Goal: Task Accomplishment & Management: Complete application form

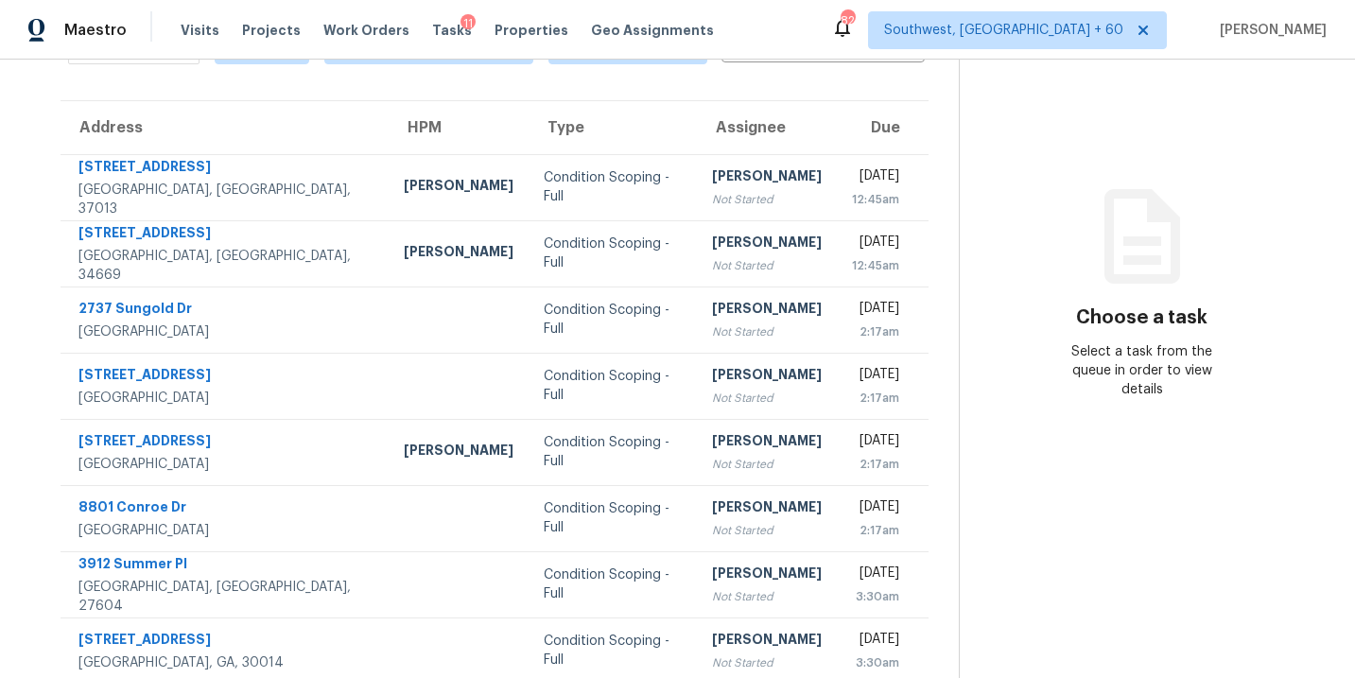
scroll to position [99, 0]
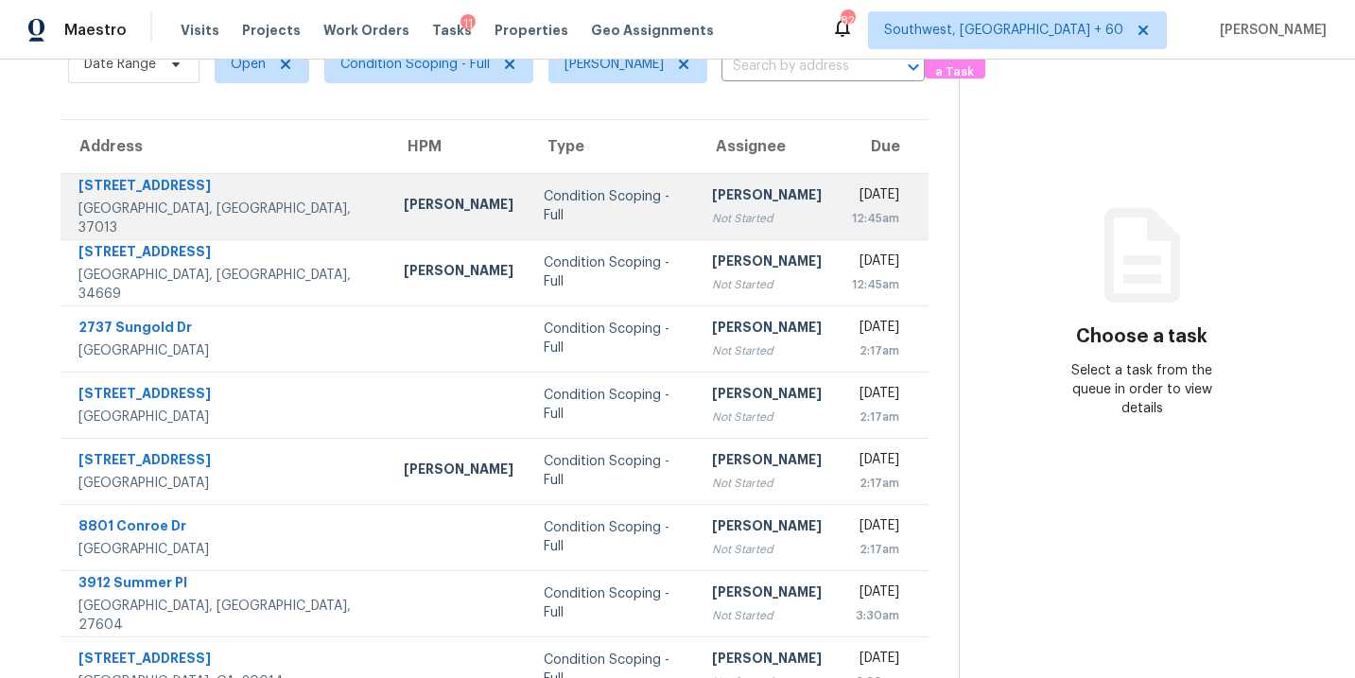
click at [712, 215] on div "Not Started" at bounding box center [767, 218] width 110 height 19
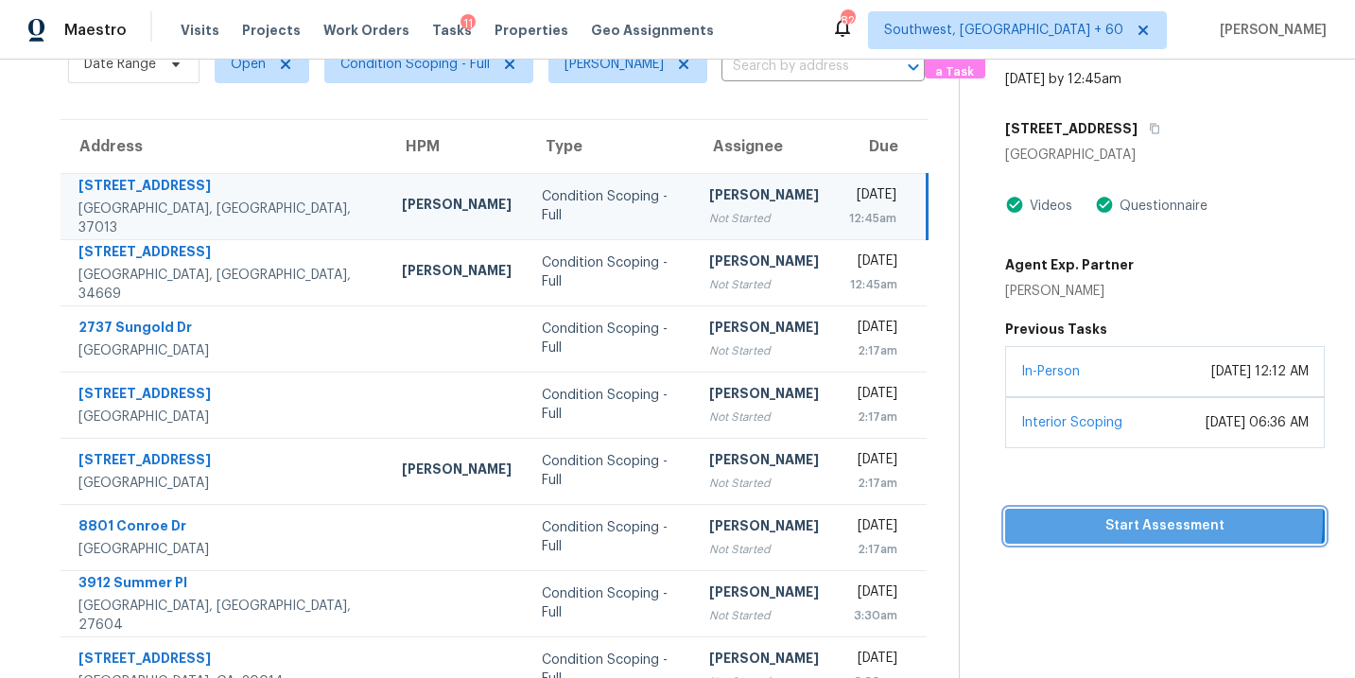
click at [1106, 536] on span "Start Assessment" at bounding box center [1164, 526] width 289 height 24
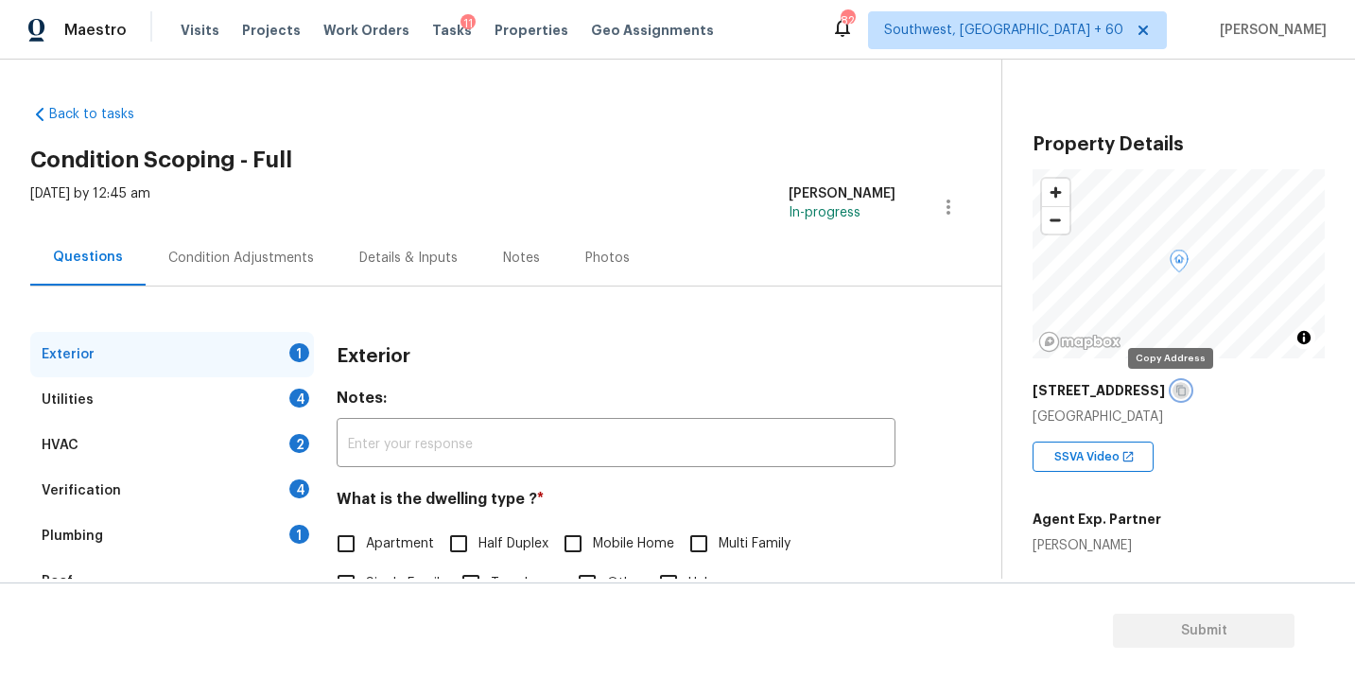
click at [1175, 388] on icon "button" at bounding box center [1180, 390] width 11 height 11
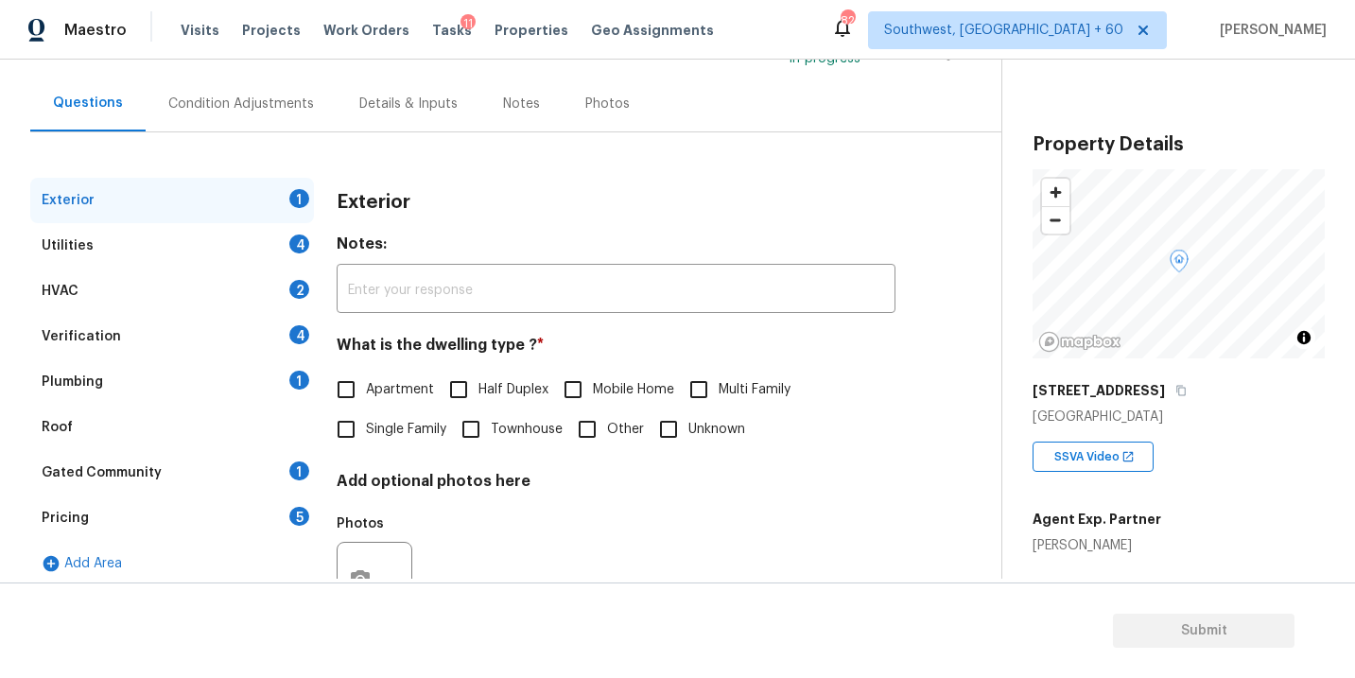
click at [381, 431] on span "Single Family" at bounding box center [406, 430] width 80 height 20
click at [366, 431] on input "Single Family" at bounding box center [346, 429] width 40 height 40
checkbox input "true"
click at [192, 244] on div "Utilities 4" at bounding box center [172, 245] width 284 height 45
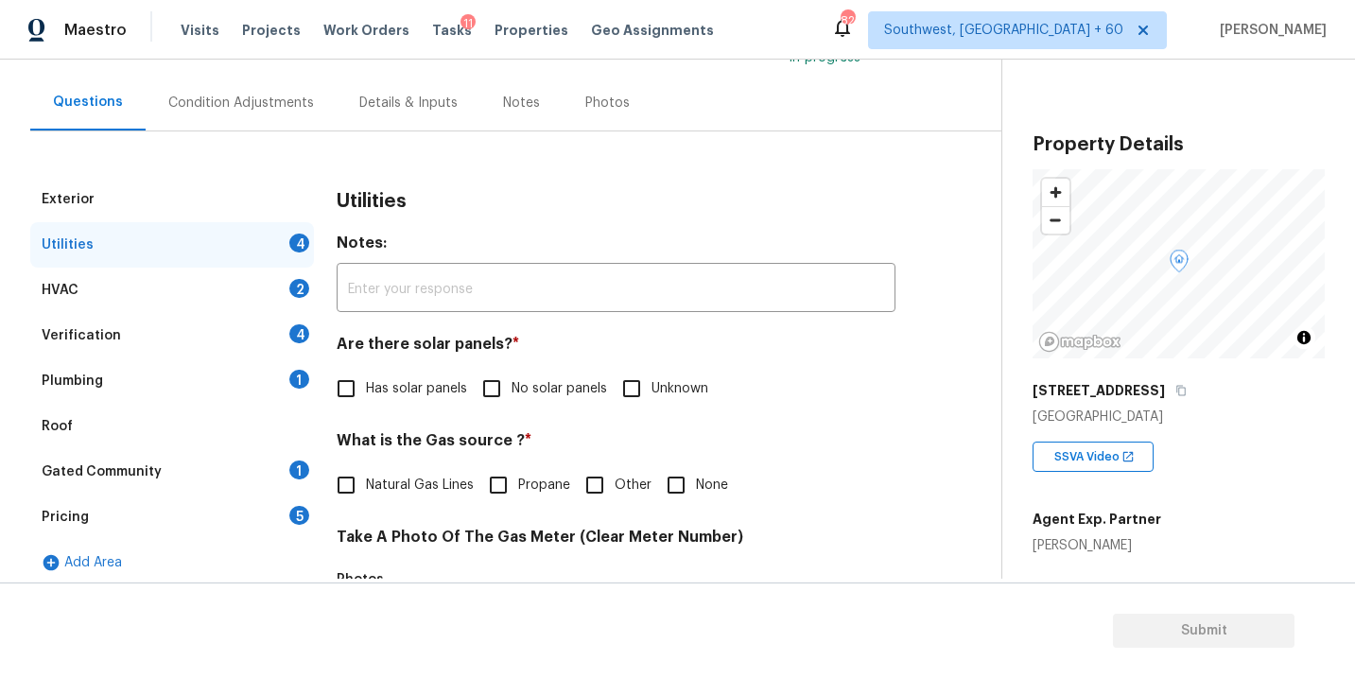
click at [520, 398] on span "No solar panels" at bounding box center [558, 389] width 95 height 20
click at [511, 398] on input "No solar panels" at bounding box center [492, 389] width 40 height 40
checkbox input "true"
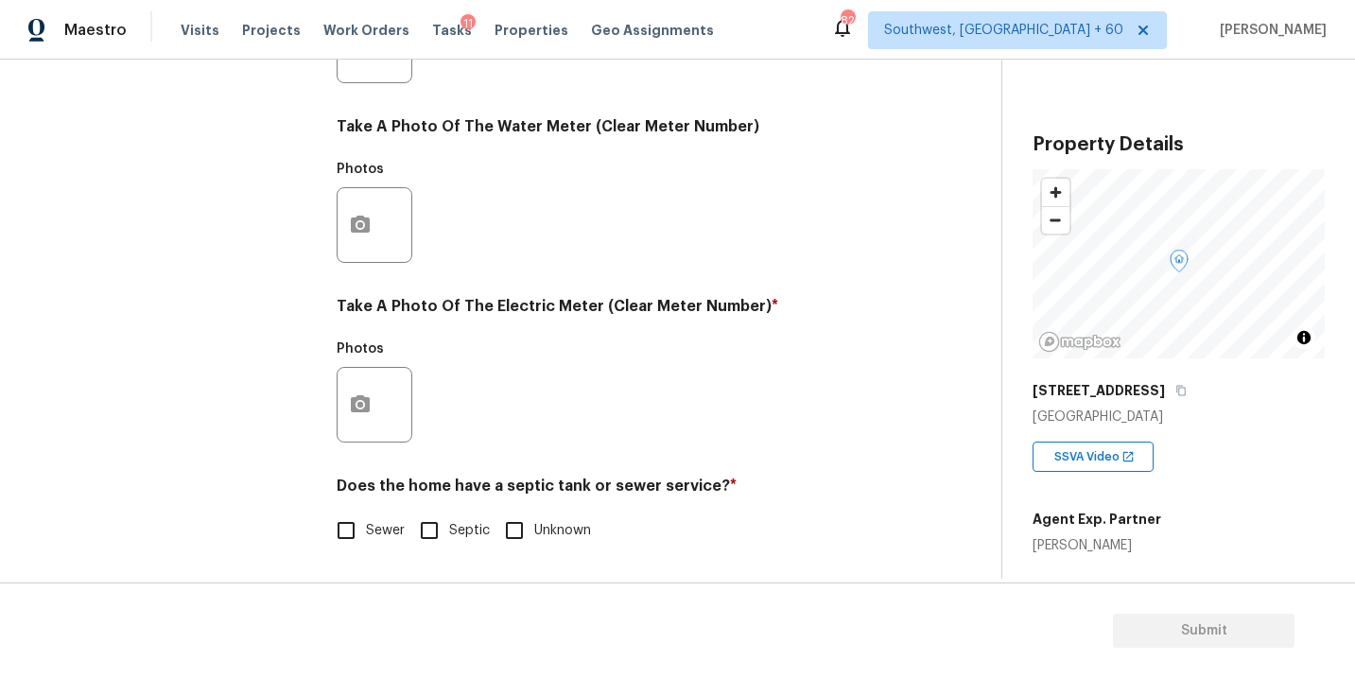
scroll to position [745, 0]
click at [375, 528] on span "Sewer" at bounding box center [385, 531] width 39 height 20
click at [366, 528] on input "Sewer" at bounding box center [346, 530] width 40 height 40
checkbox input "true"
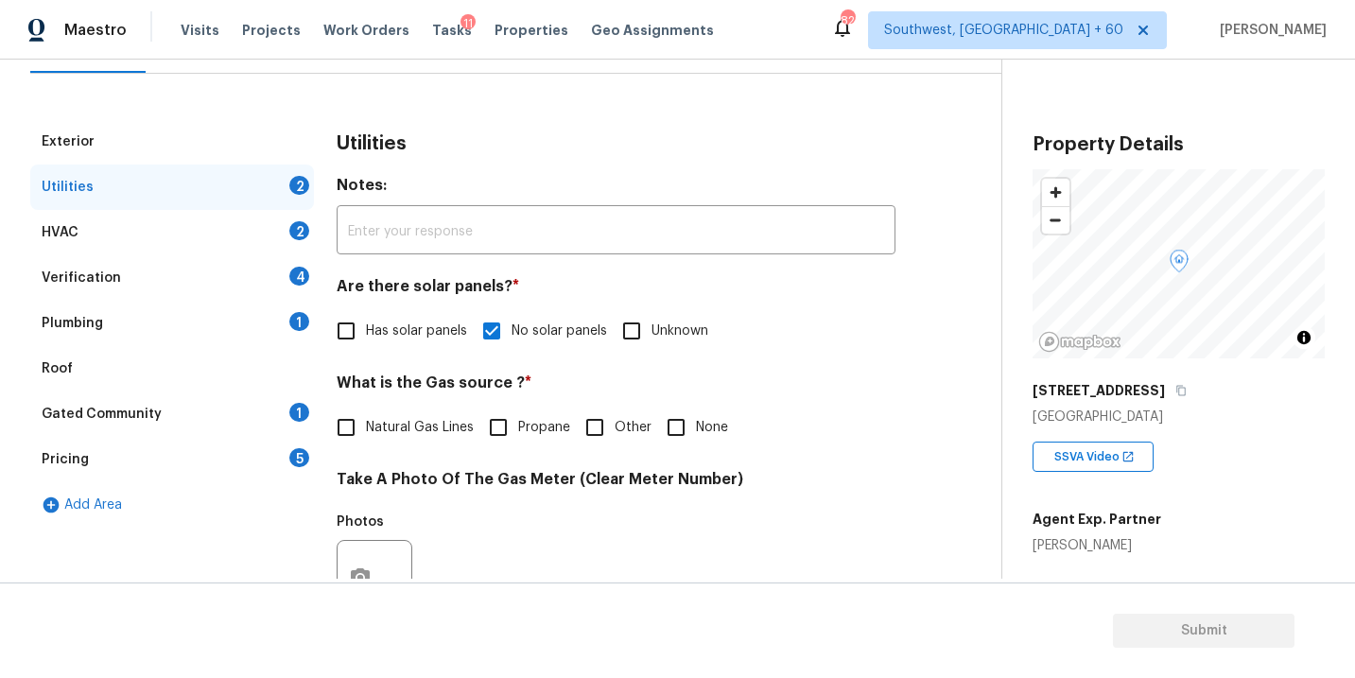
click at [151, 322] on div "Plumbing 1" at bounding box center [172, 323] width 284 height 45
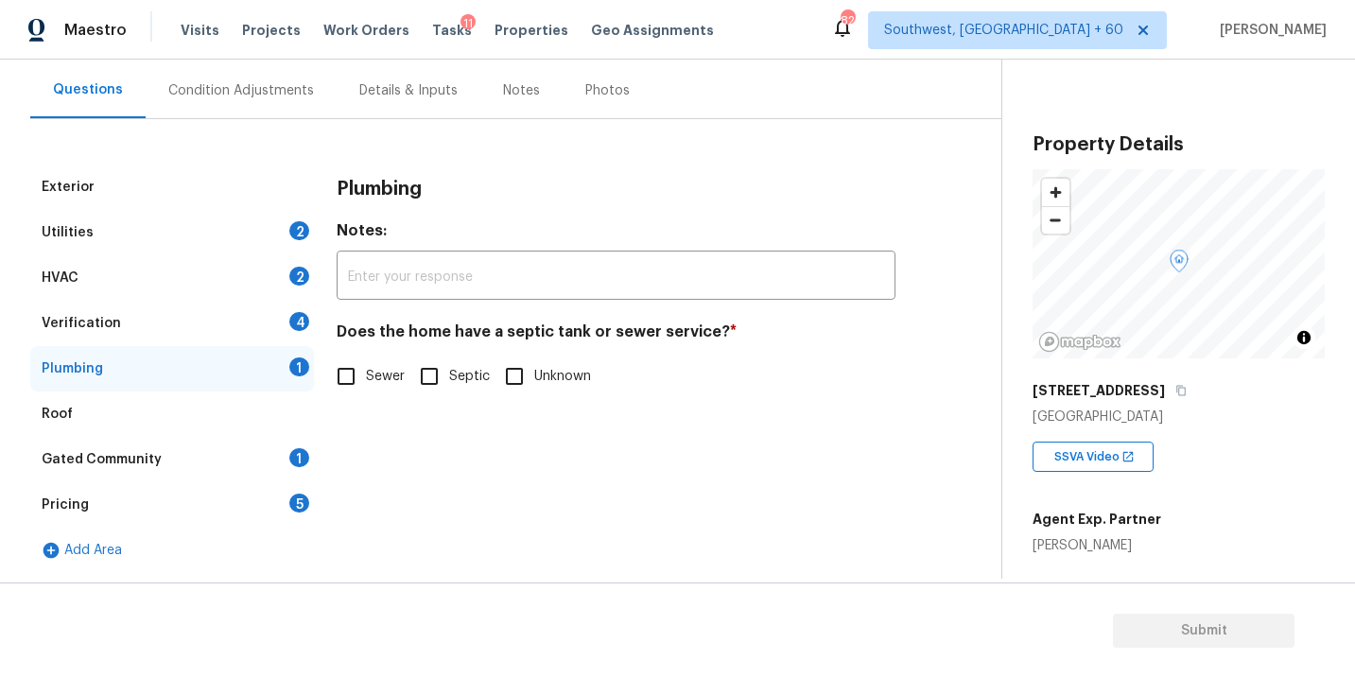
click at [360, 378] on input "Sewer" at bounding box center [346, 376] width 40 height 40
checkbox input "true"
click at [159, 460] on div "Gated Community 1" at bounding box center [172, 459] width 284 height 45
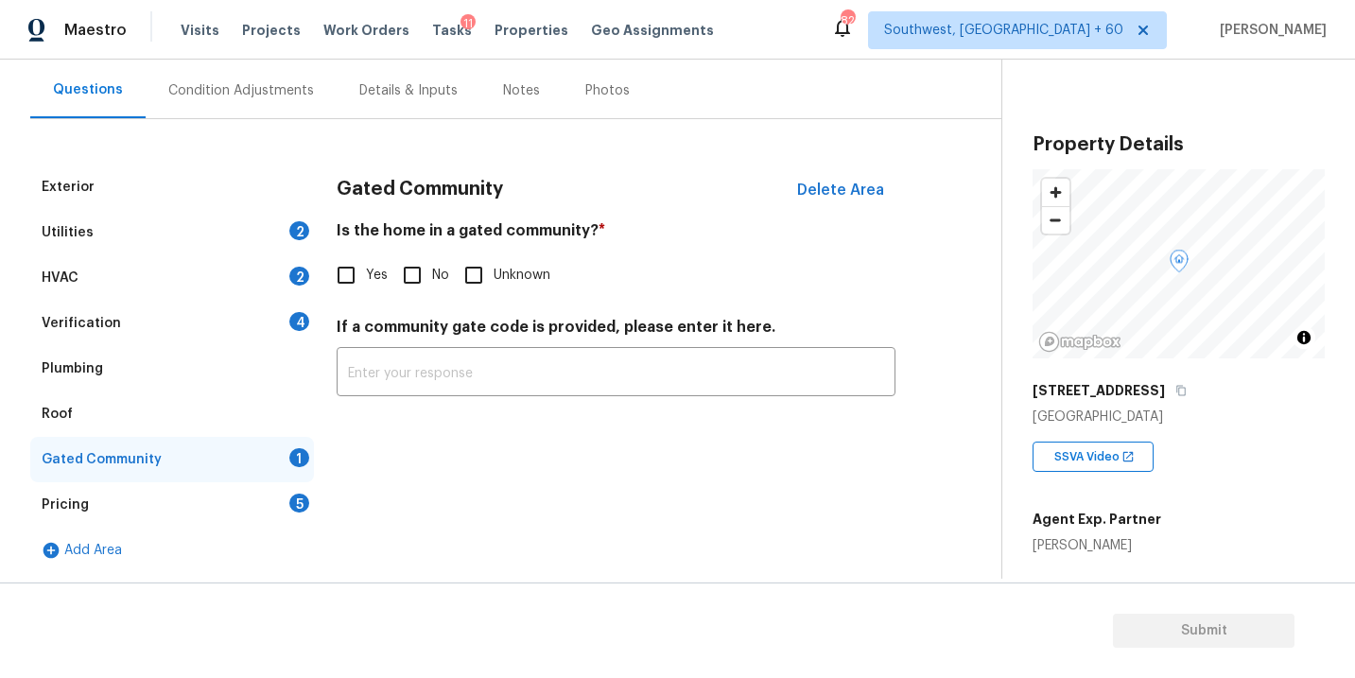
click at [411, 284] on input "No" at bounding box center [412, 275] width 40 height 40
checkbox input "true"
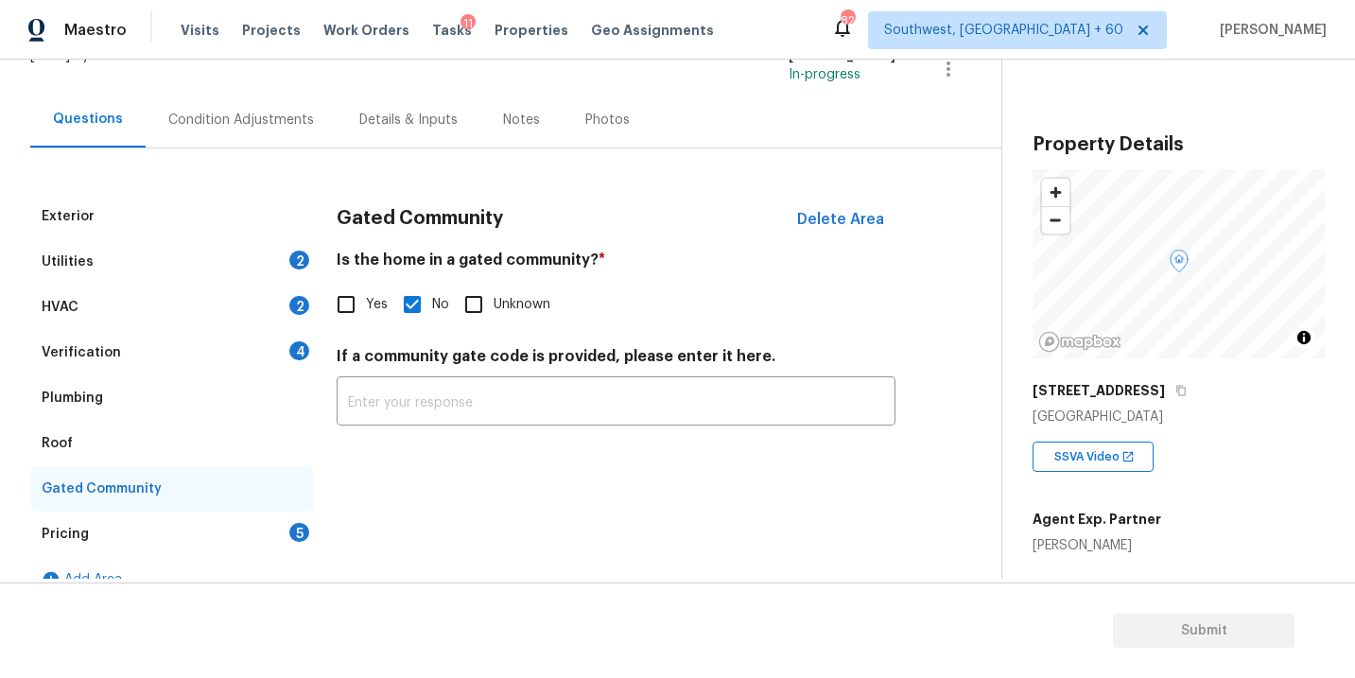
click at [214, 122] on div "Condition Adjustments" at bounding box center [241, 120] width 146 height 19
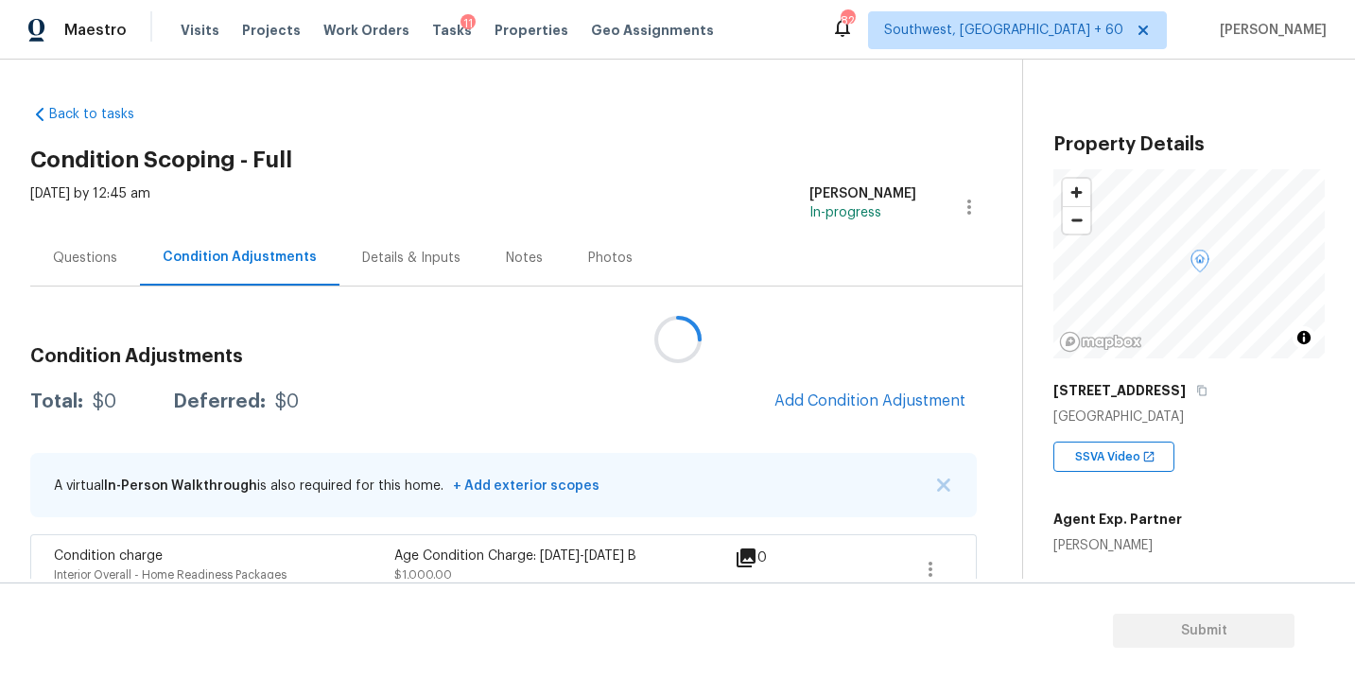
click at [516, 419] on div at bounding box center [677, 339] width 1355 height 678
click at [516, 419] on div "Total: $8907.49 Deferred: $0 Add Condition Adjustment" at bounding box center [503, 402] width 946 height 42
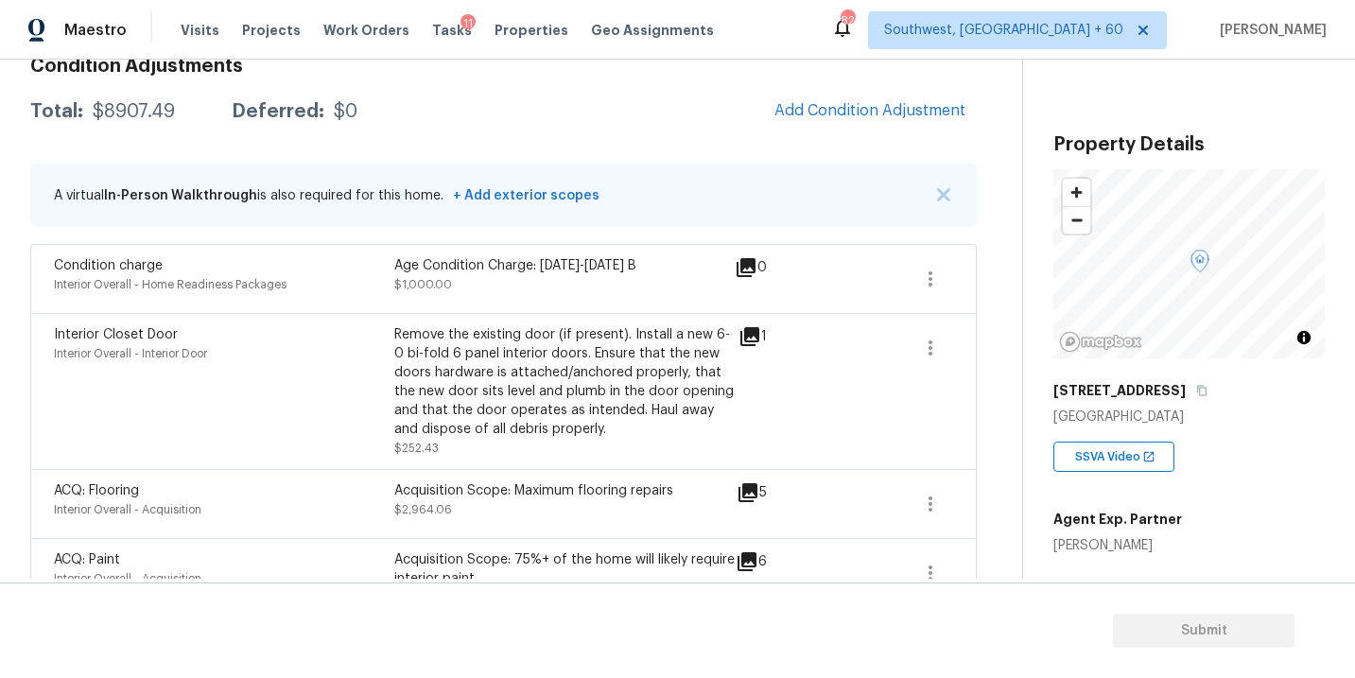
scroll to position [512, 0]
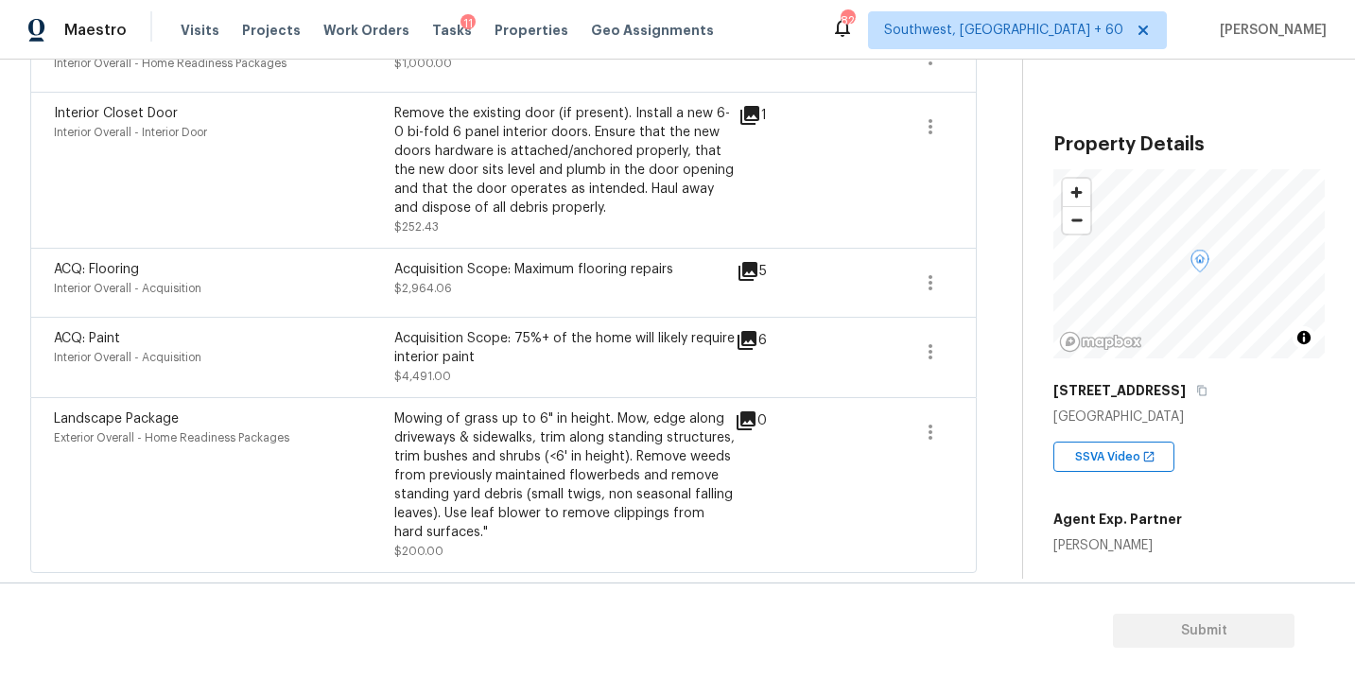
click at [744, 343] on icon at bounding box center [746, 340] width 19 height 19
click at [751, 337] on icon at bounding box center [746, 340] width 19 height 19
click at [740, 268] on icon at bounding box center [747, 271] width 23 height 23
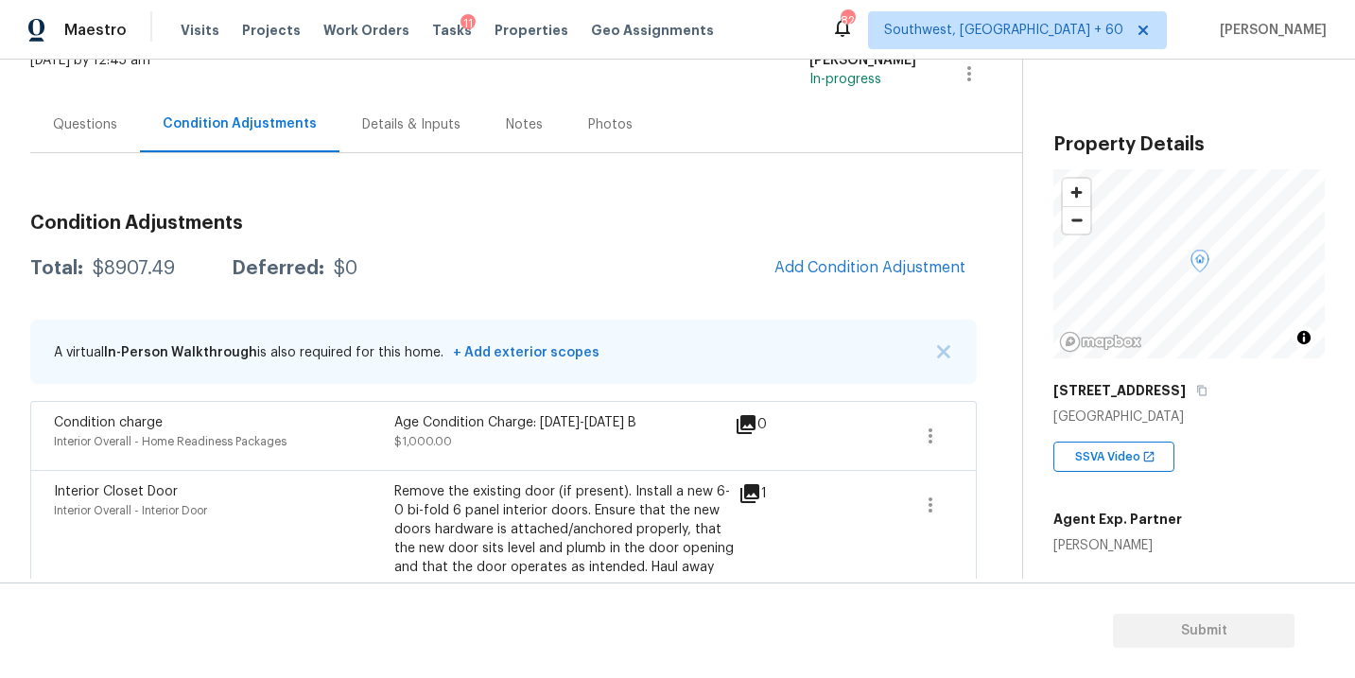
scroll to position [109, 0]
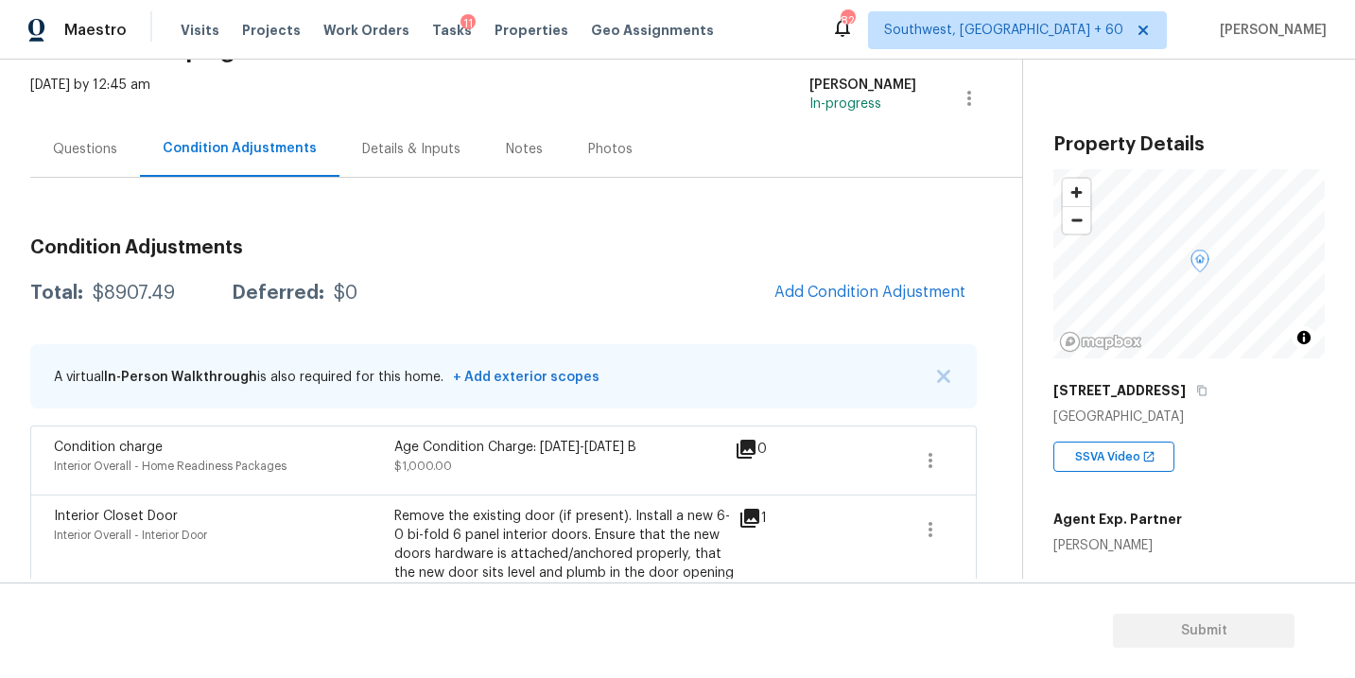
click at [71, 123] on div "Questions" at bounding box center [85, 149] width 110 height 56
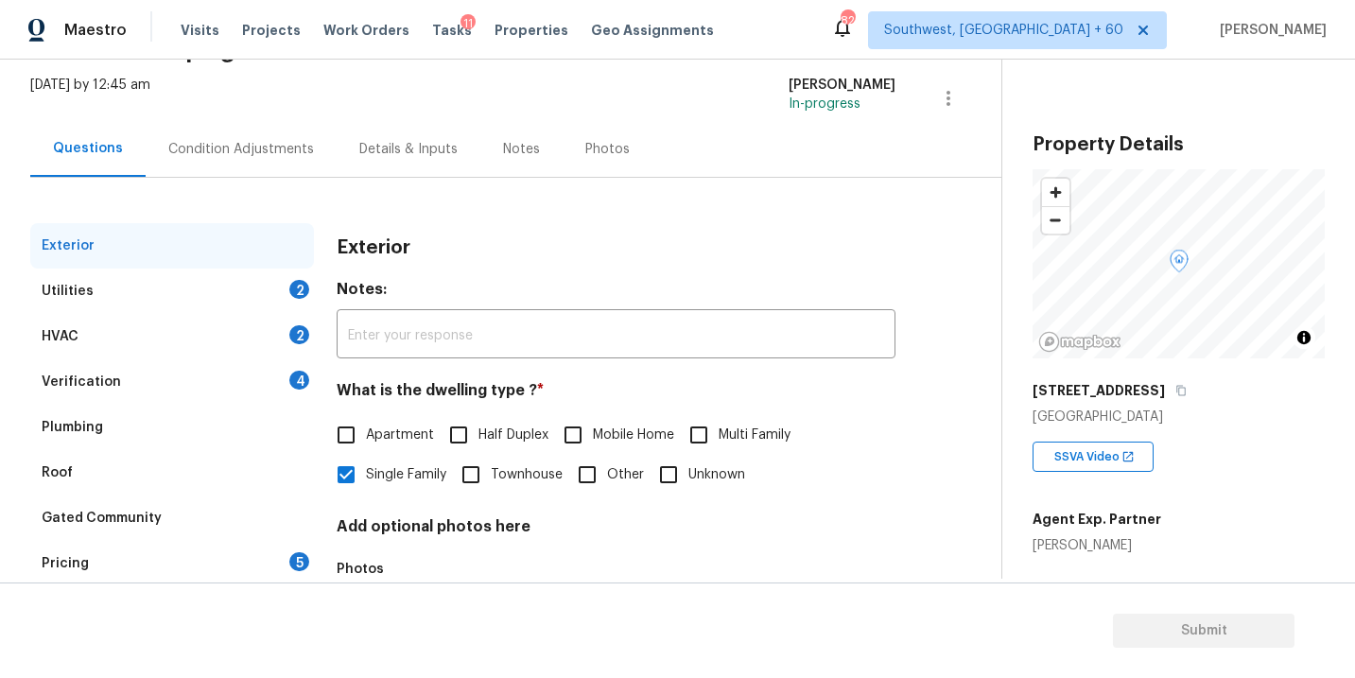
click at [260, 135] on div "Condition Adjustments" at bounding box center [241, 149] width 191 height 56
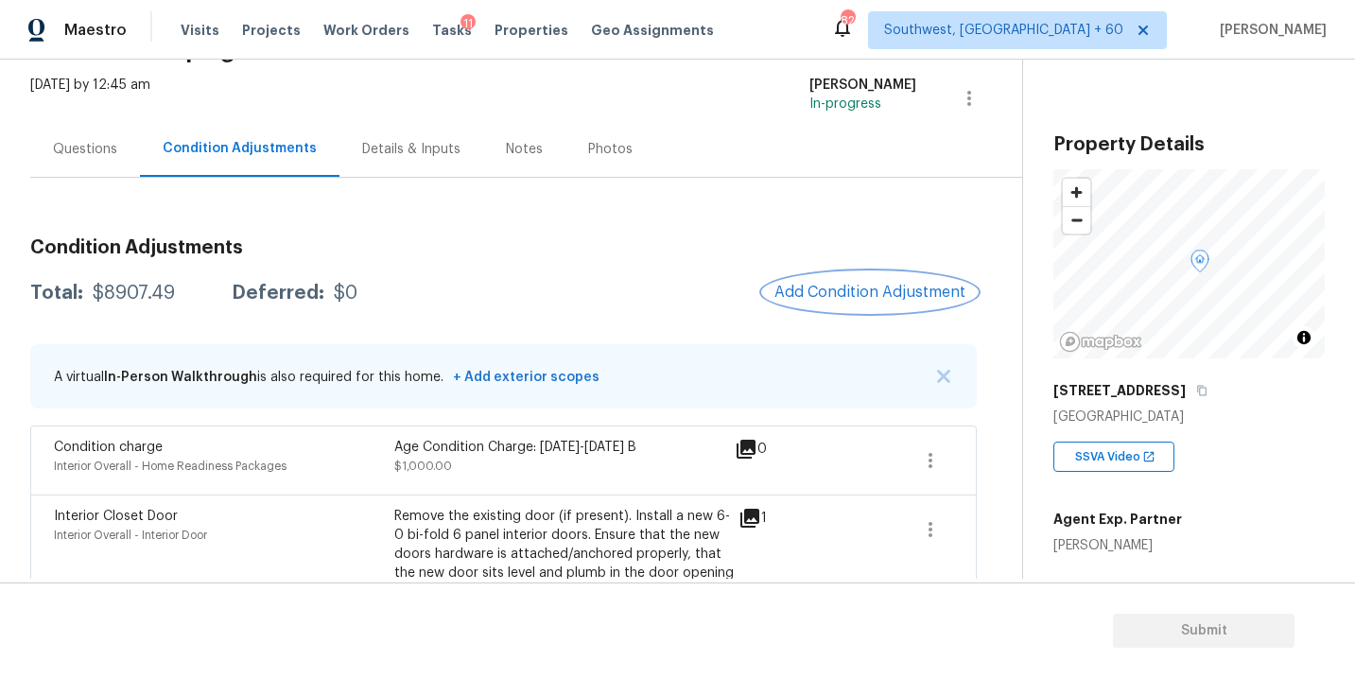
click at [877, 276] on button "Add Condition Adjustment" at bounding box center [870, 292] width 214 height 40
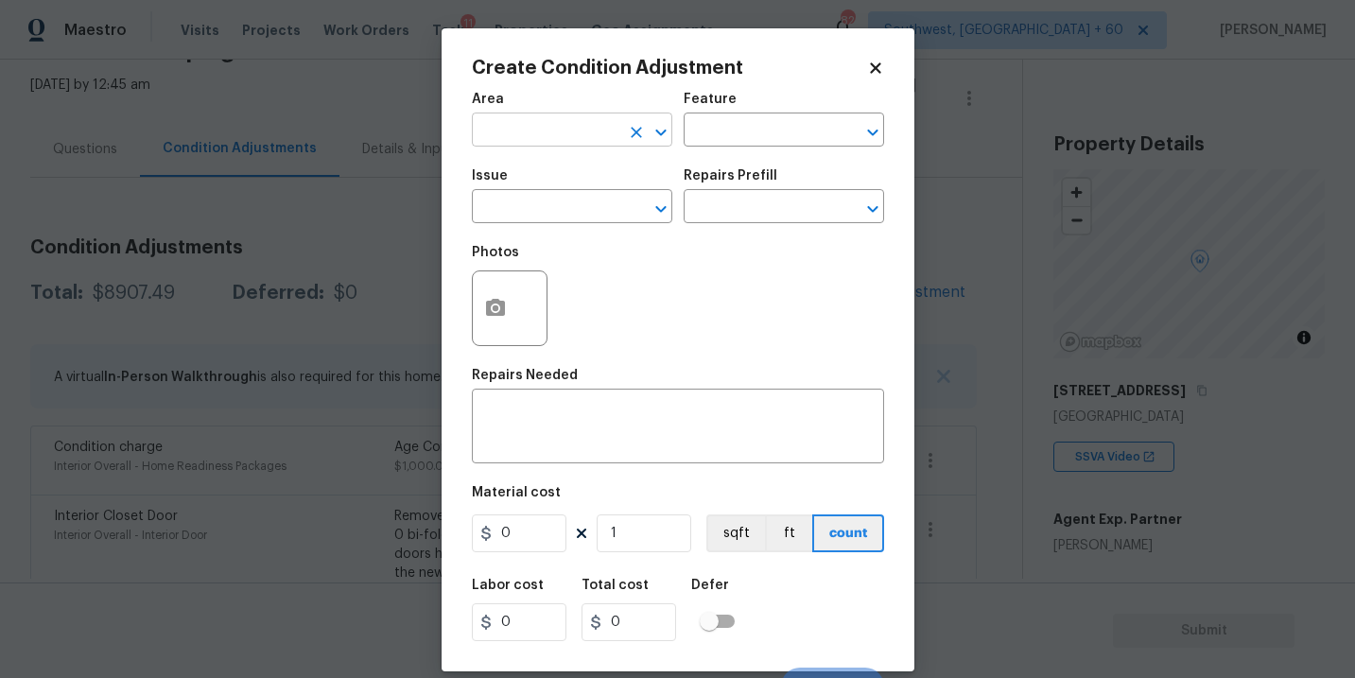
click at [585, 130] on input "text" at bounding box center [545, 131] width 147 height 29
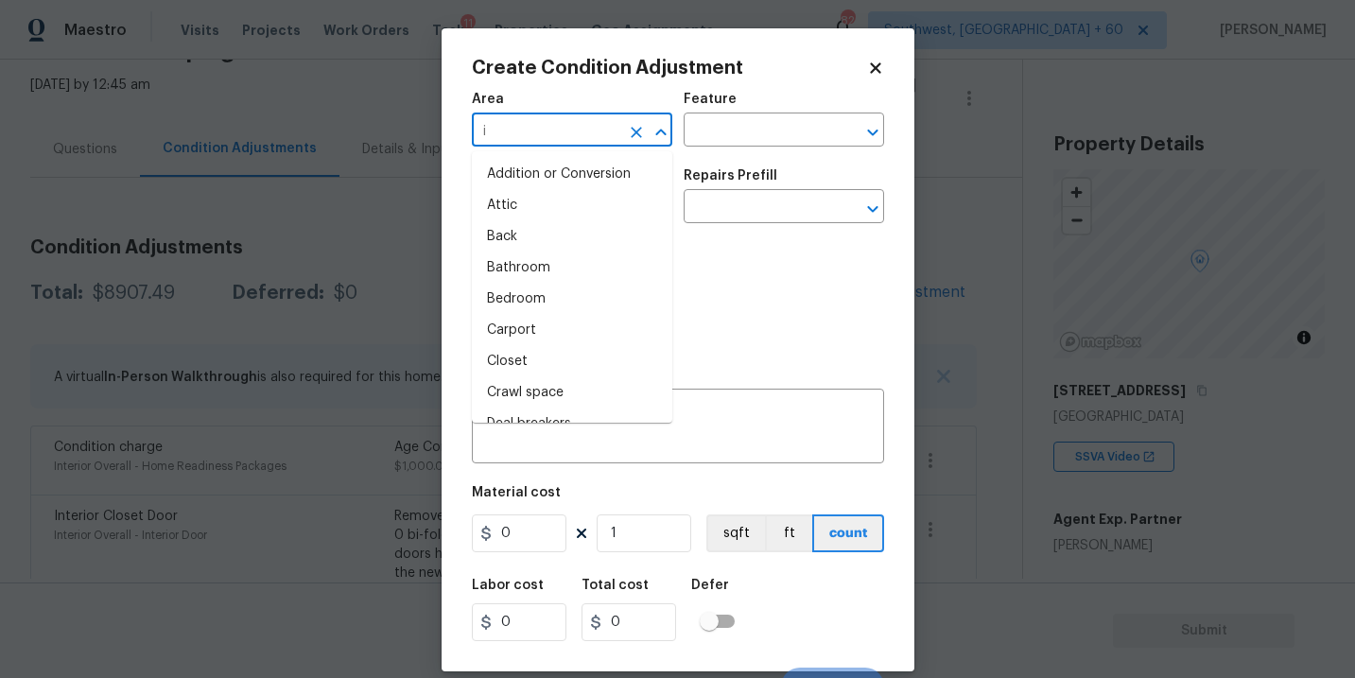
type input "in"
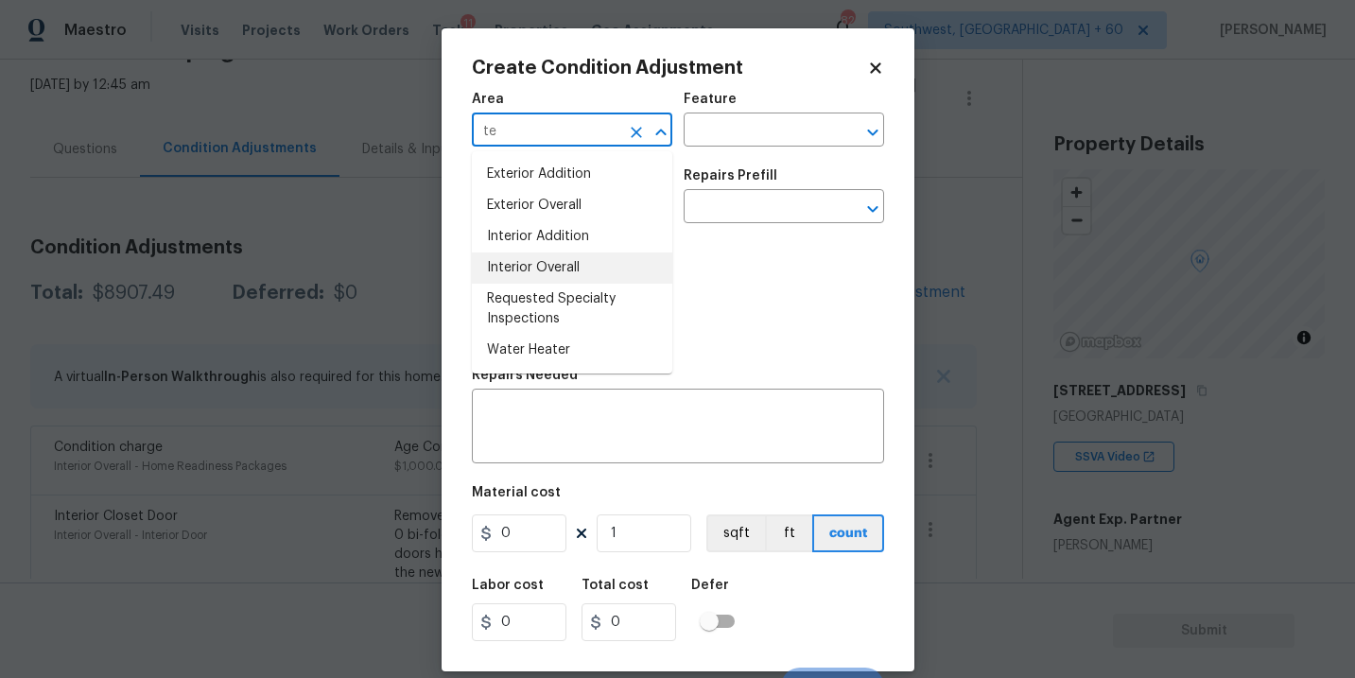
click at [578, 267] on li "Interior Overall" at bounding box center [572, 267] width 200 height 31
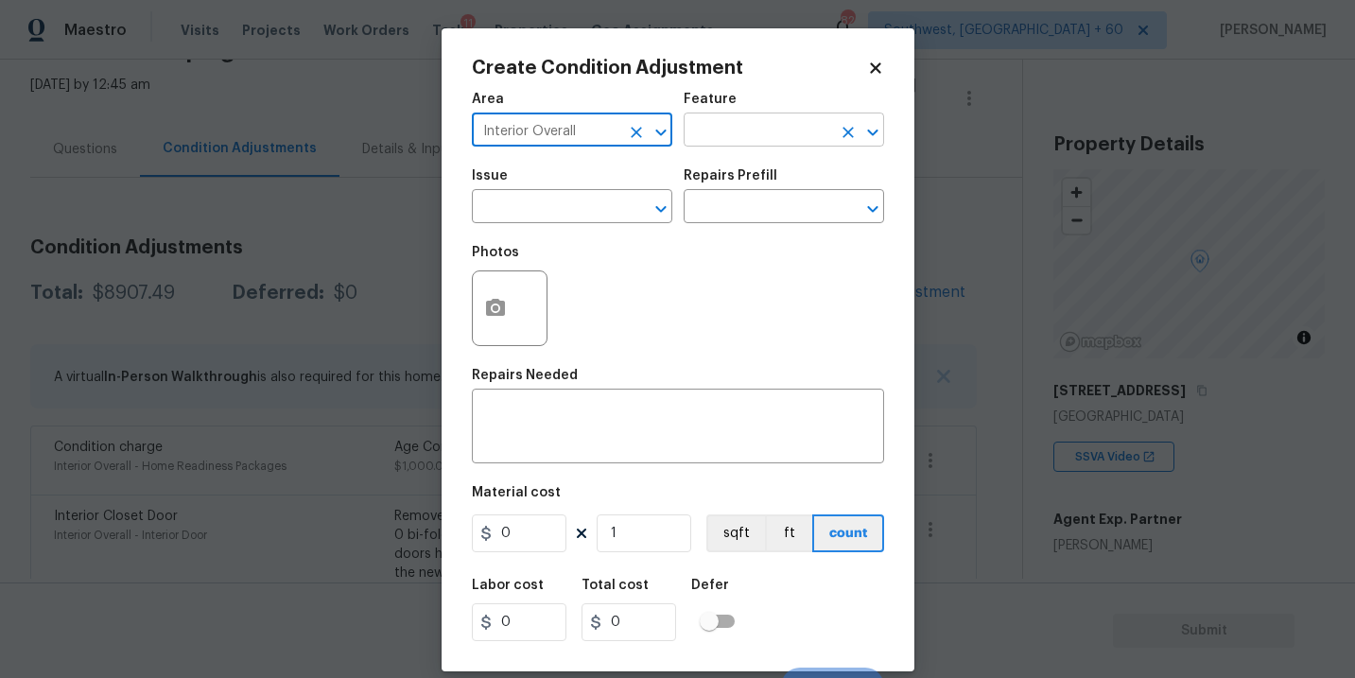
type input "Interior Overall"
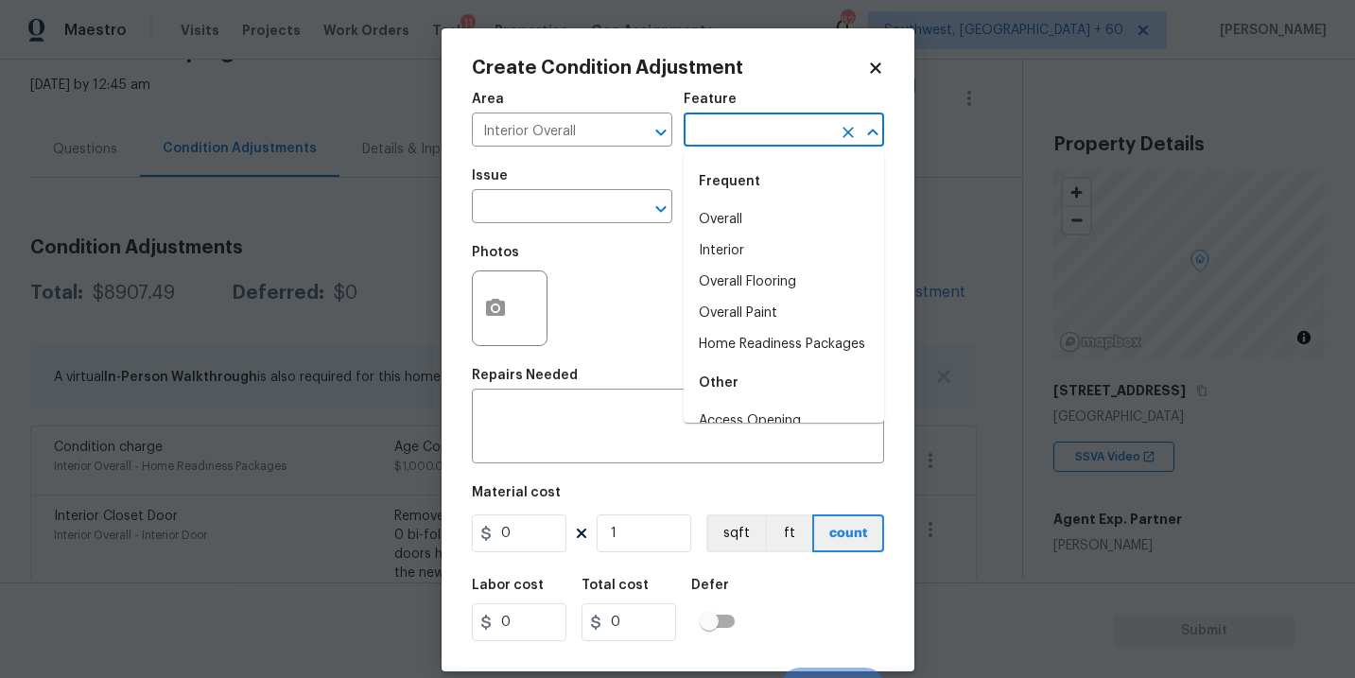
click at [725, 142] on input "text" at bounding box center [756, 131] width 147 height 29
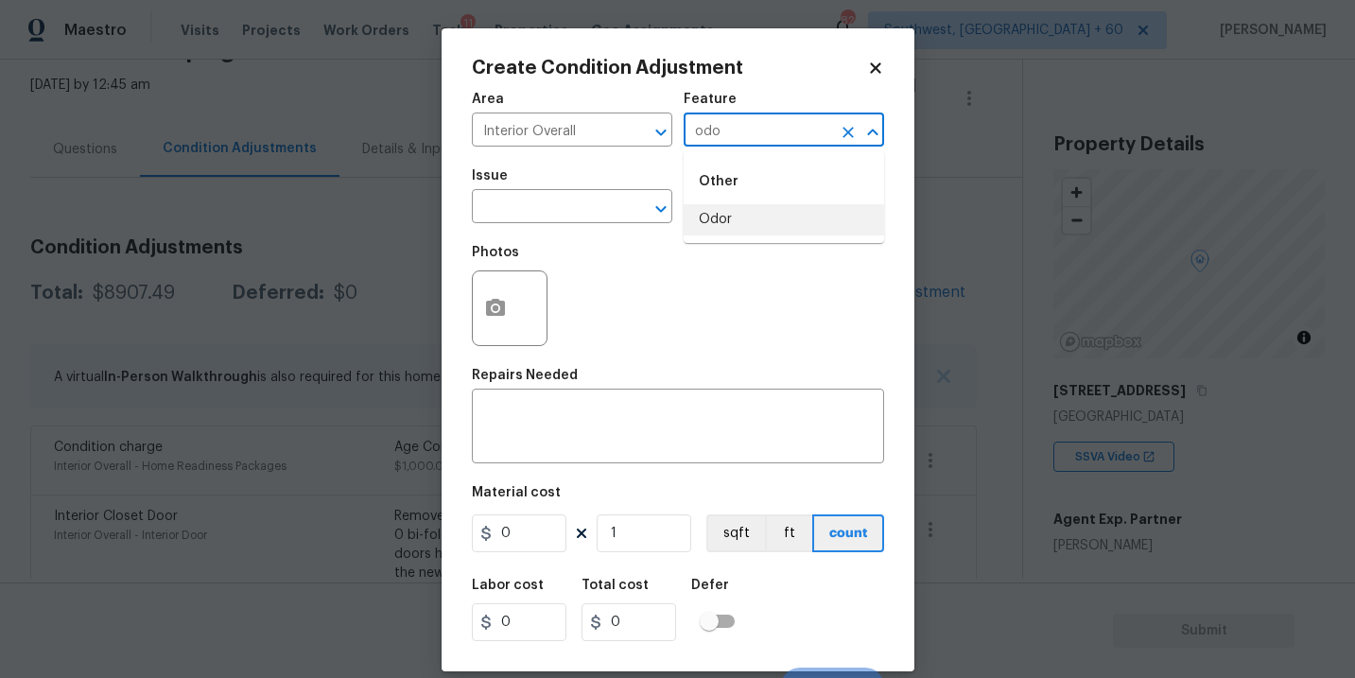
click at [722, 222] on li "Odor" at bounding box center [783, 219] width 200 height 31
type input "Odor"
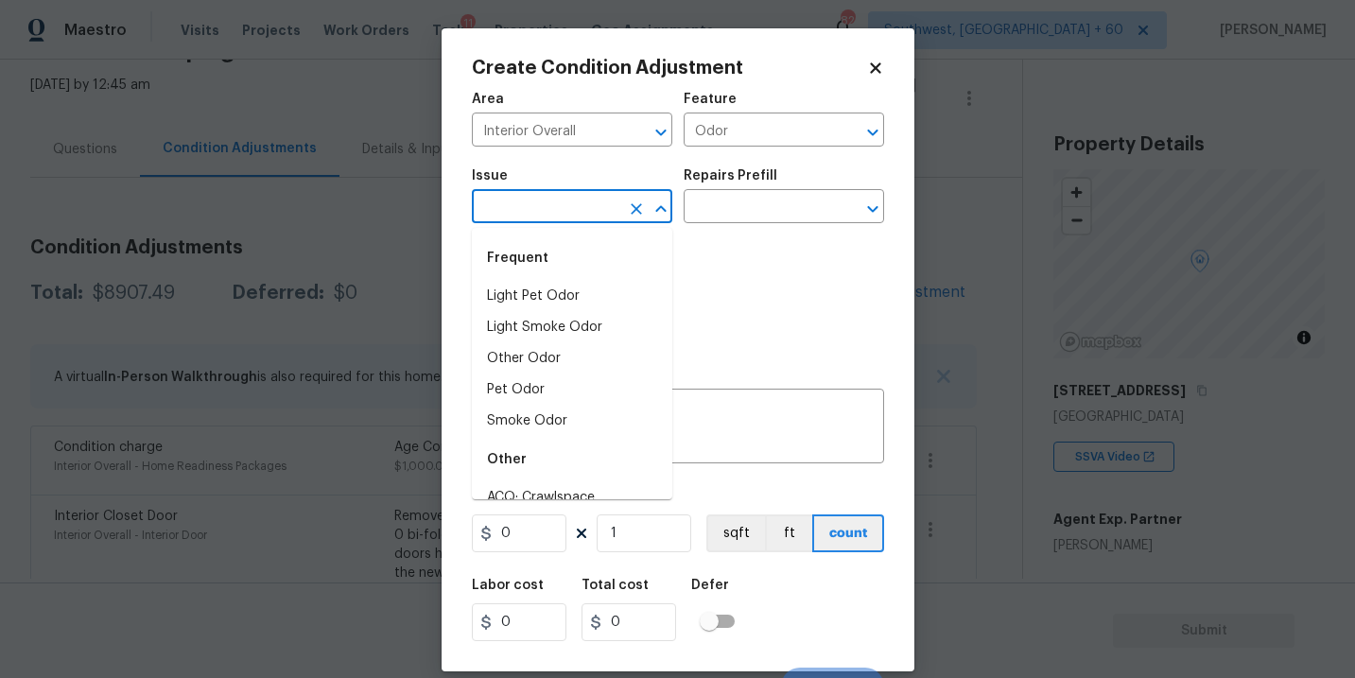
click at [606, 222] on input "text" at bounding box center [545, 208] width 147 height 29
click at [594, 292] on li "Light Pet Odor" at bounding box center [572, 296] width 200 height 31
type input "Light Pet Odor"
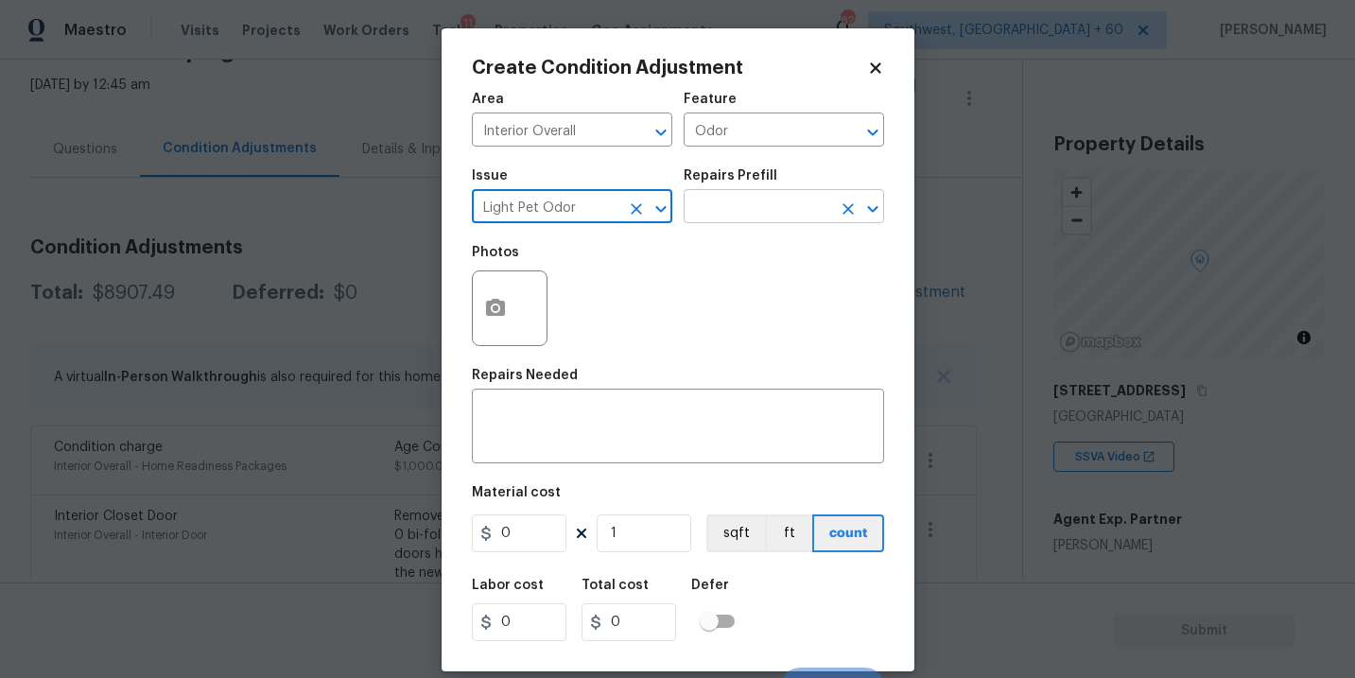
click at [716, 218] on input "text" at bounding box center [756, 208] width 147 height 29
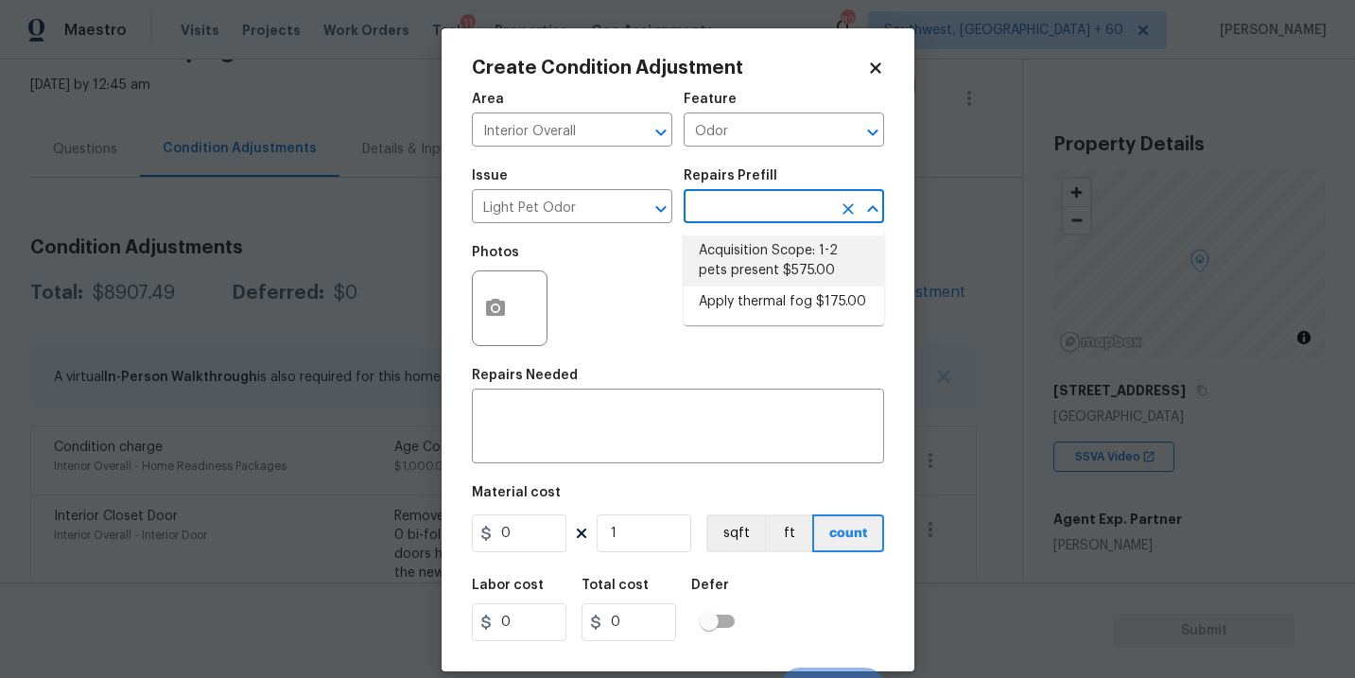
click at [730, 257] on li "Acquisition Scope: 1-2 pets present $575.00" at bounding box center [783, 260] width 200 height 51
type textarea "Acquisition Scope: 1-2 pets present"
type input "575"
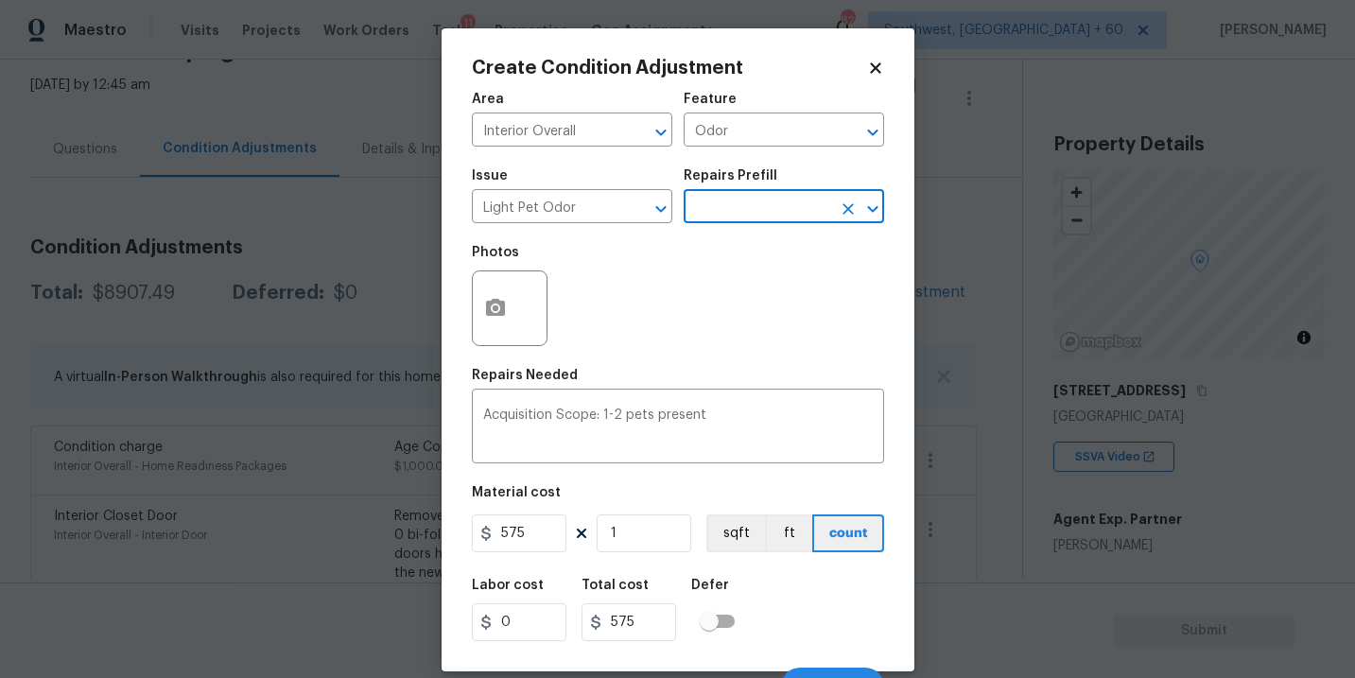
scroll to position [28, 0]
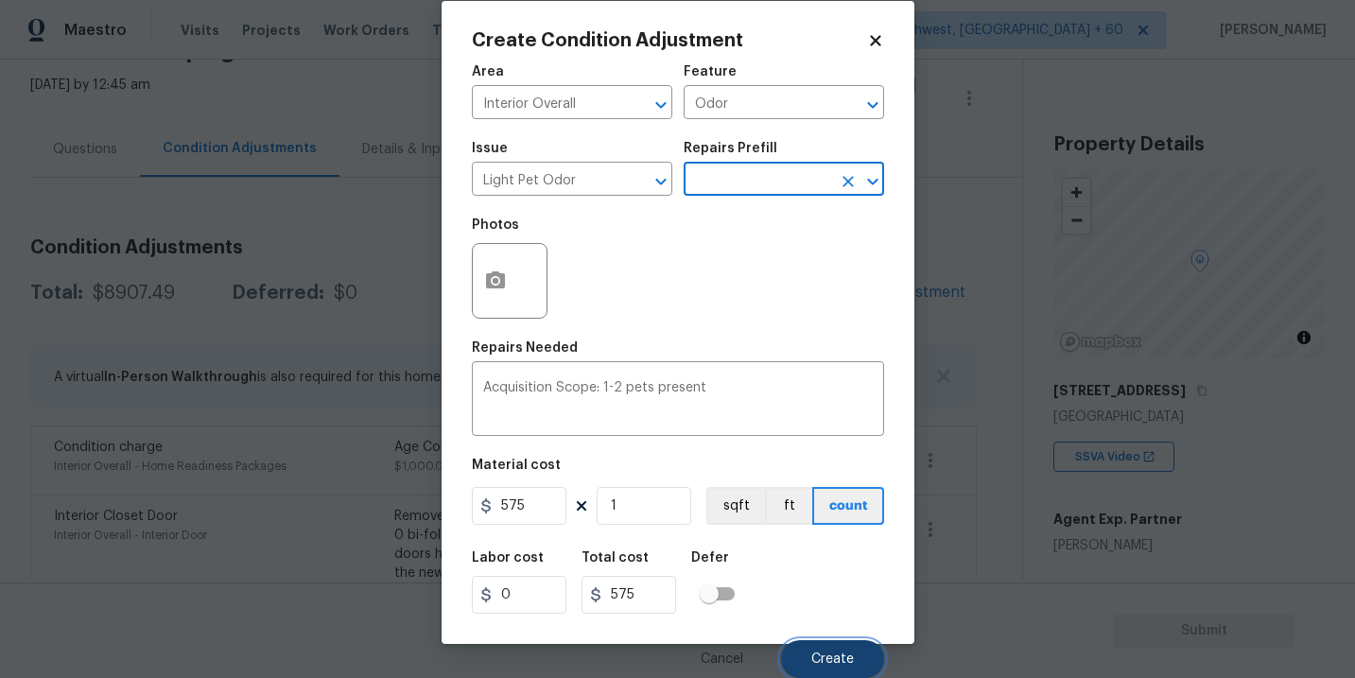
click at [818, 658] on span "Create" at bounding box center [832, 659] width 43 height 14
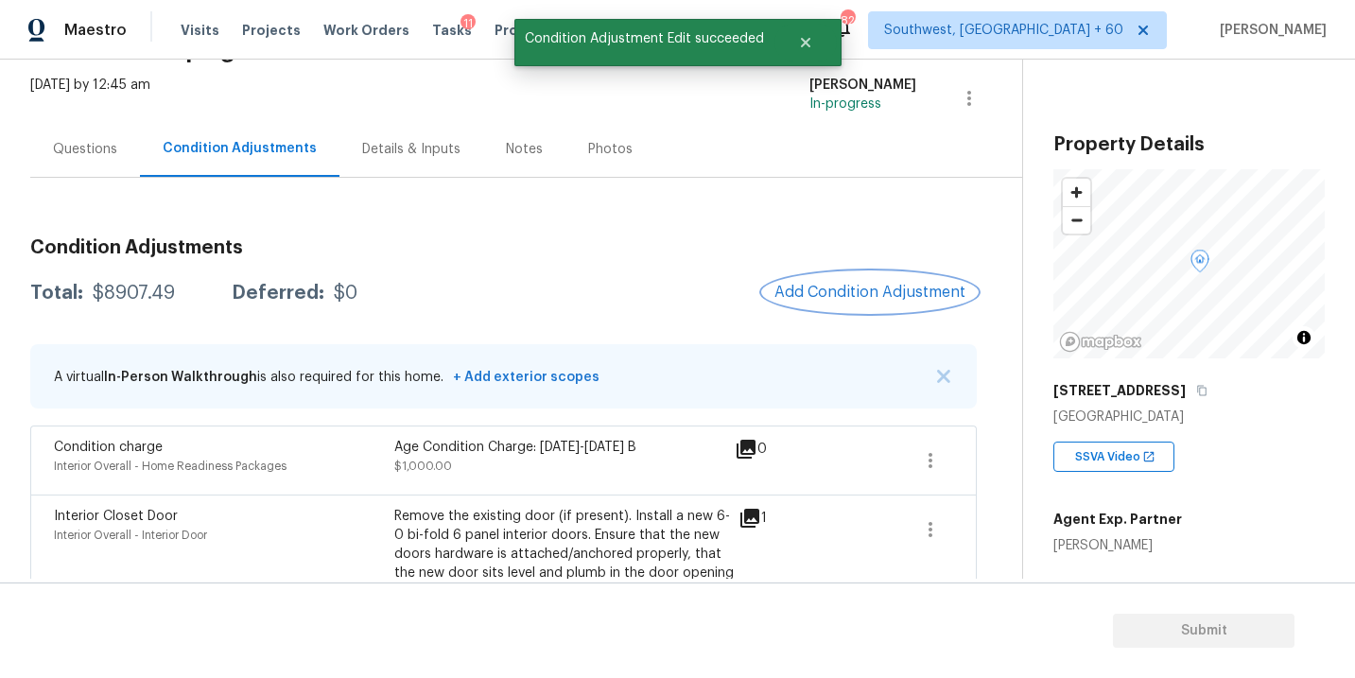
scroll to position [0, 0]
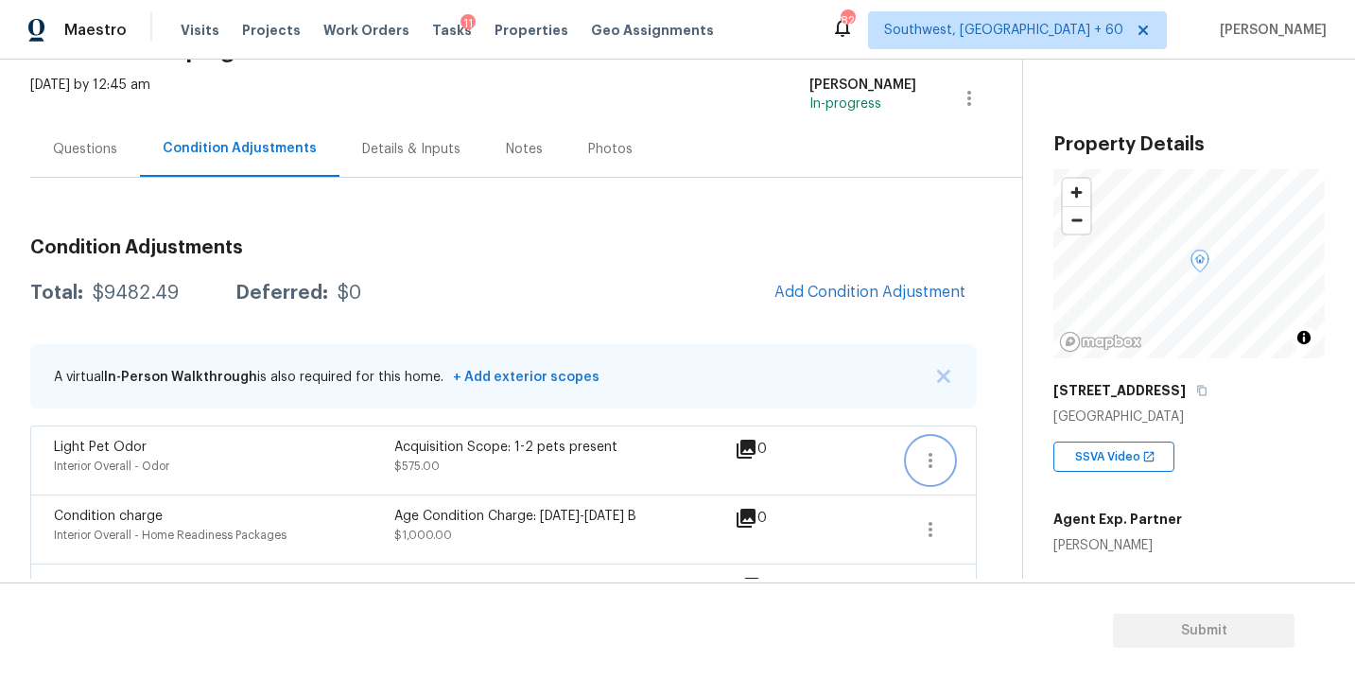
click at [923, 461] on icon "button" at bounding box center [930, 460] width 23 height 23
click at [970, 444] on link "Edit" at bounding box center [1038, 456] width 161 height 28
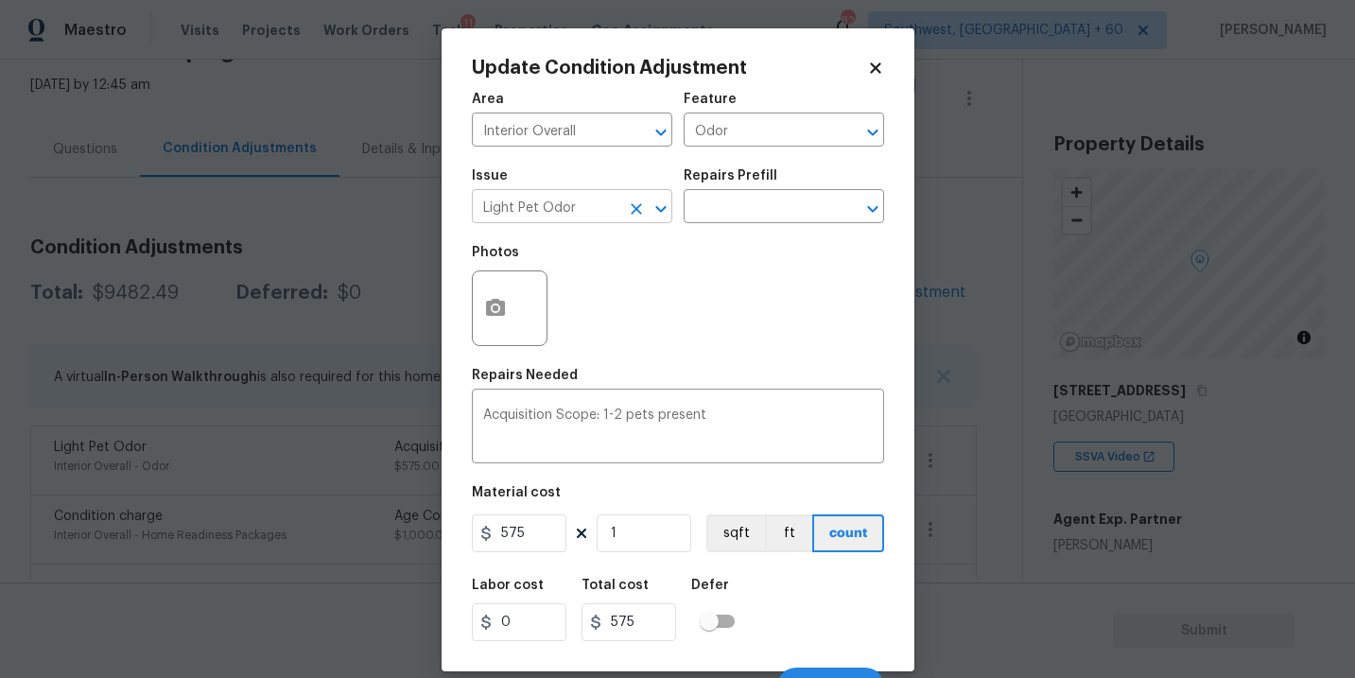
click at [635, 218] on icon "Clear" at bounding box center [636, 208] width 19 height 19
click at [581, 218] on input "text" at bounding box center [545, 208] width 147 height 29
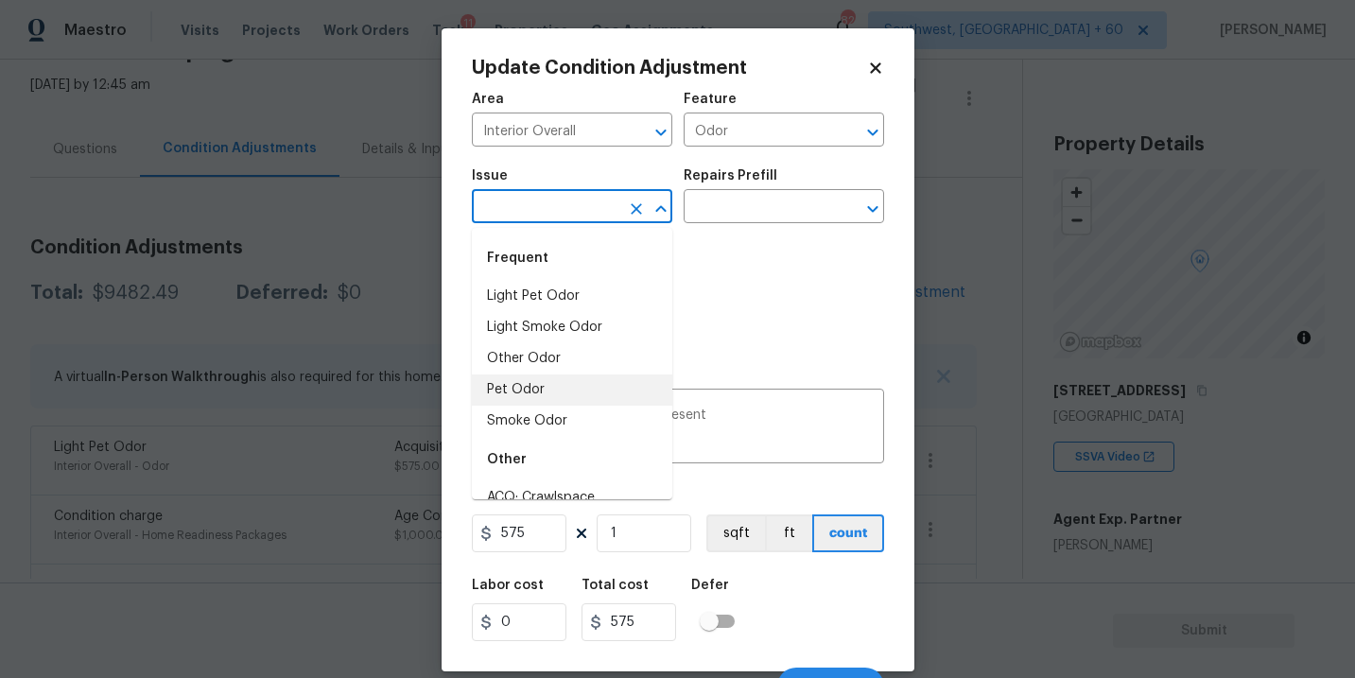
click at [568, 394] on li "Pet Odor" at bounding box center [572, 389] width 200 height 31
type input "Pet Odor"
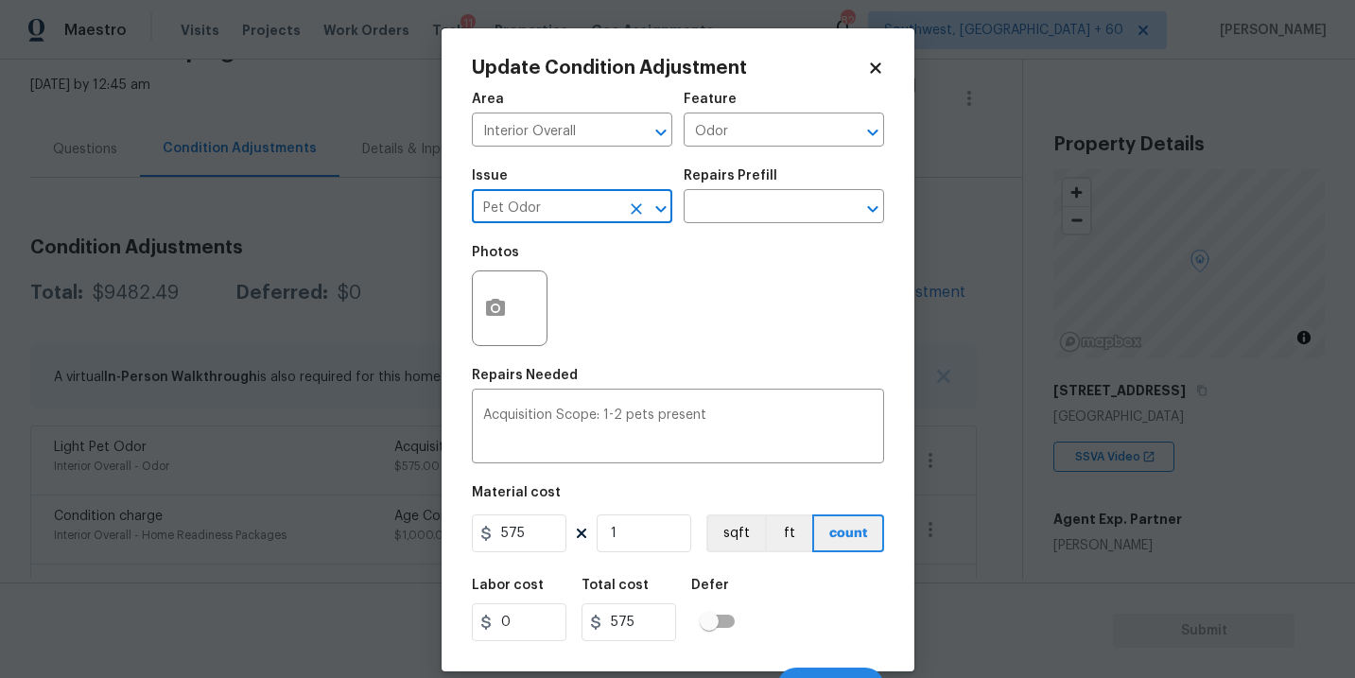
click at [717, 244] on div "Photos" at bounding box center [678, 295] width 412 height 123
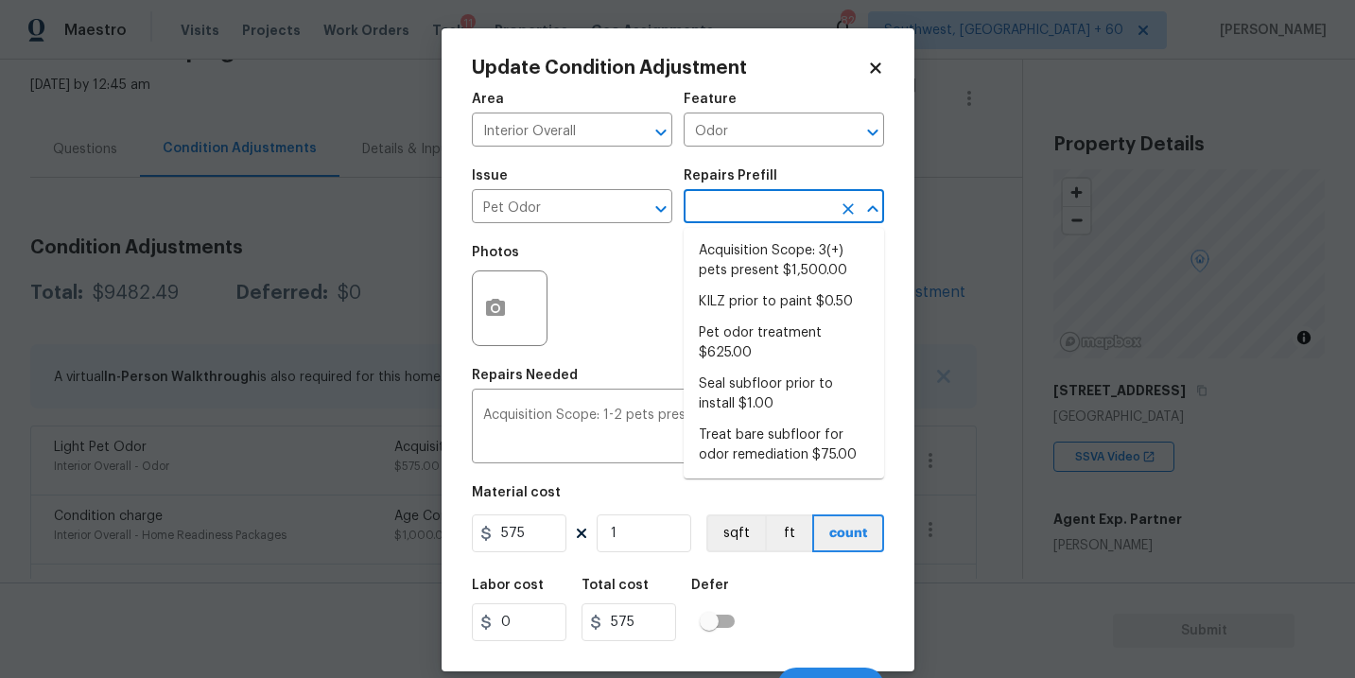
click at [747, 210] on input "text" at bounding box center [756, 208] width 147 height 29
click at [747, 255] on li "Acquisition Scope: 3(+) pets present $1,500.00" at bounding box center [783, 260] width 200 height 51
type textarea "Acquisition Scope: 3(+) pets present"
type input "1500"
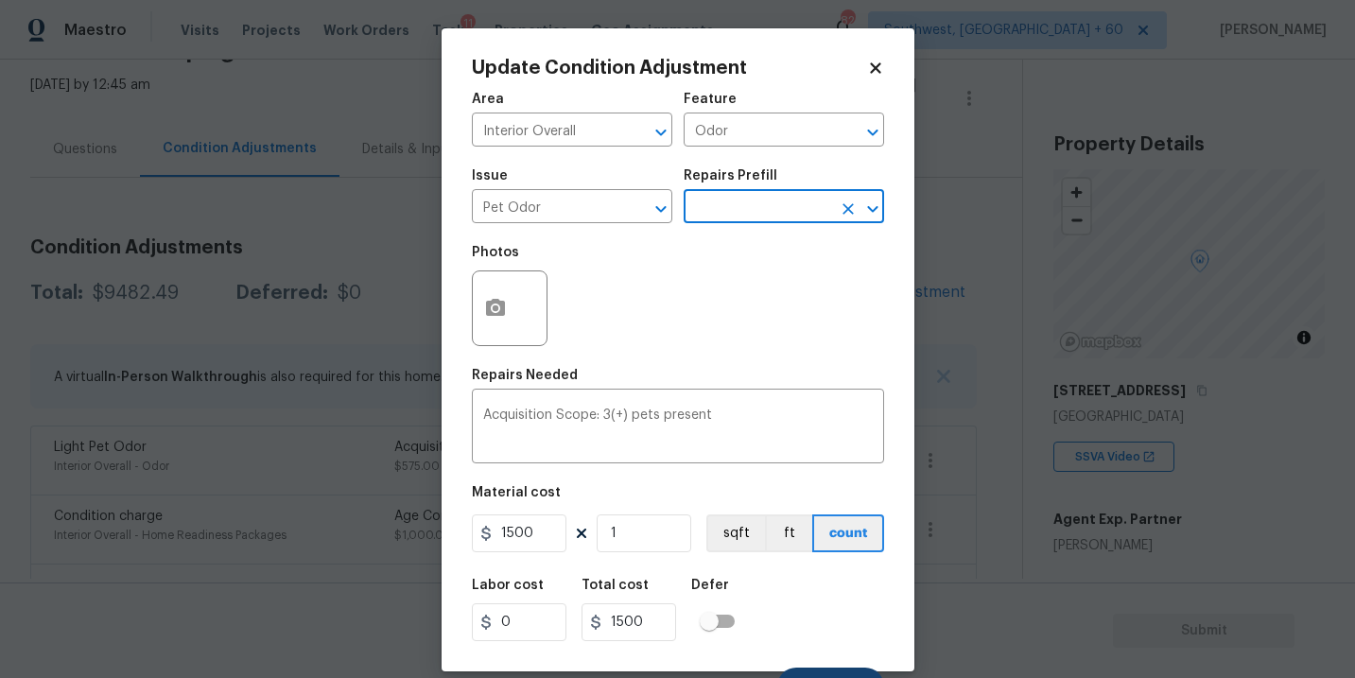
scroll to position [28, 0]
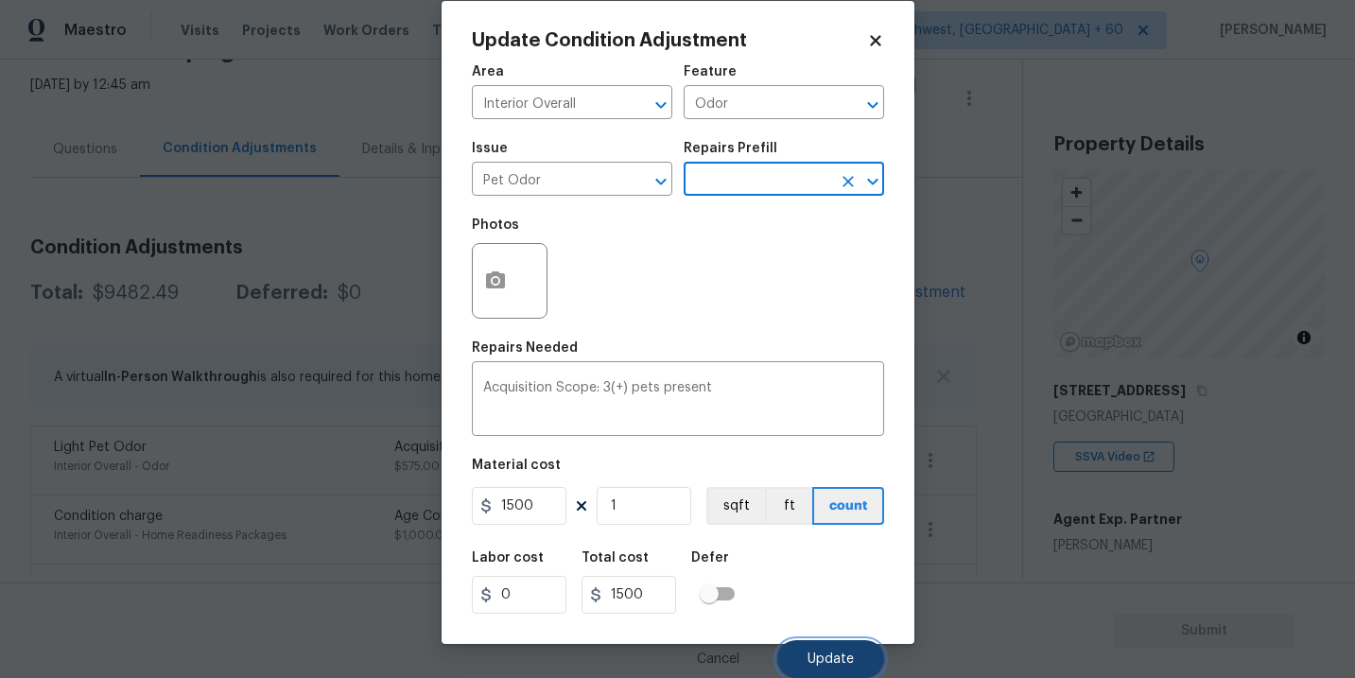
click at [833, 664] on span "Update" at bounding box center [830, 659] width 46 height 14
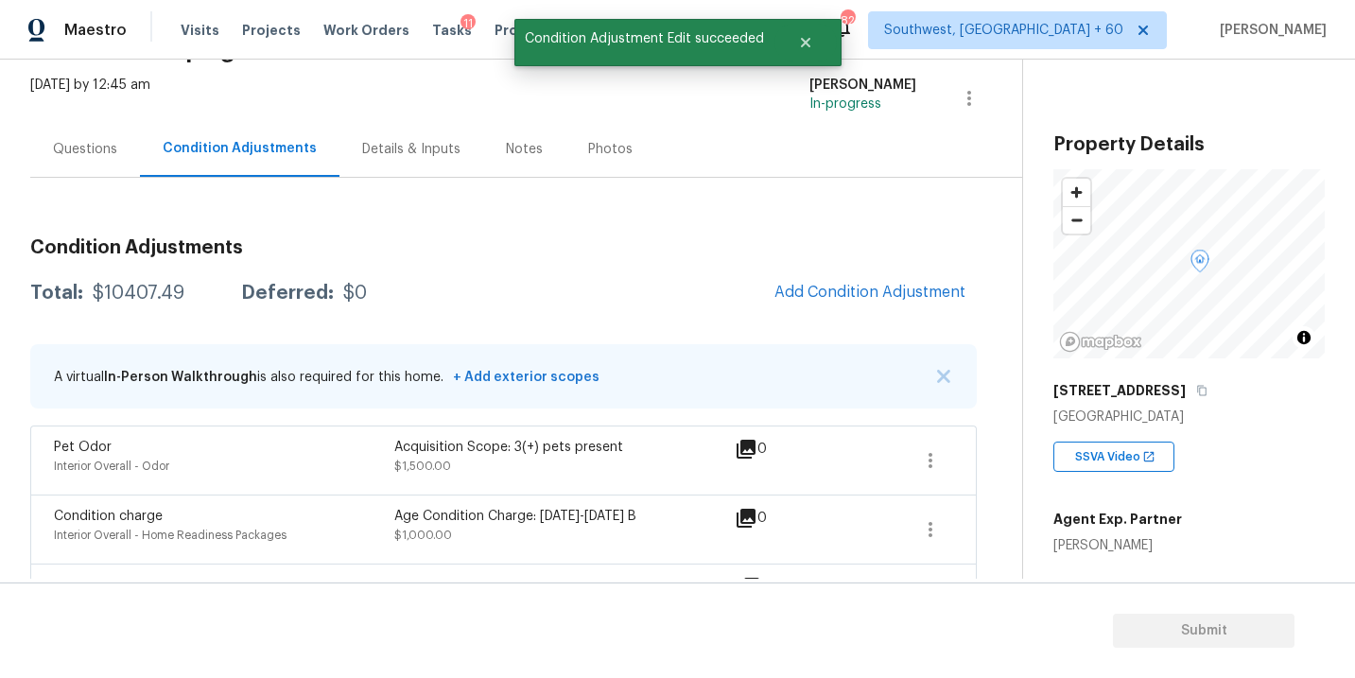
scroll to position [0, 0]
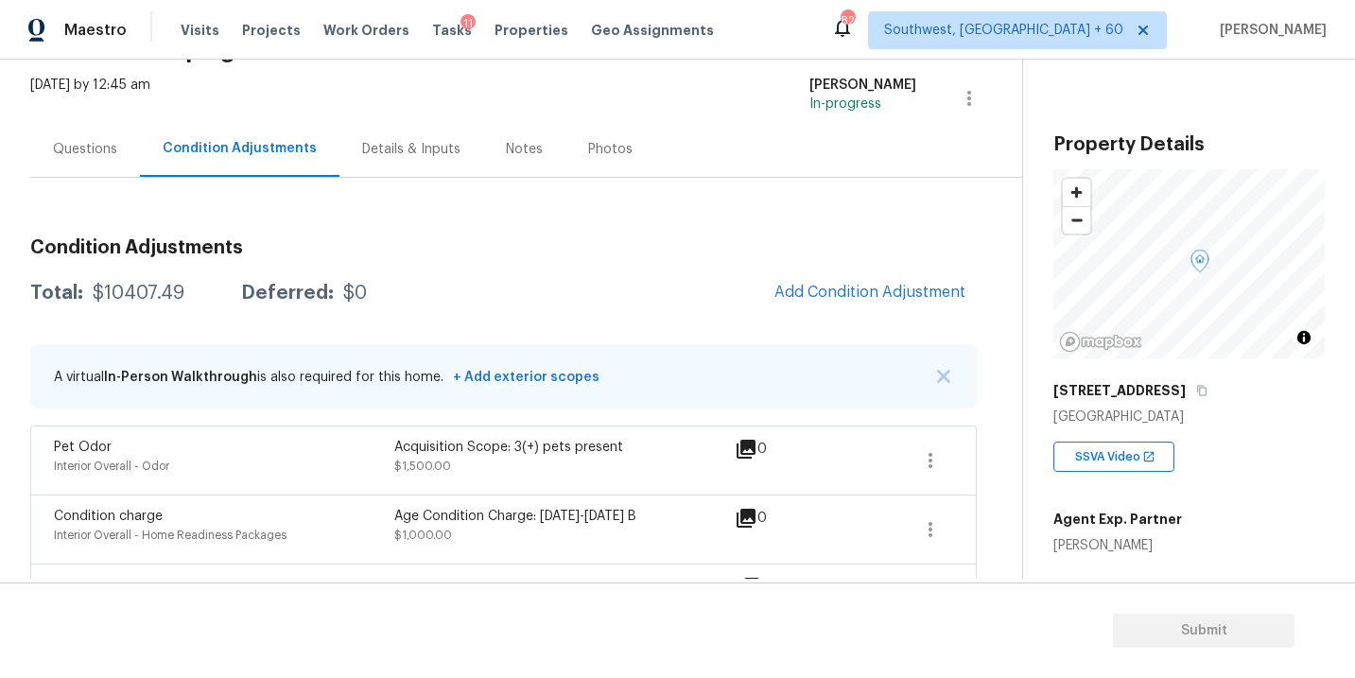
click at [106, 158] on div "Questions" at bounding box center [85, 149] width 110 height 56
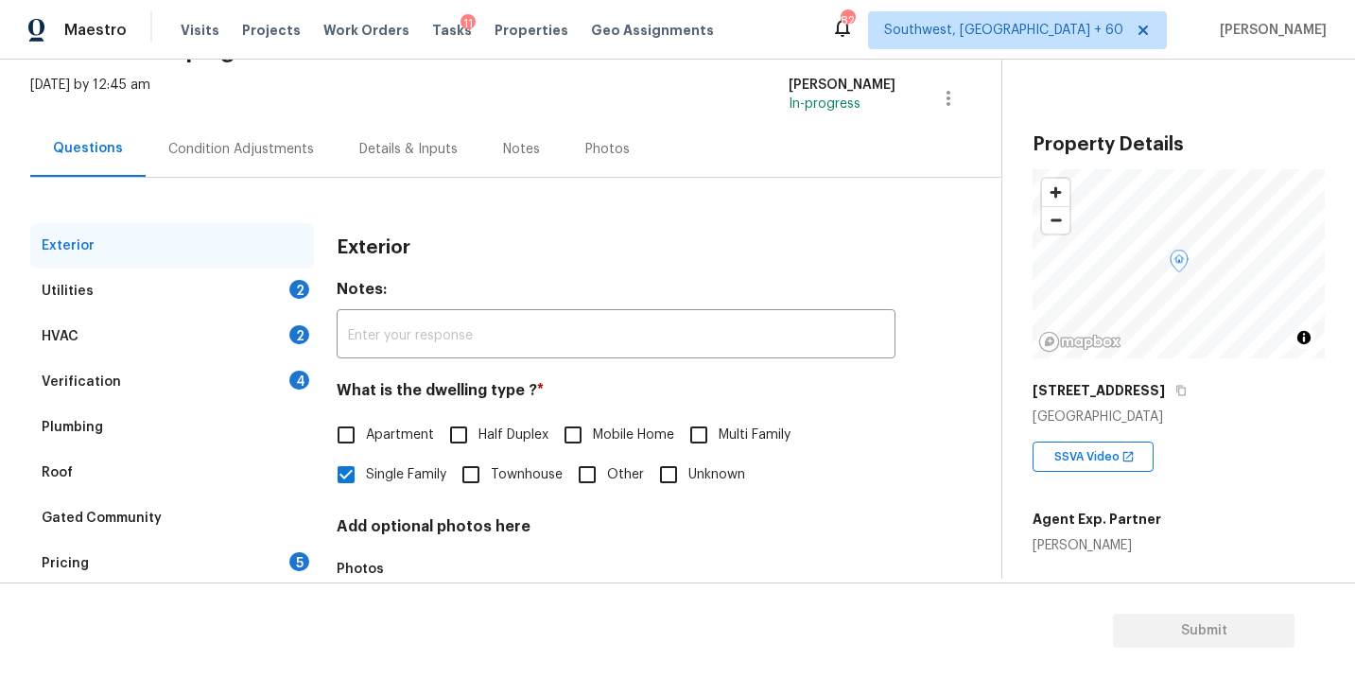
click at [121, 303] on div "Utilities 2" at bounding box center [172, 290] width 284 height 45
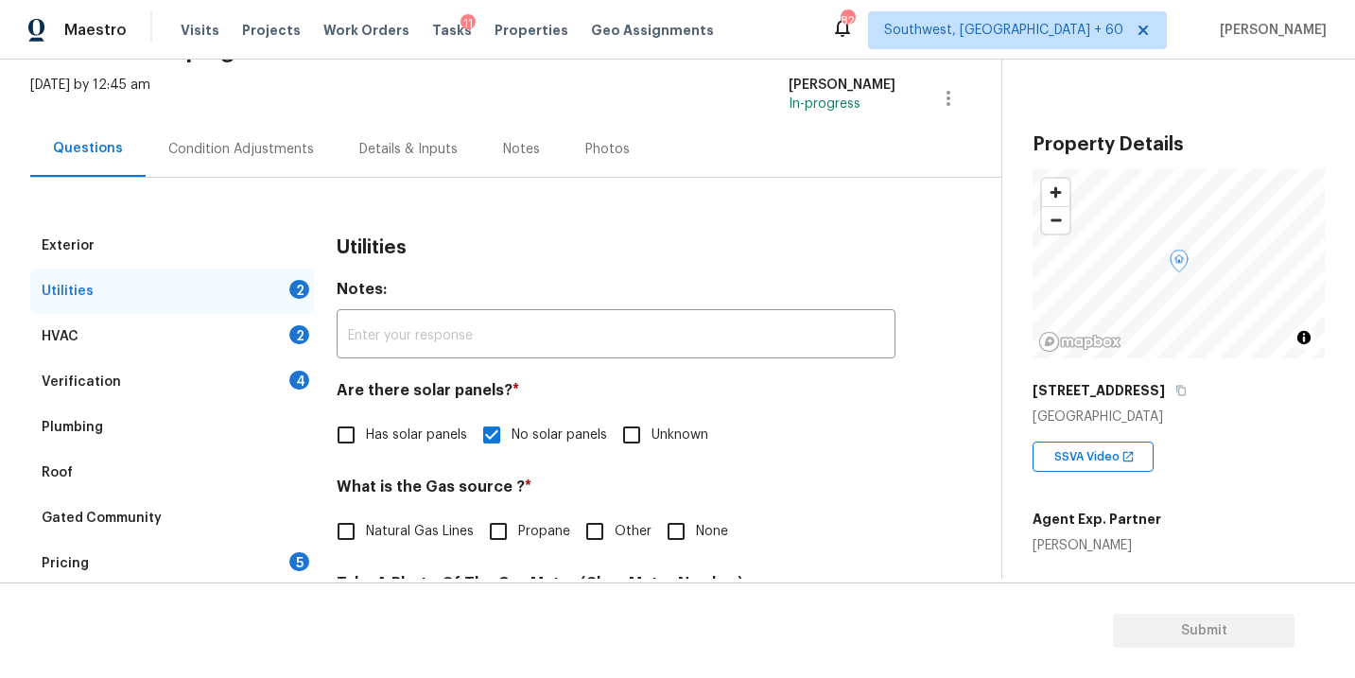
click at [370, 527] on span "Natural Gas Lines" at bounding box center [420, 532] width 108 height 20
click at [366, 527] on input "Natural Gas Lines" at bounding box center [346, 531] width 40 height 40
checkbox input "true"
click at [259, 153] on div "Condition Adjustments" at bounding box center [241, 149] width 146 height 19
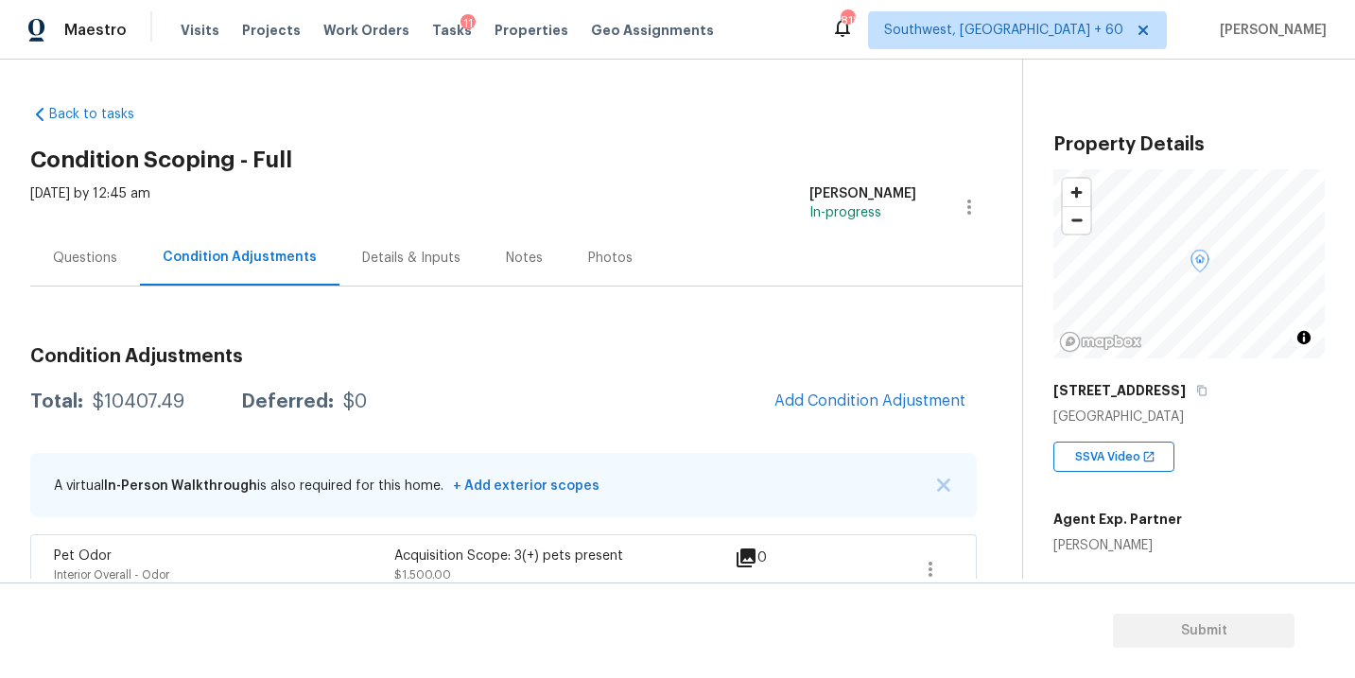
click at [86, 258] on div "Questions" at bounding box center [85, 258] width 64 height 19
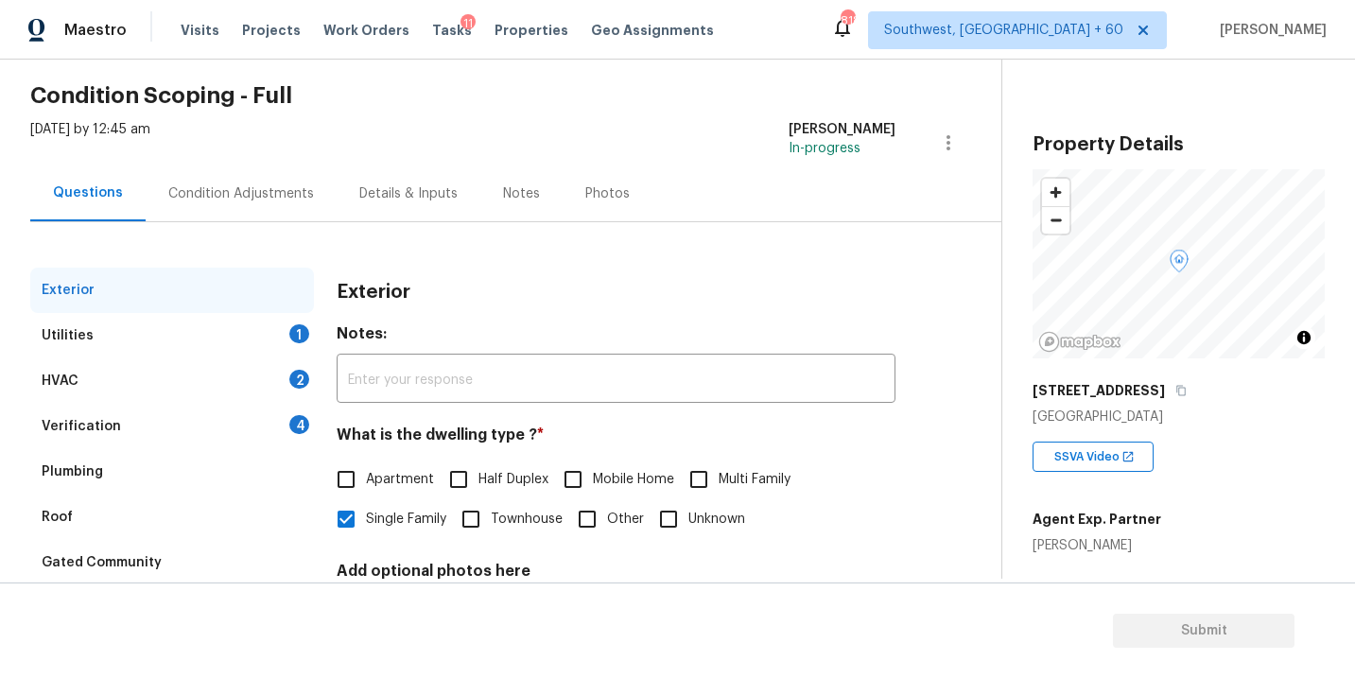
click at [195, 345] on div "Utilities 1" at bounding box center [172, 335] width 284 height 45
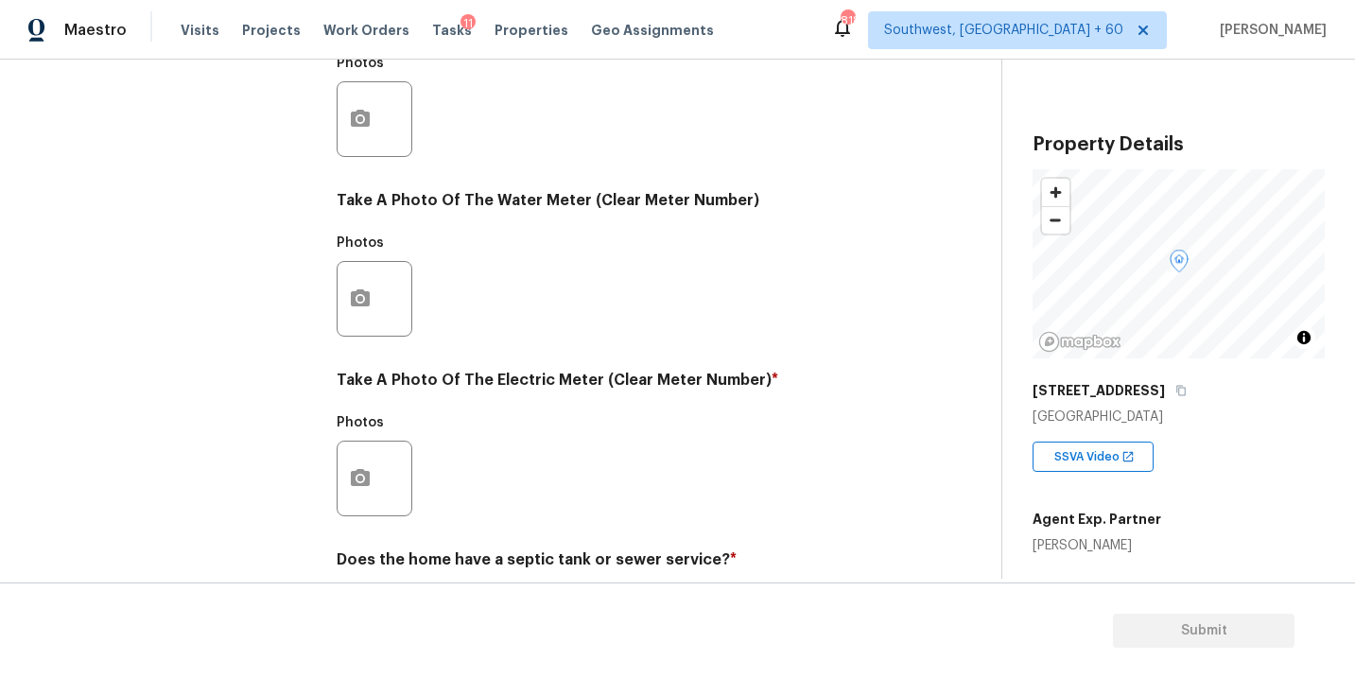
scroll to position [745, 0]
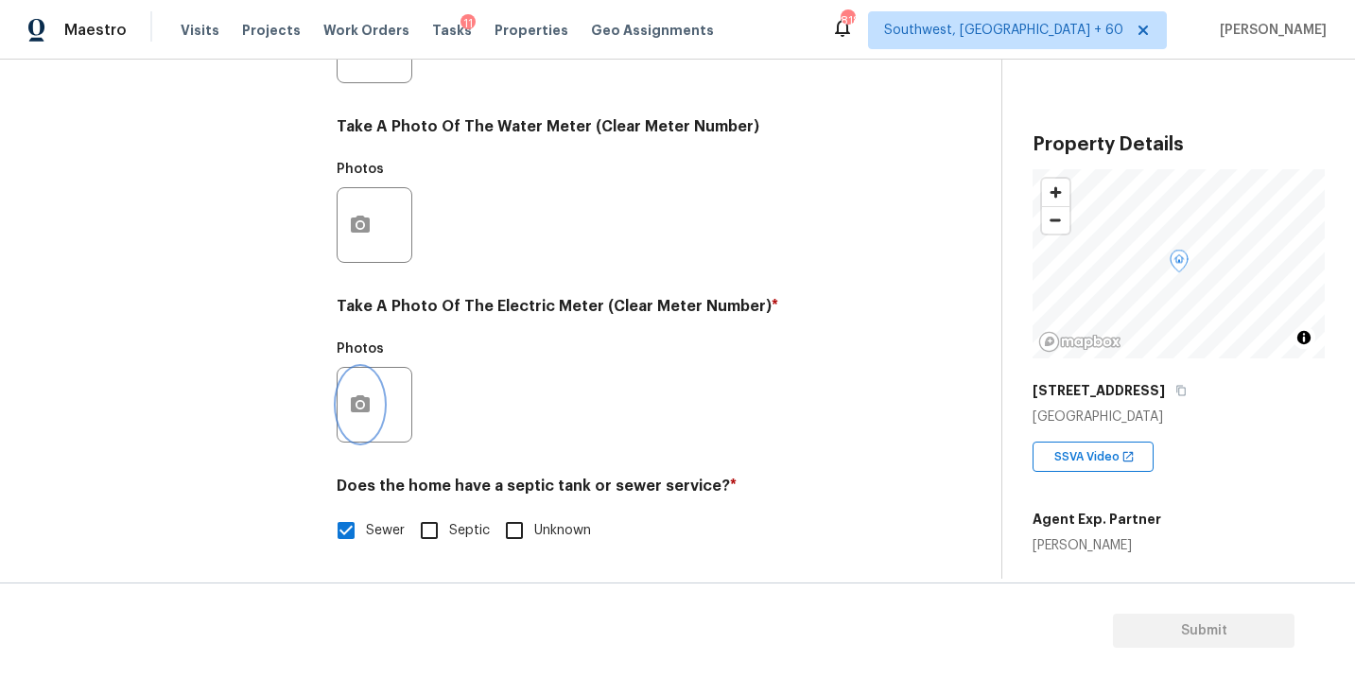
click at [376, 408] on button "button" at bounding box center [359, 405] width 45 height 74
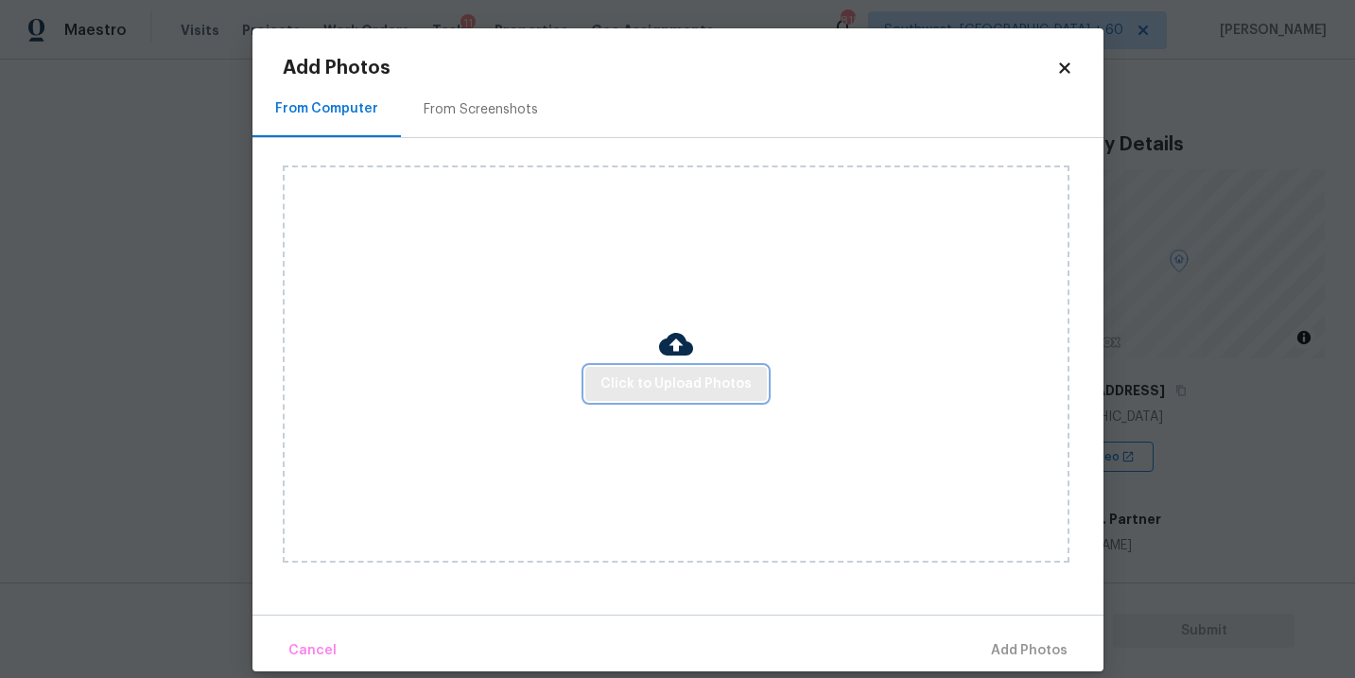
click at [635, 399] on button "Click to Upload Photos" at bounding box center [675, 384] width 181 height 35
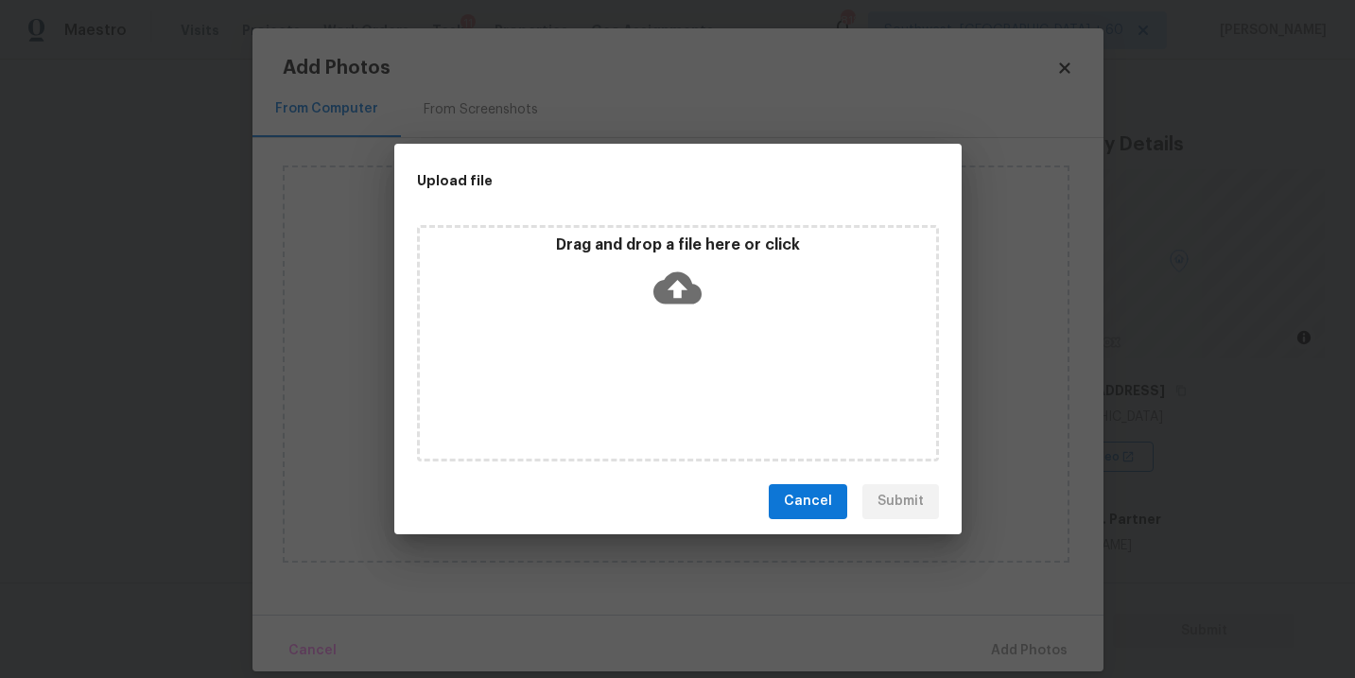
click at [666, 347] on div "Drag and drop a file here or click" at bounding box center [678, 343] width 522 height 236
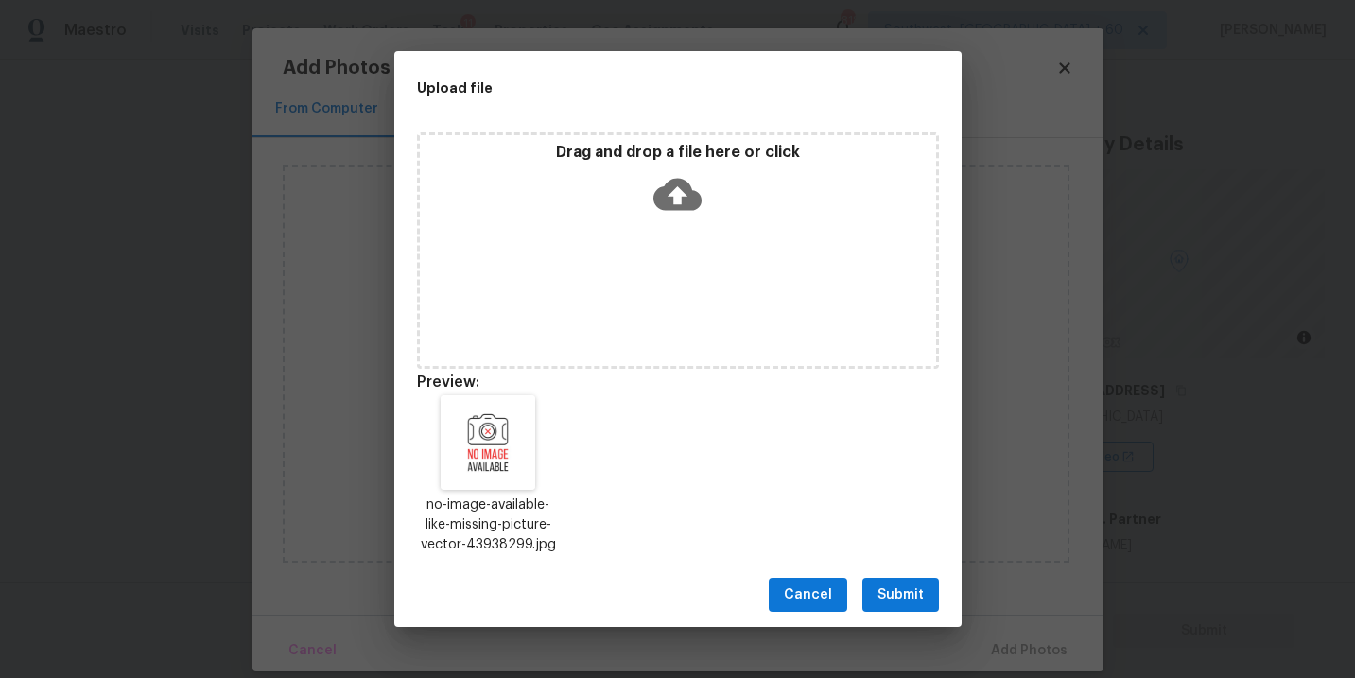
click at [914, 600] on span "Submit" at bounding box center [900, 595] width 46 height 24
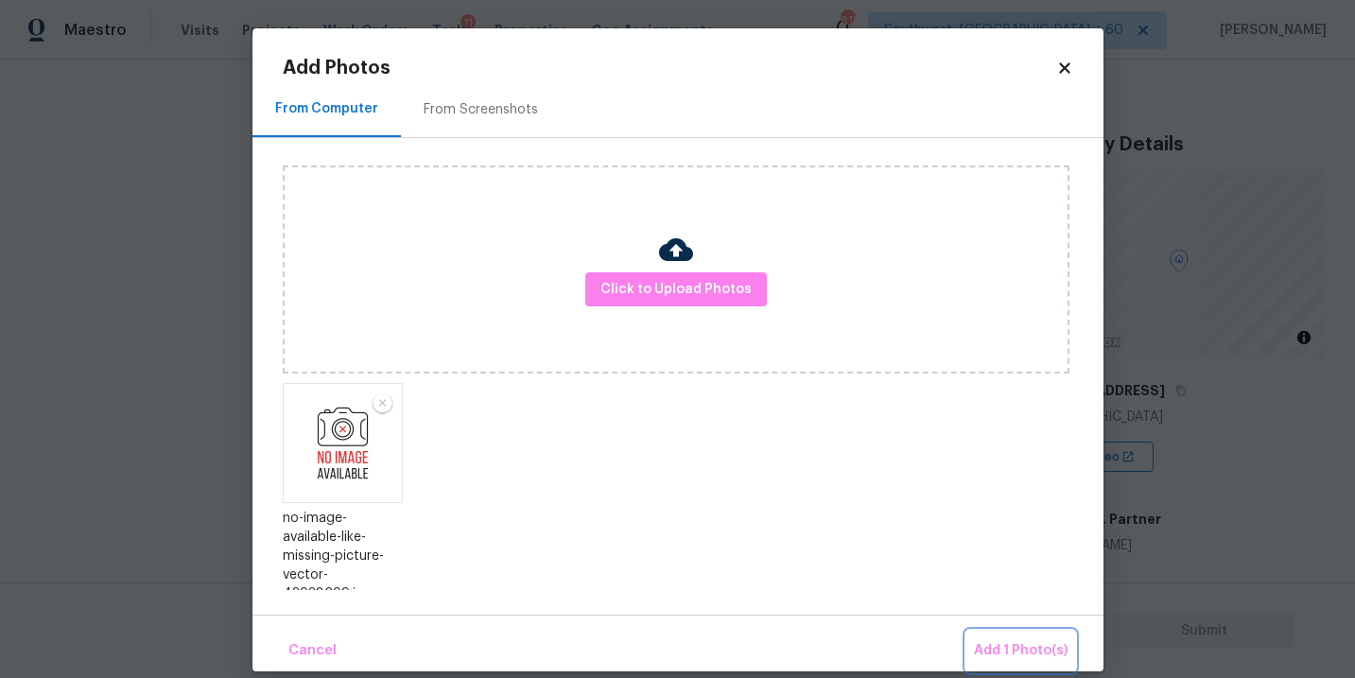
click at [982, 646] on span "Add 1 Photo(s)" at bounding box center [1021, 651] width 94 height 24
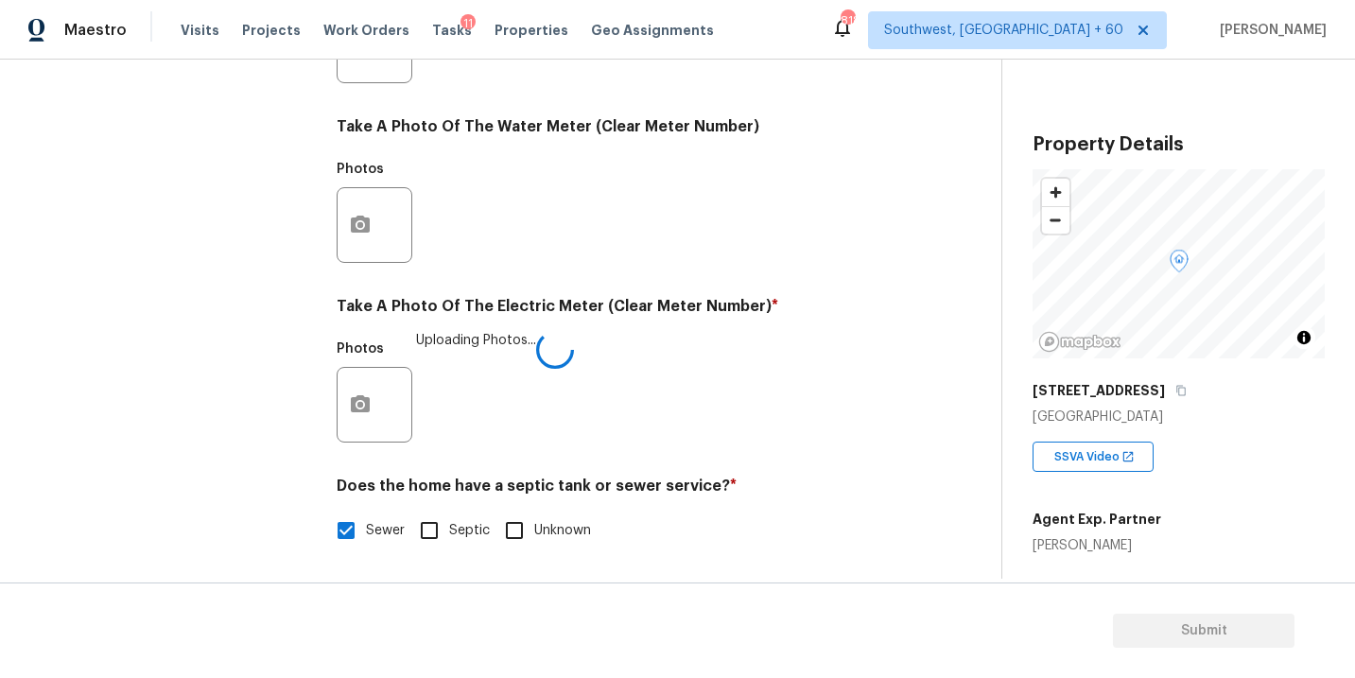
click at [784, 475] on div "Utilities Notes: ​ Are there solar panels? * Has solar panels No solar panels U…" at bounding box center [616, 80] width 559 height 986
click at [777, 452] on div "Photos" at bounding box center [616, 392] width 559 height 123
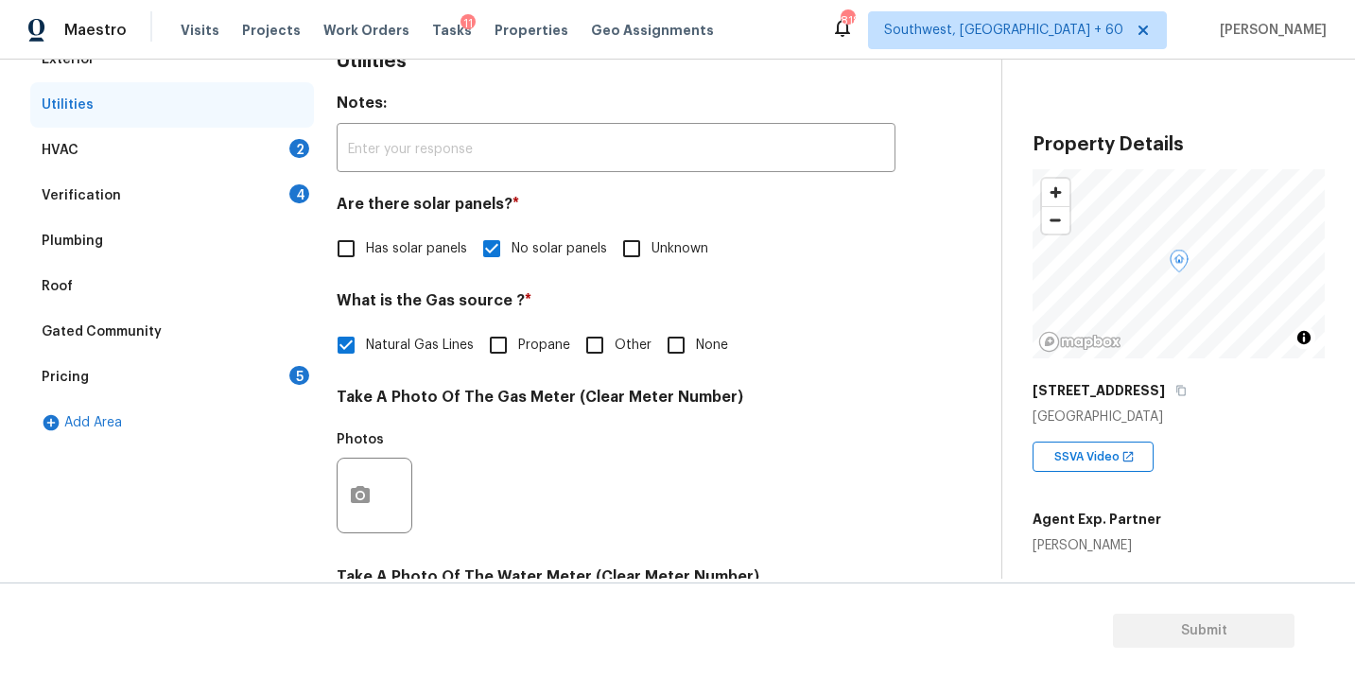
click at [178, 131] on div "HVAC 2" at bounding box center [172, 150] width 284 height 45
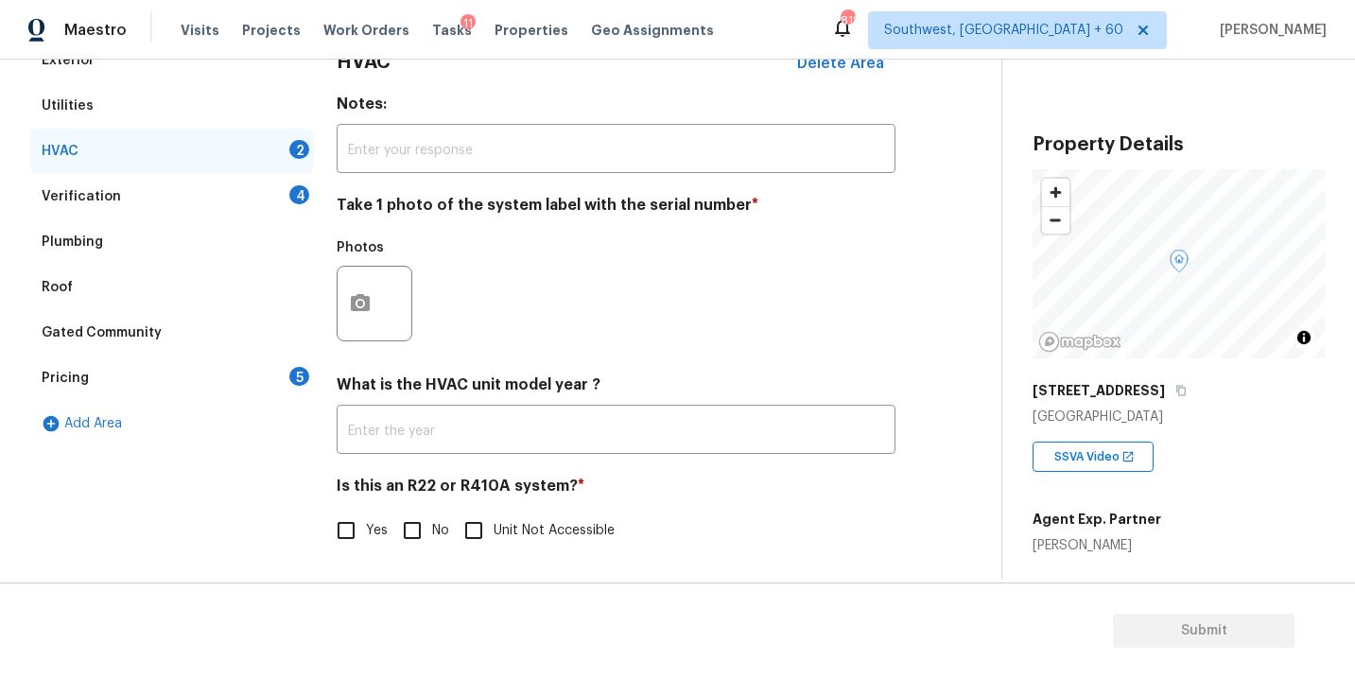
scroll to position [295, 0]
click at [370, 299] on icon "button" at bounding box center [360, 303] width 23 height 23
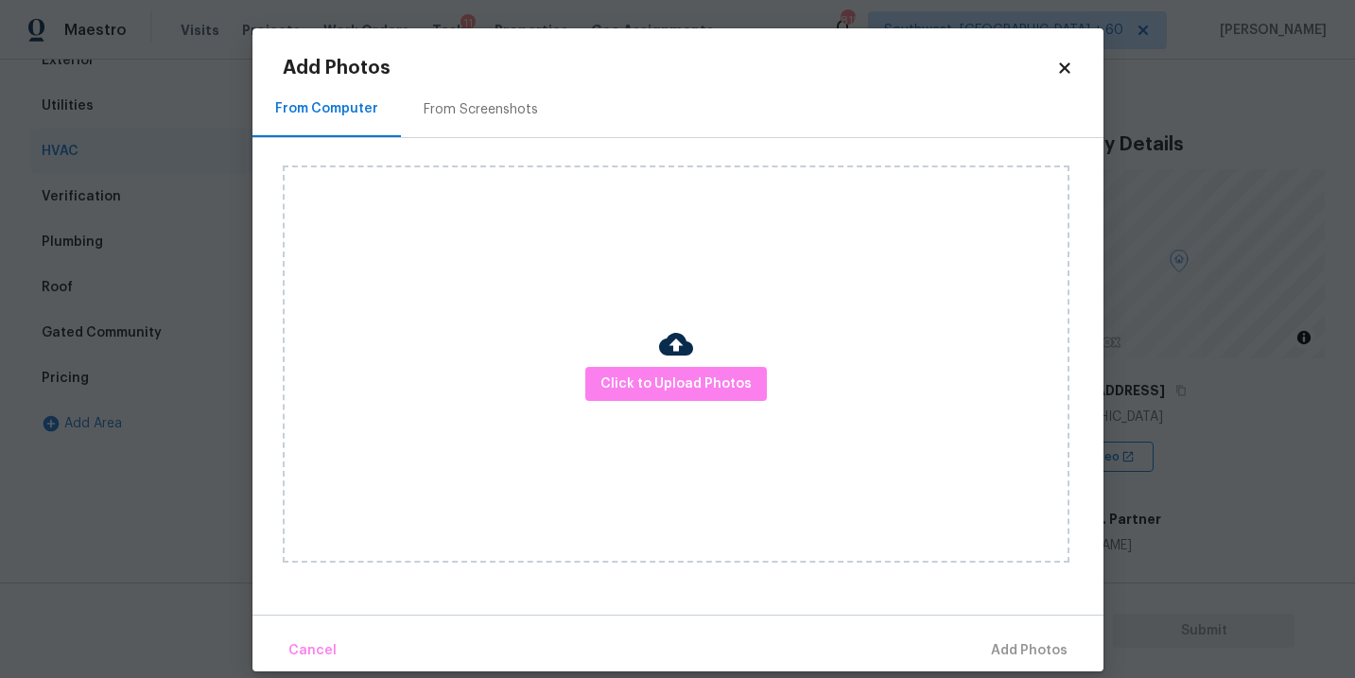
click at [633, 339] on div "Click to Upload Photos" at bounding box center [676, 363] width 786 height 397
click at [642, 374] on span "Click to Upload Photos" at bounding box center [675, 384] width 151 height 24
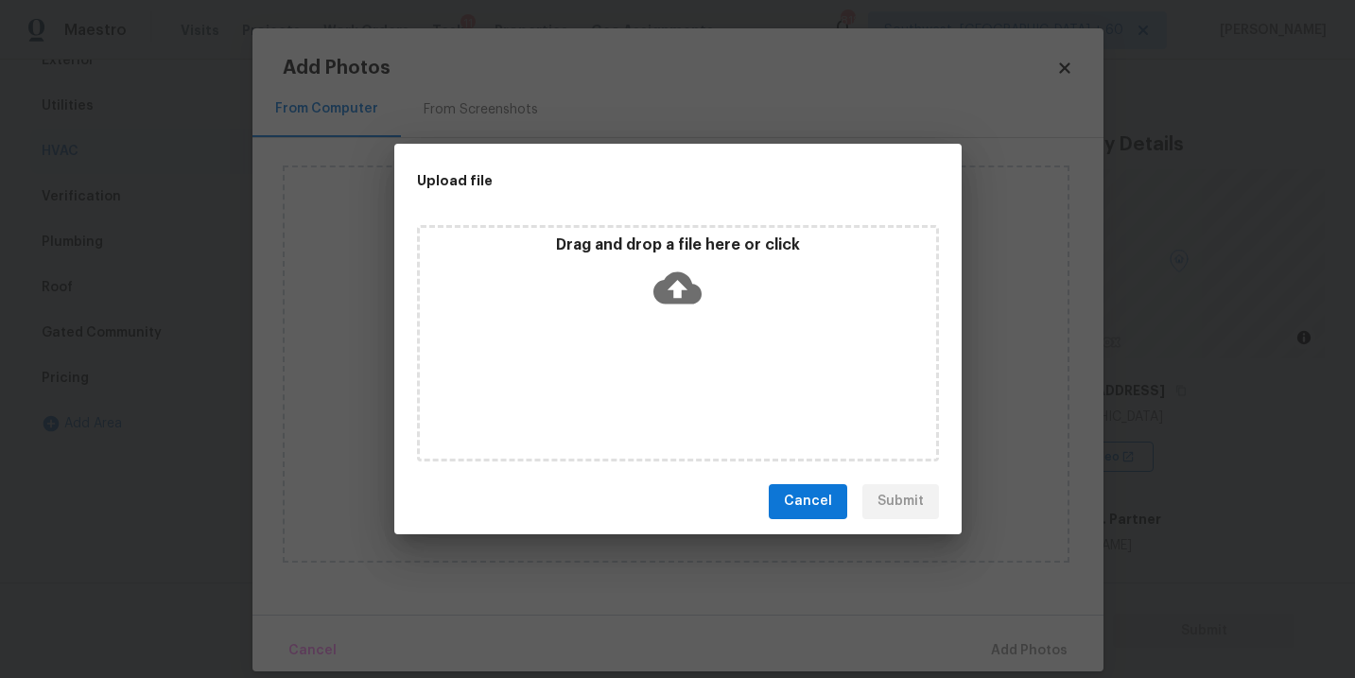
click at [694, 290] on icon at bounding box center [677, 287] width 48 height 32
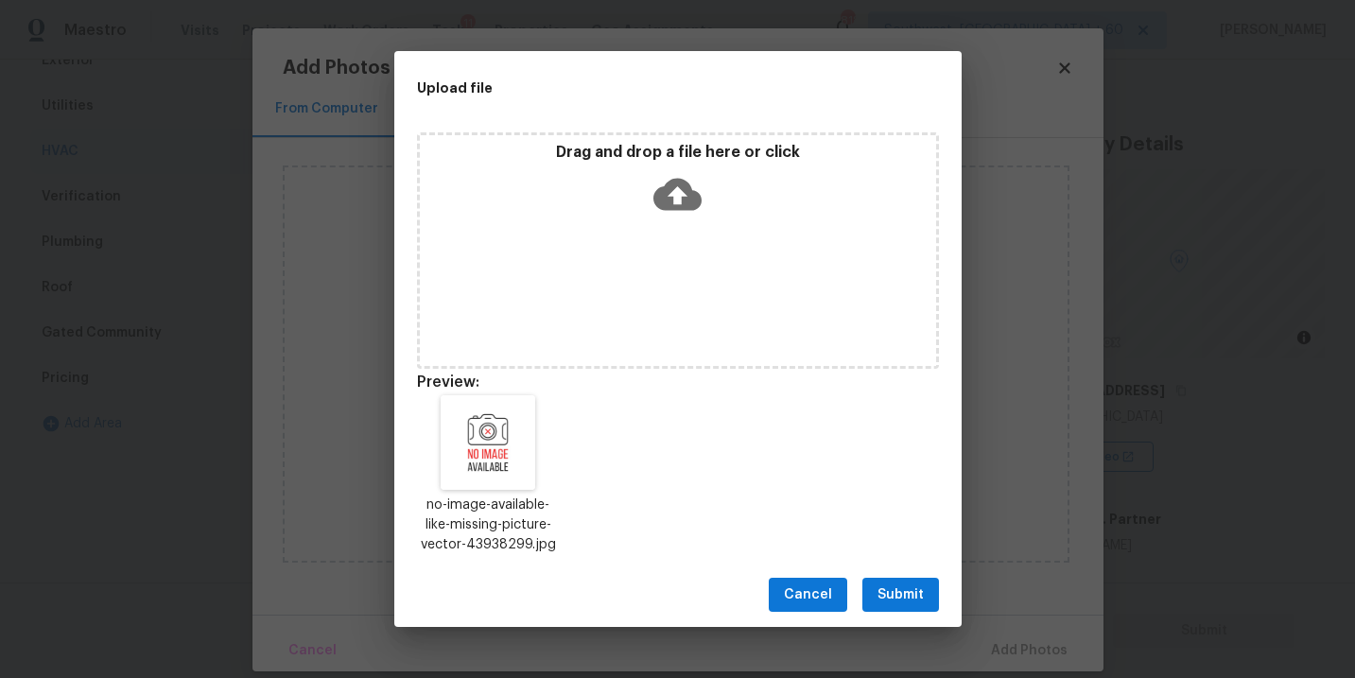
click at [902, 580] on button "Submit" at bounding box center [900, 595] width 77 height 35
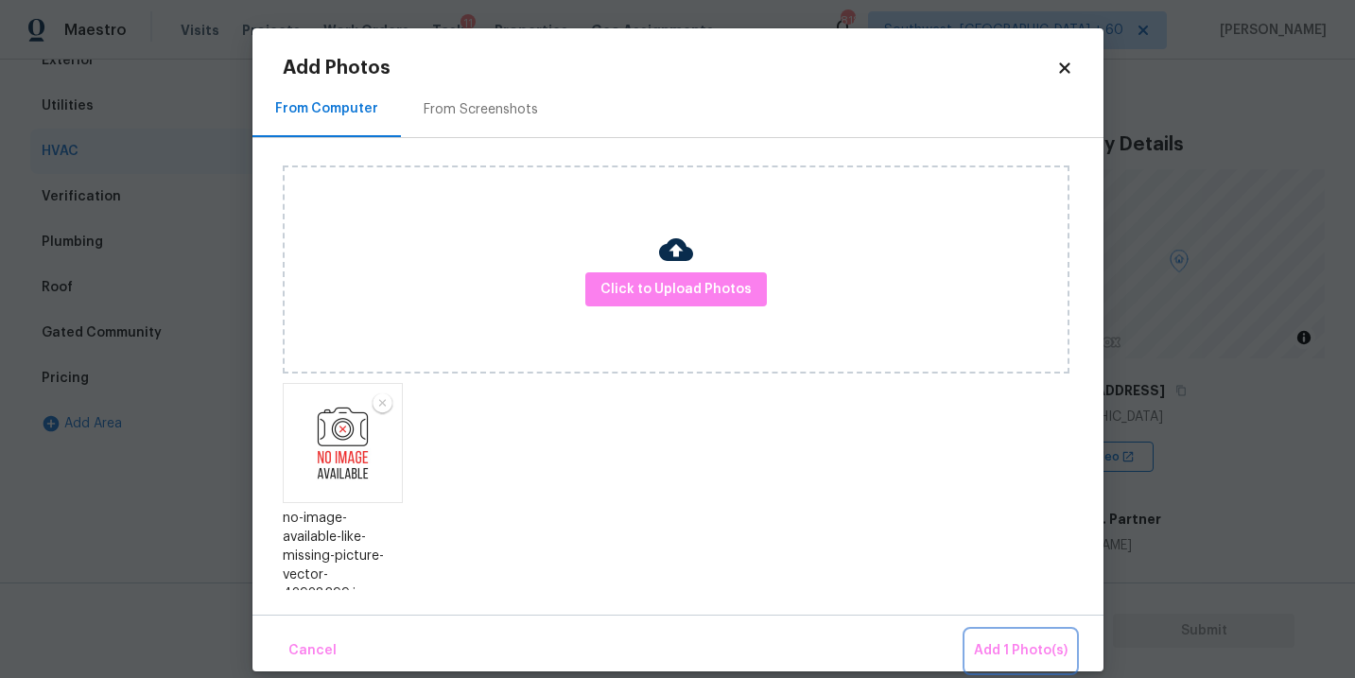
click at [985, 655] on span "Add 1 Photo(s)" at bounding box center [1021, 651] width 94 height 24
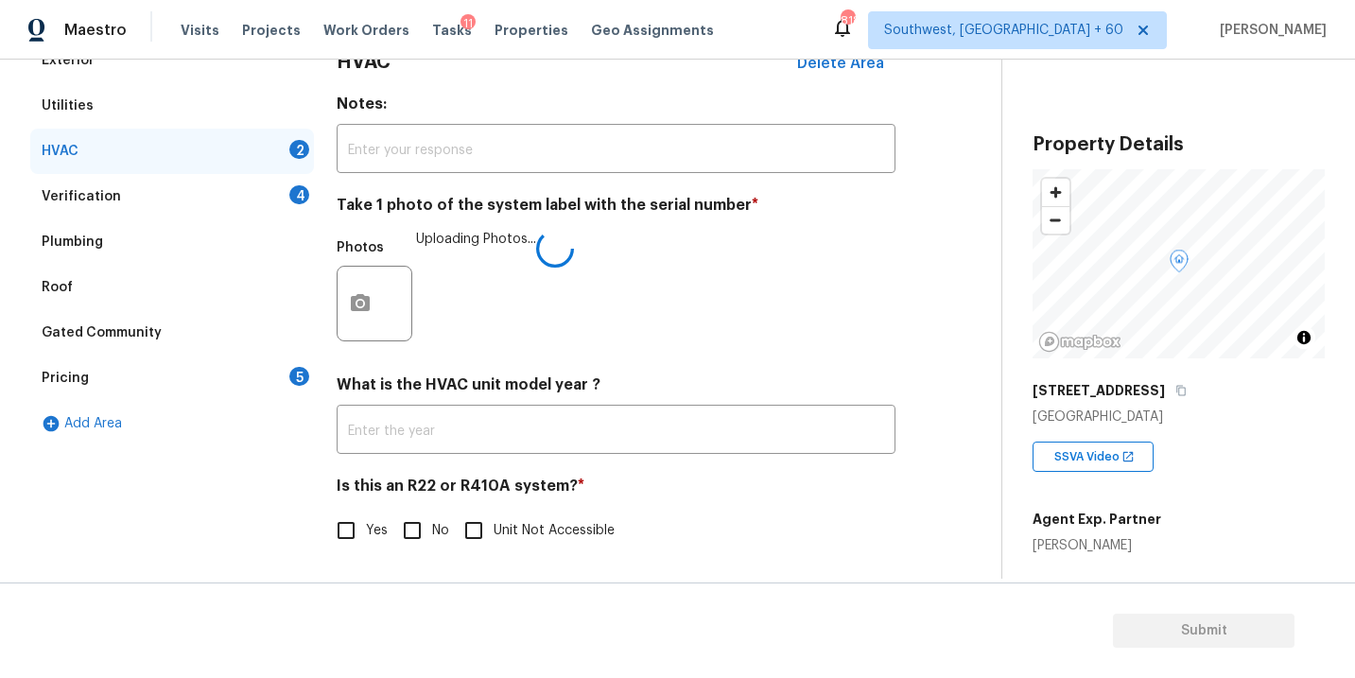
drag, startPoint x: 414, startPoint y: 524, endPoint x: 446, endPoint y: 522, distance: 32.2
click at [414, 524] on input "No" at bounding box center [412, 530] width 40 height 40
checkbox input "true"
click at [643, 501] on h4 "Is this an R22 or R410A system? *" at bounding box center [616, 489] width 559 height 28
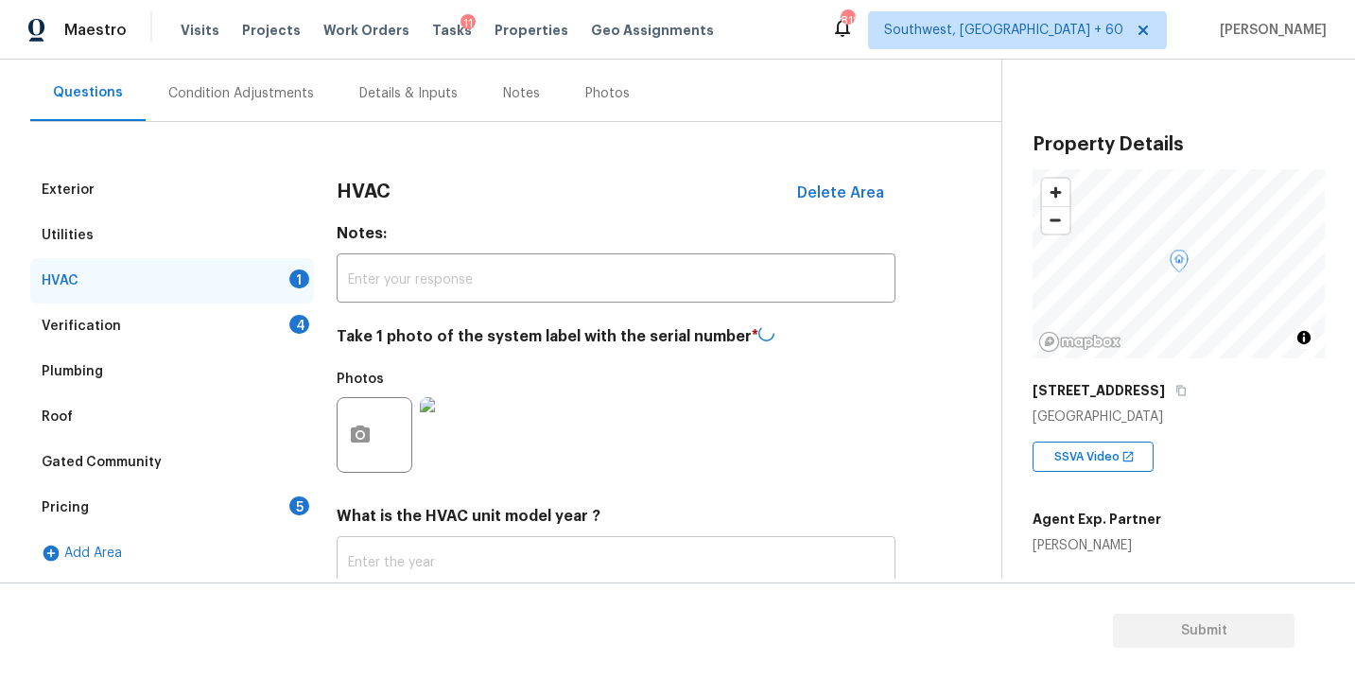
scroll to position [82, 0]
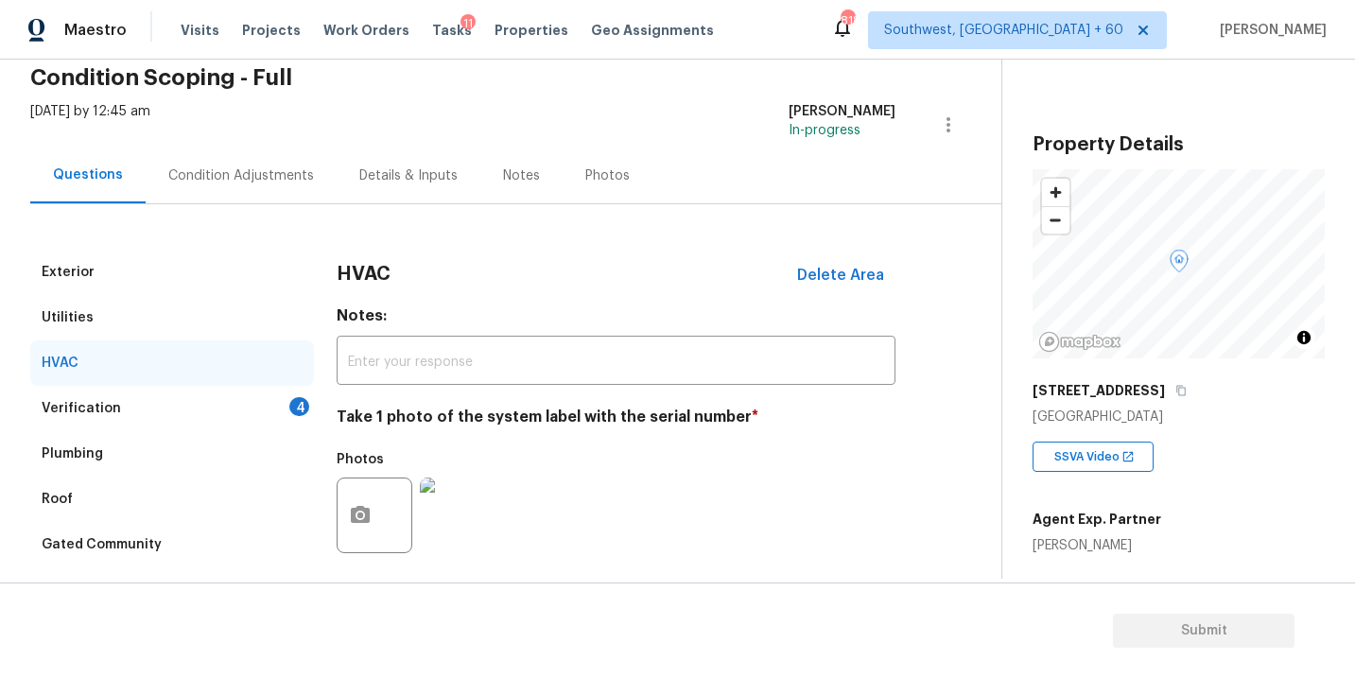
click at [270, 187] on div "Condition Adjustments" at bounding box center [241, 175] width 191 height 56
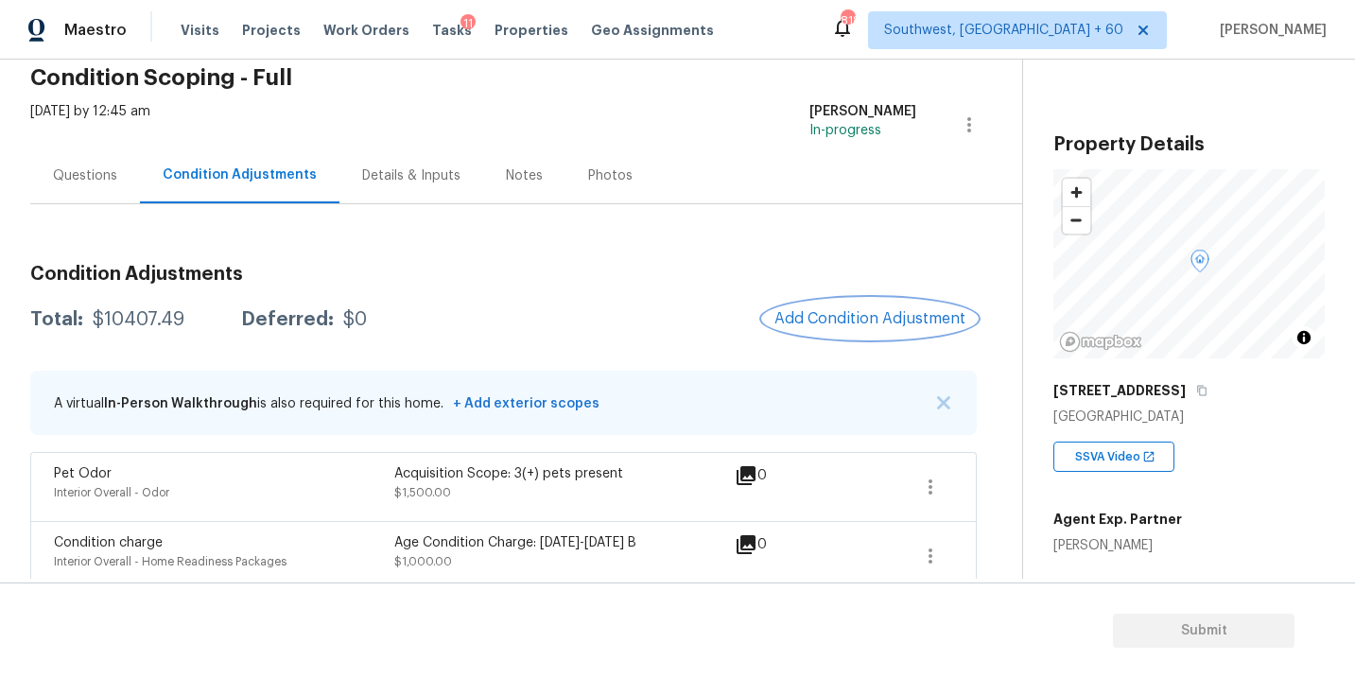
click at [836, 310] on span "Add Condition Adjustment" at bounding box center [869, 318] width 191 height 17
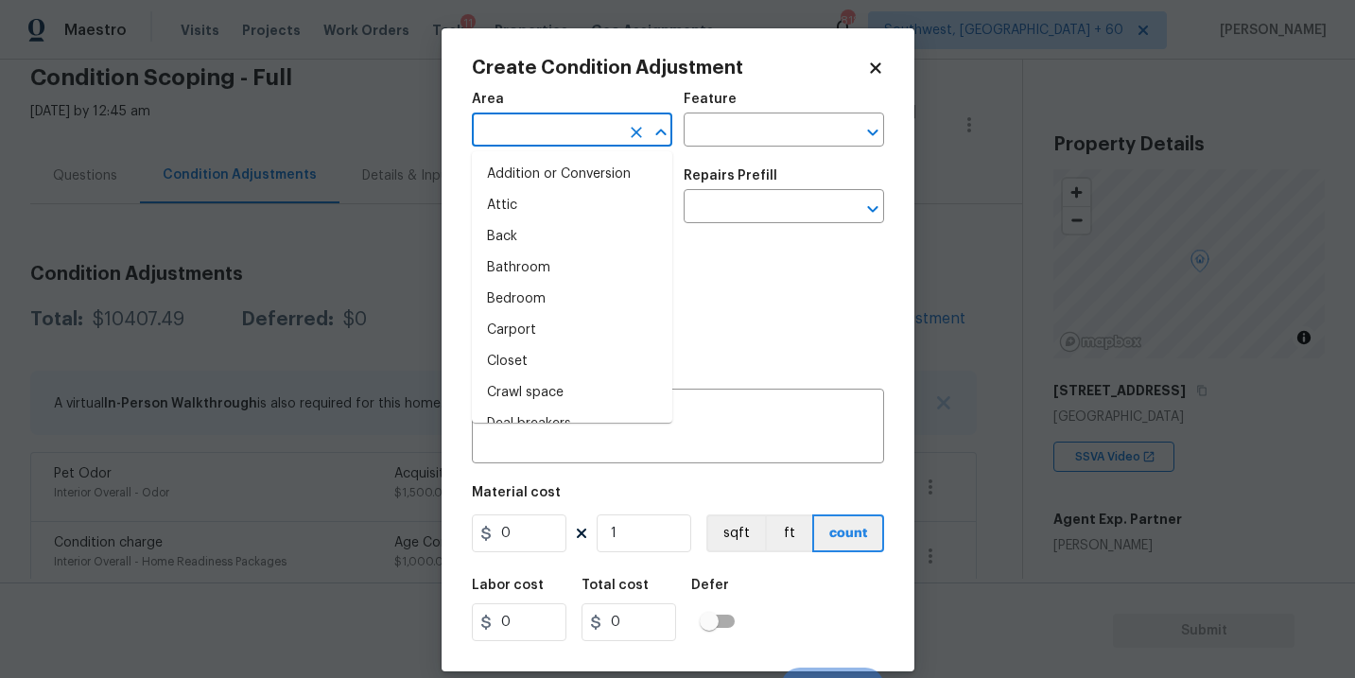
click at [530, 130] on input "text" at bounding box center [545, 131] width 147 height 29
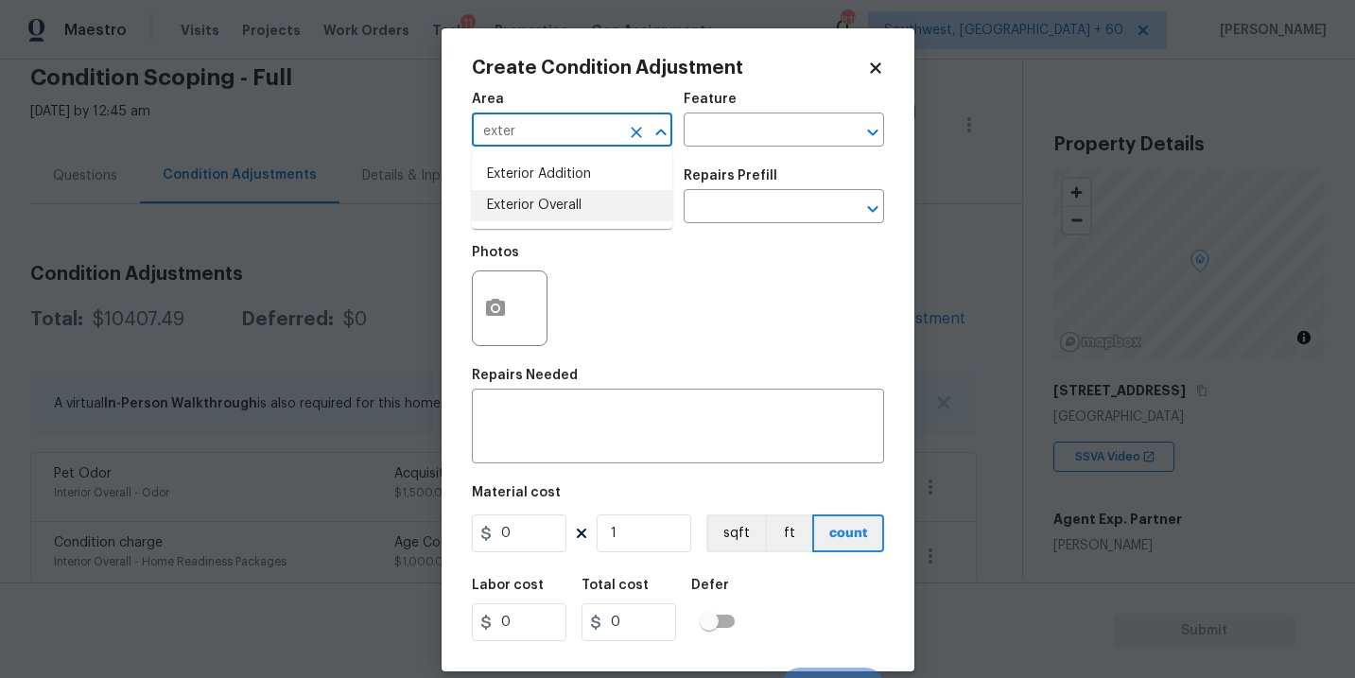
click at [549, 196] on li "Exterior Overall" at bounding box center [572, 205] width 200 height 31
type input "Exterior Overall"
click at [578, 411] on textarea at bounding box center [677, 428] width 389 height 40
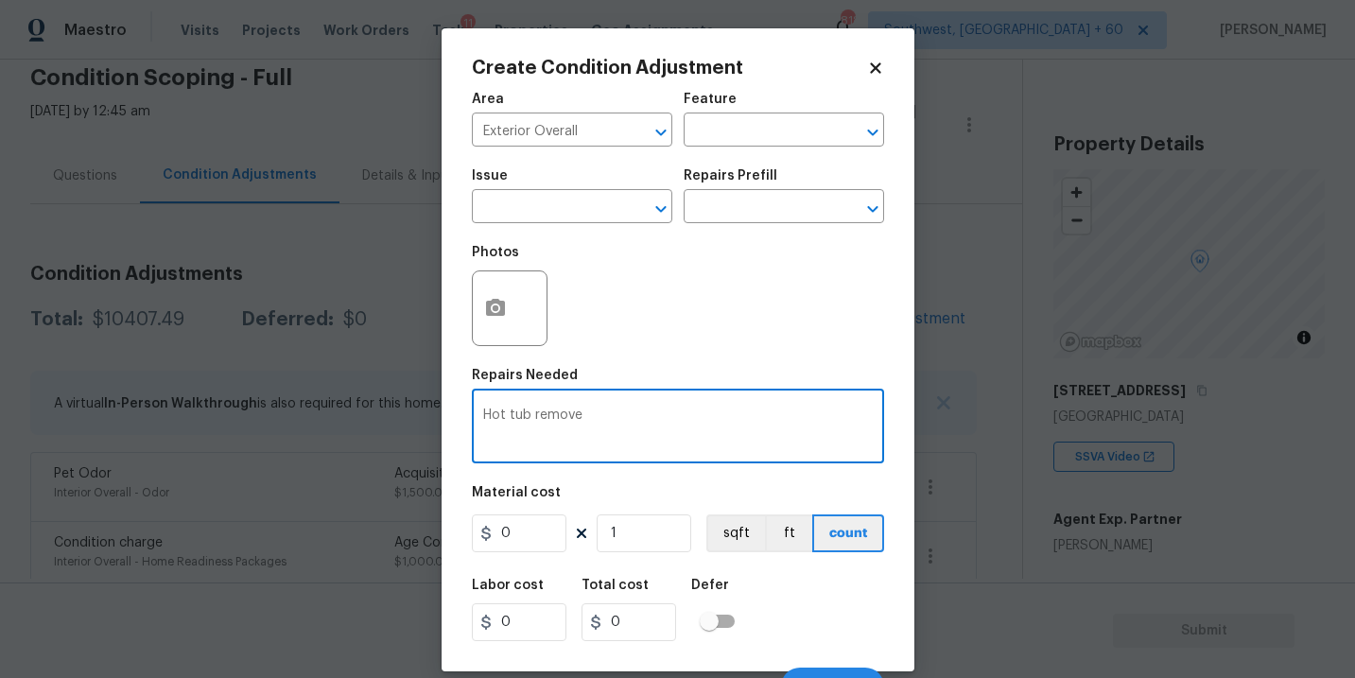
type textarea "Hot tub remove"
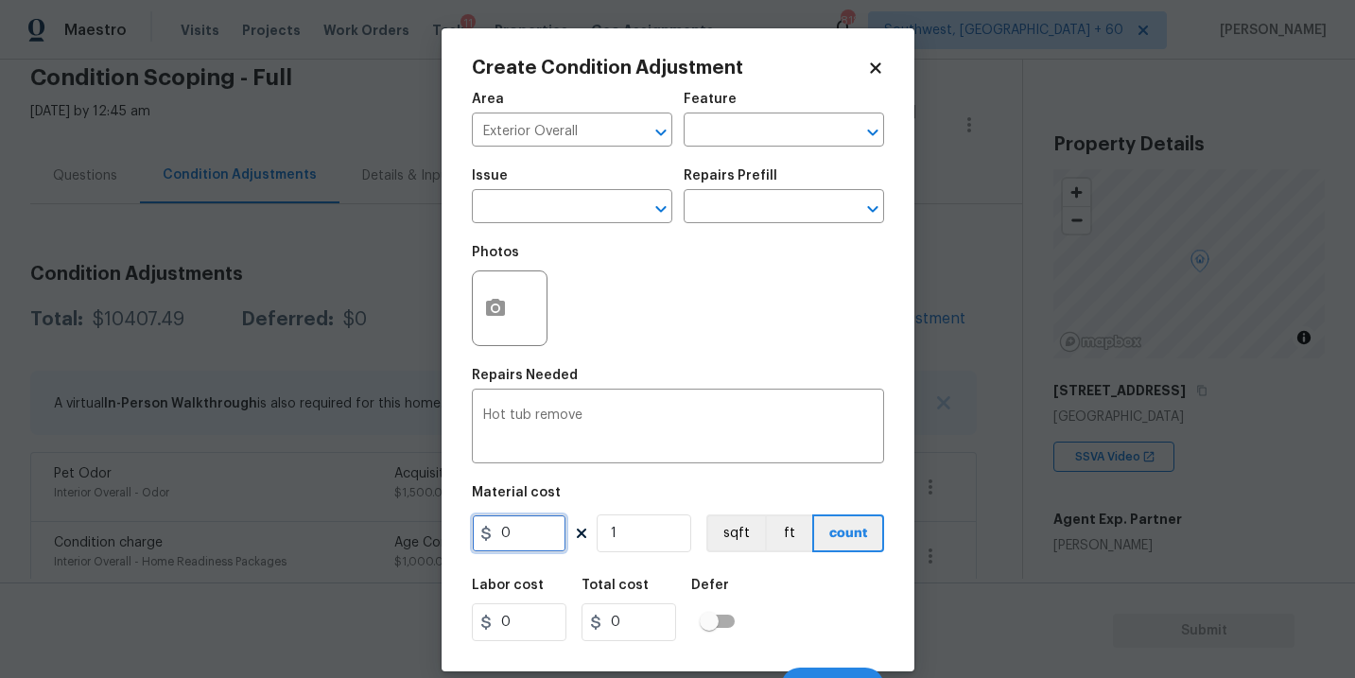
drag, startPoint x: 532, startPoint y: 523, endPoint x: 366, endPoint y: 528, distance: 166.5
click at [366, 528] on div "Create Condition Adjustment Area Exterior Overall ​ Feature ​ Issue ​ Repairs P…" at bounding box center [677, 339] width 1355 height 678
type input "500"
click at [506, 305] on icon "button" at bounding box center [495, 308] width 23 height 23
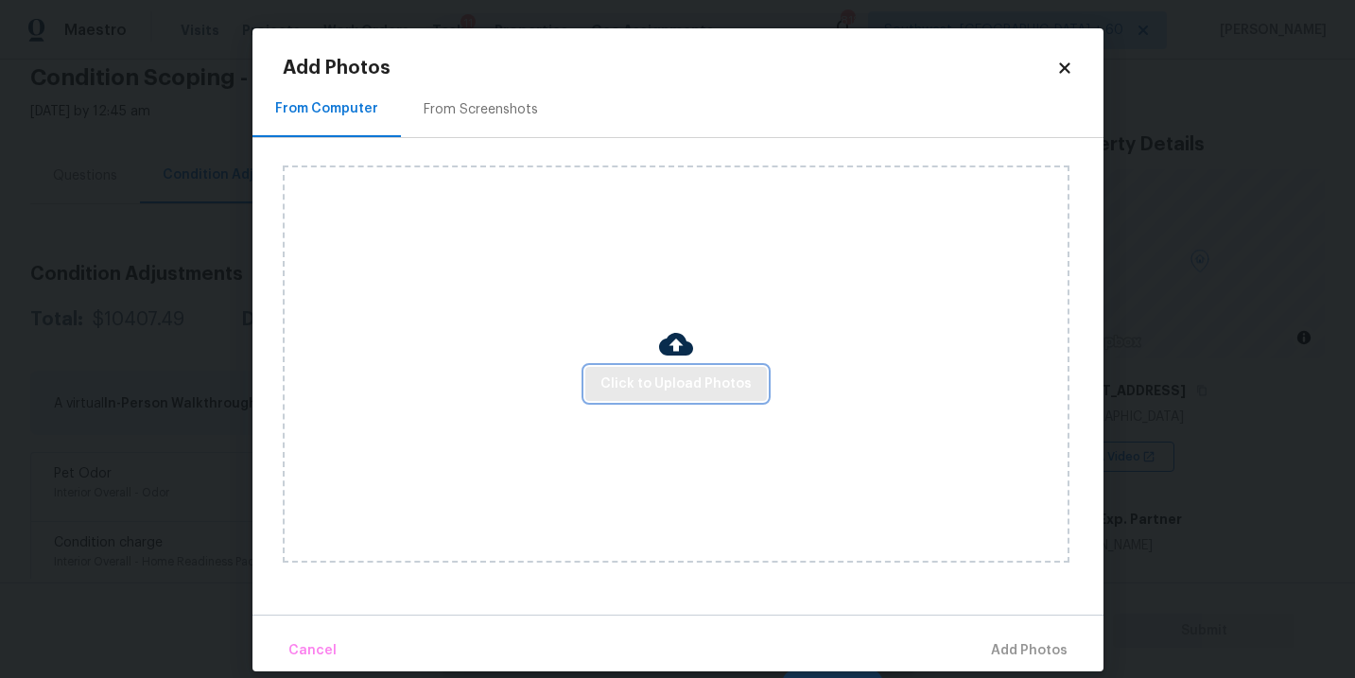
click at [656, 368] on button "Click to Upload Photos" at bounding box center [675, 384] width 181 height 35
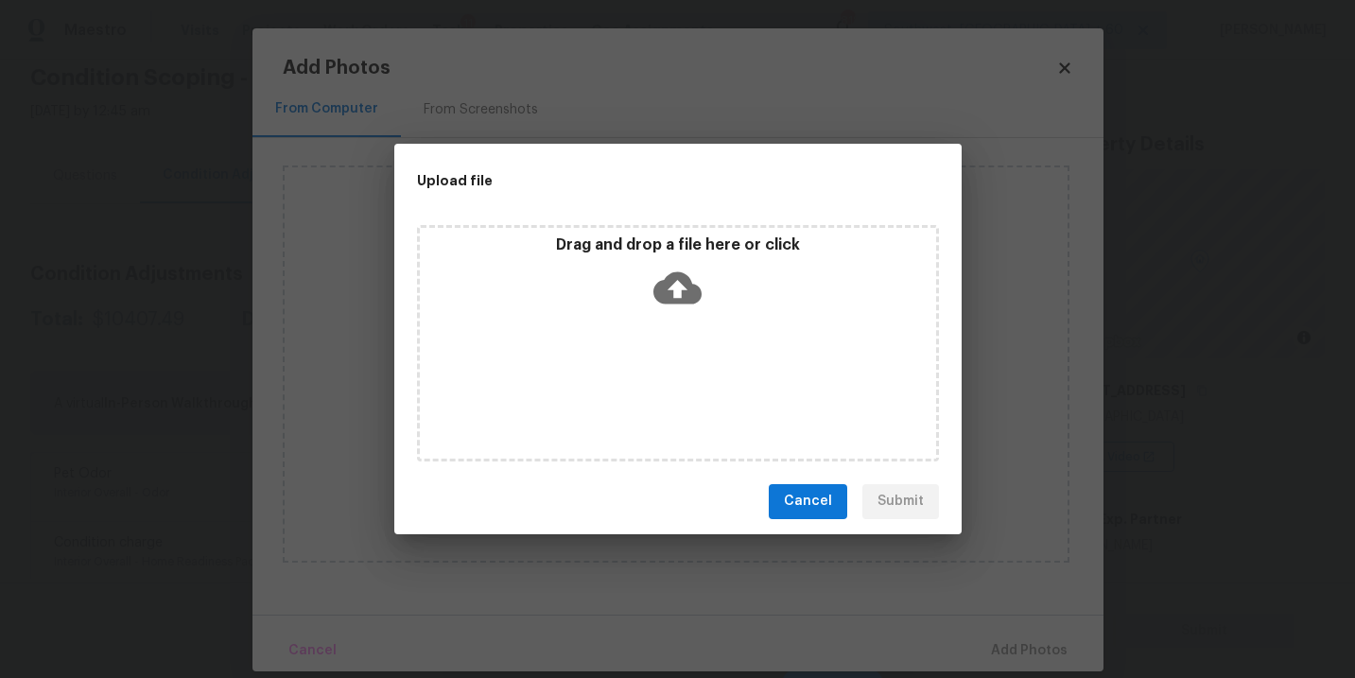
click at [683, 274] on icon at bounding box center [677, 287] width 48 height 32
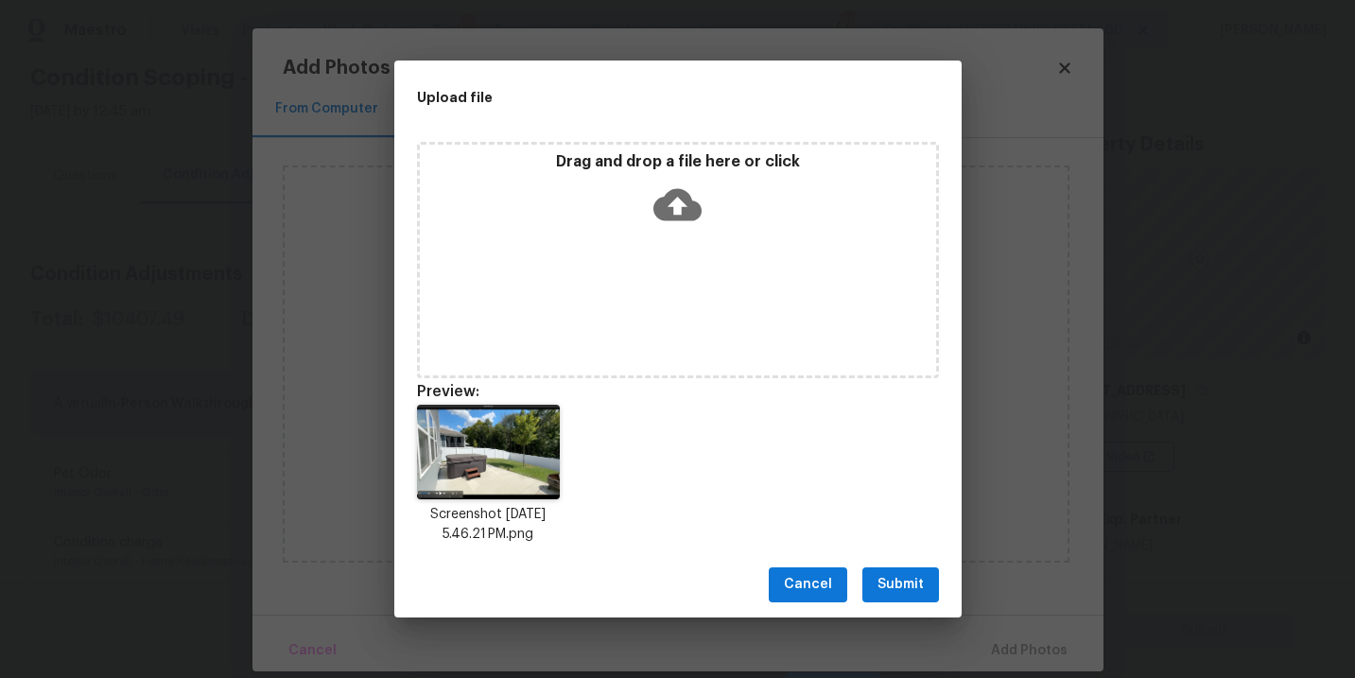
click at [894, 584] on span "Submit" at bounding box center [900, 585] width 46 height 24
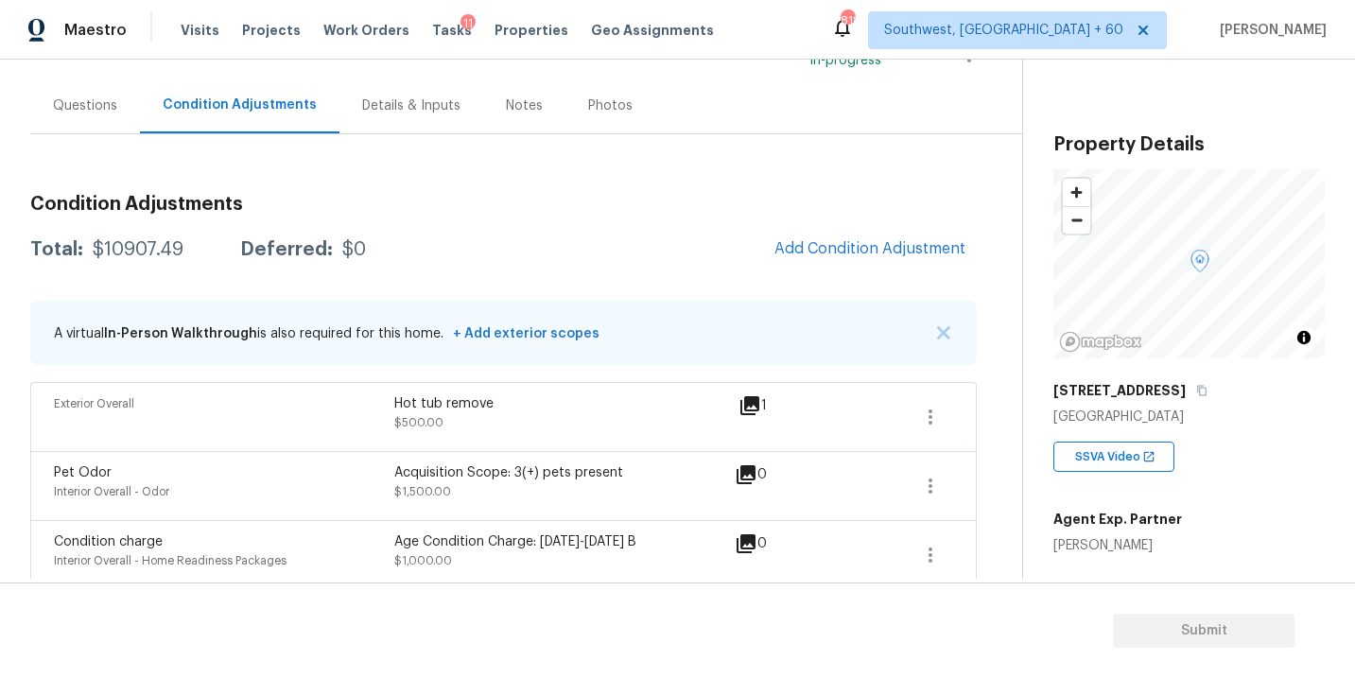
scroll to position [125, 0]
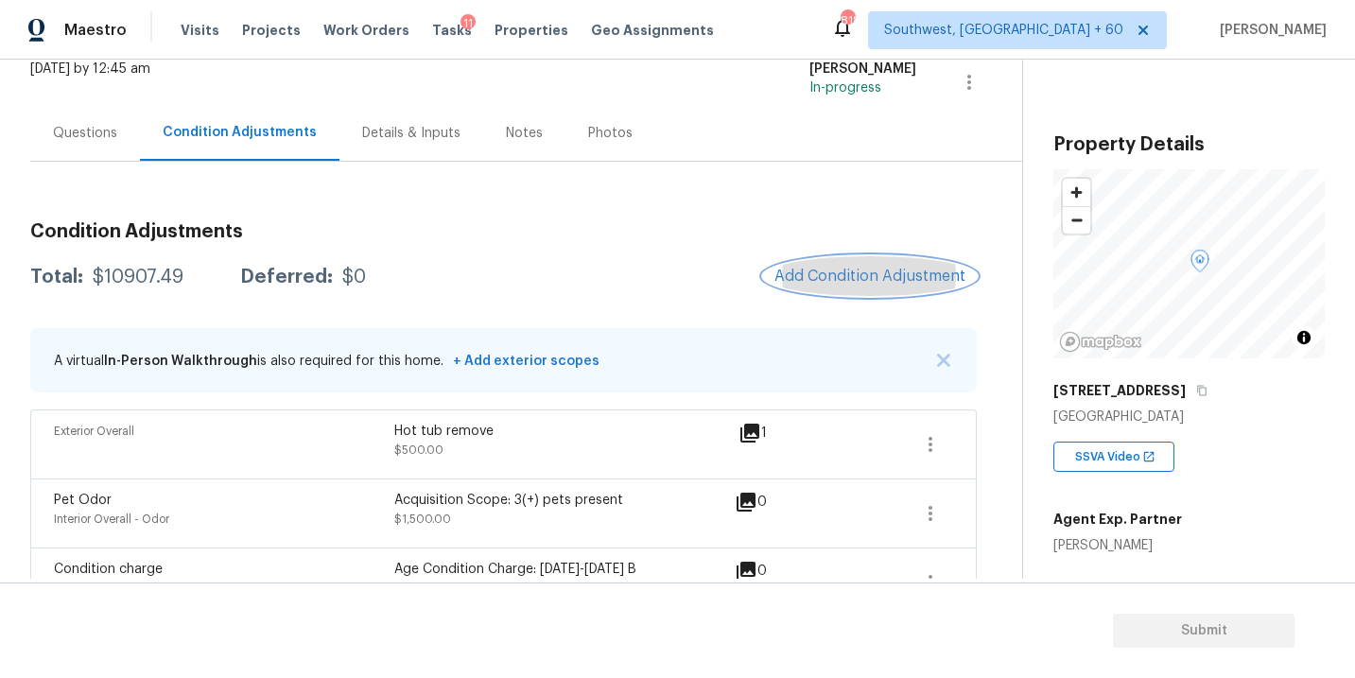
click at [879, 270] on span "Add Condition Adjustment" at bounding box center [869, 276] width 191 height 17
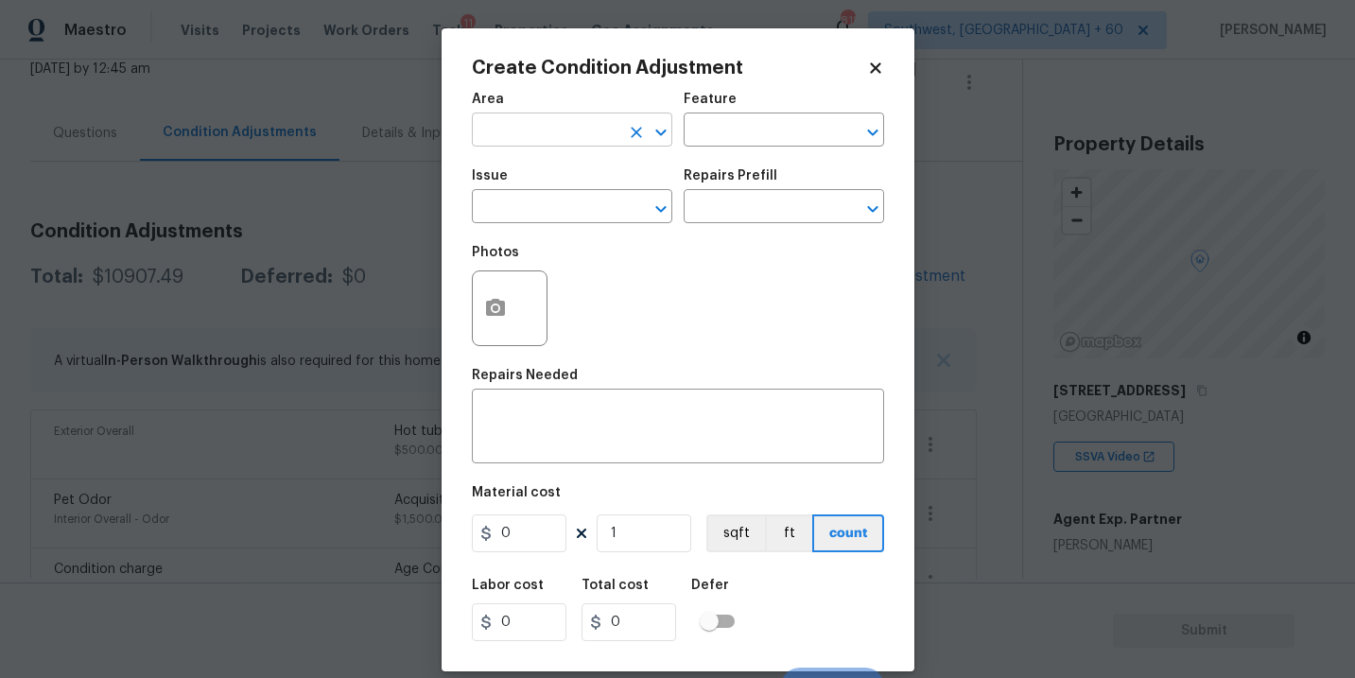
click at [570, 126] on input "text" at bounding box center [545, 131] width 147 height 29
click at [579, 184] on li "HVAC" at bounding box center [572, 174] width 200 height 31
type input "HVAC"
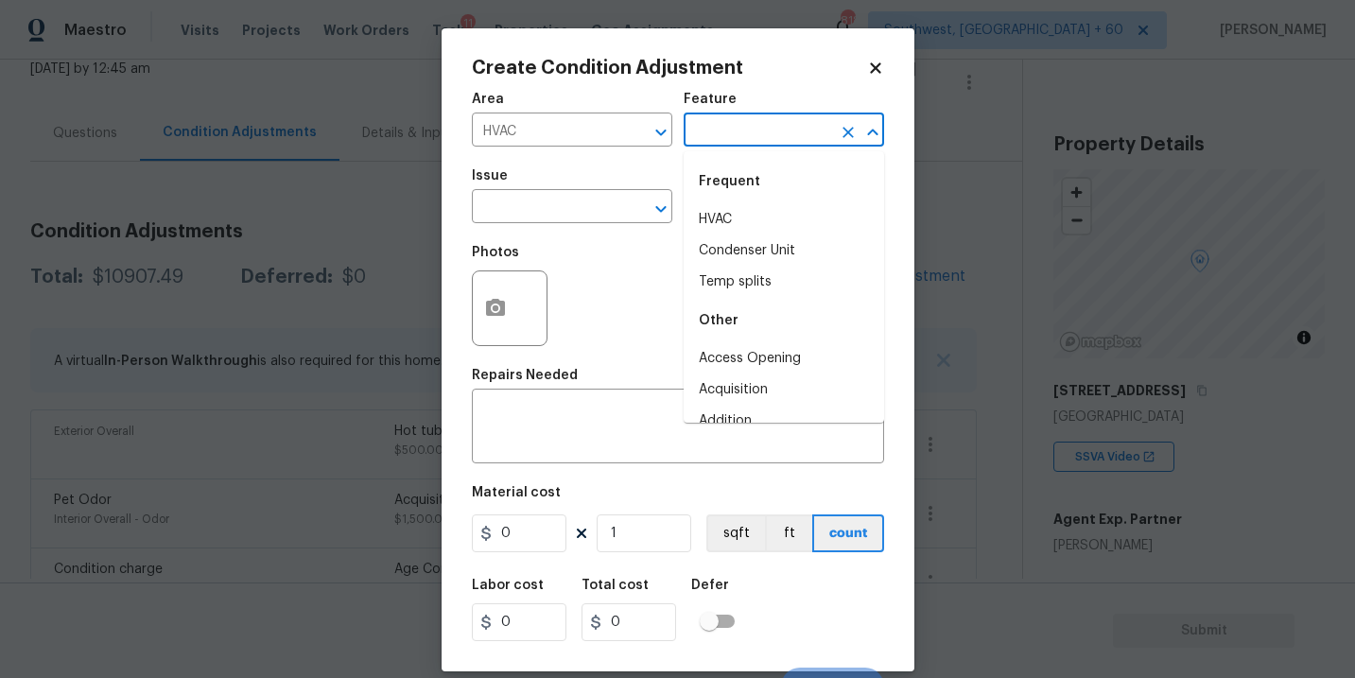
click at [725, 124] on input "text" at bounding box center [756, 131] width 147 height 29
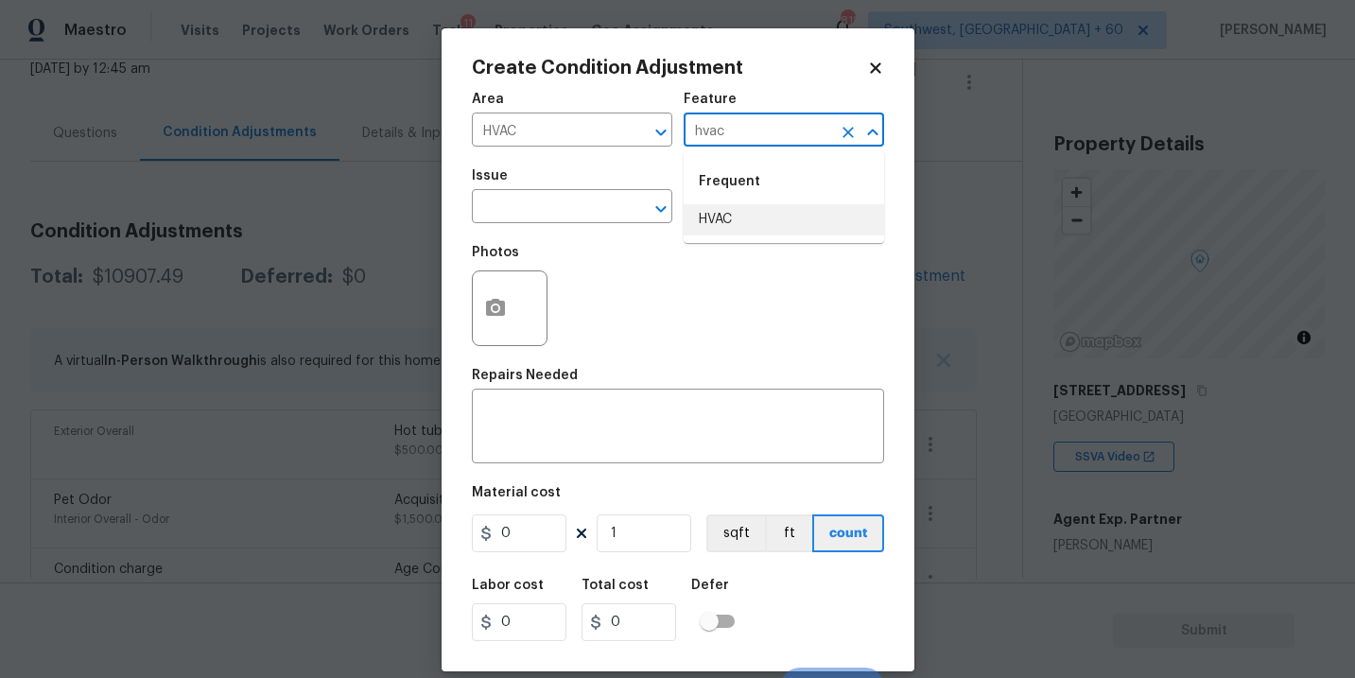
click at [744, 230] on li "HVAC" at bounding box center [783, 219] width 200 height 31
type input "HVAC"
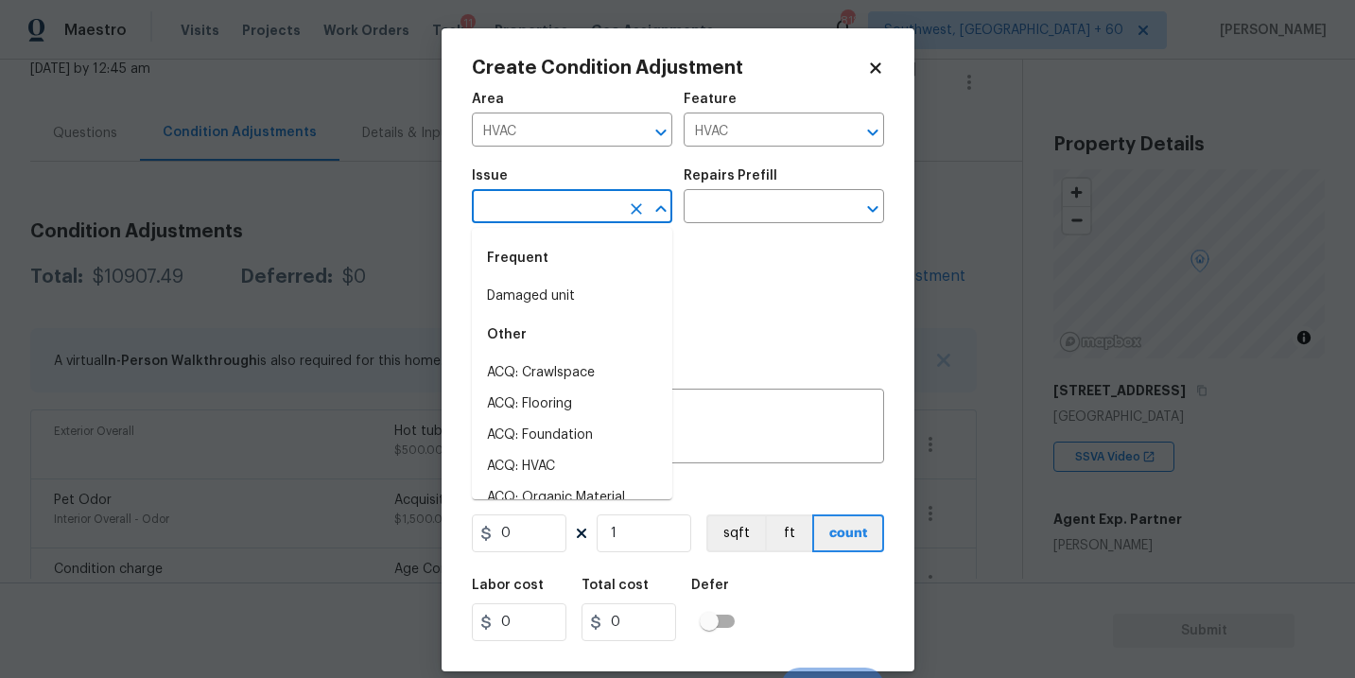
click at [610, 221] on input "text" at bounding box center [545, 208] width 147 height 29
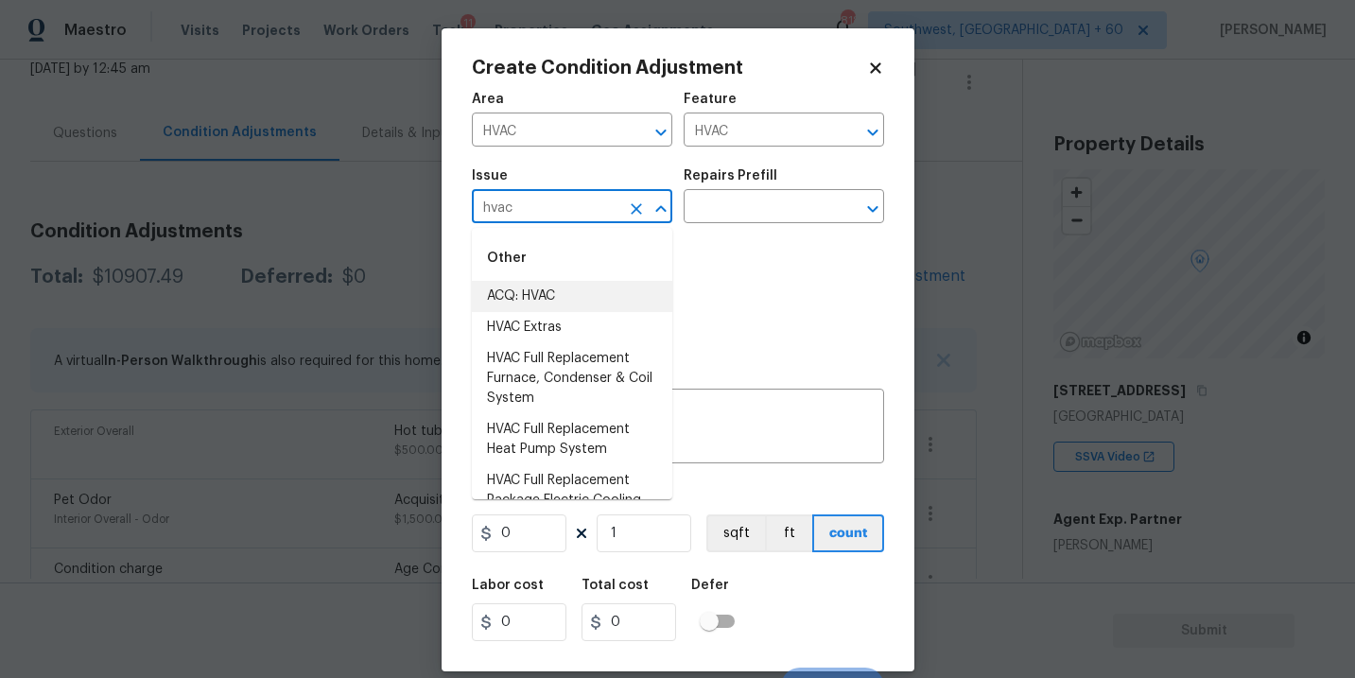
click at [598, 298] on li "ACQ: HVAC" at bounding box center [572, 296] width 200 height 31
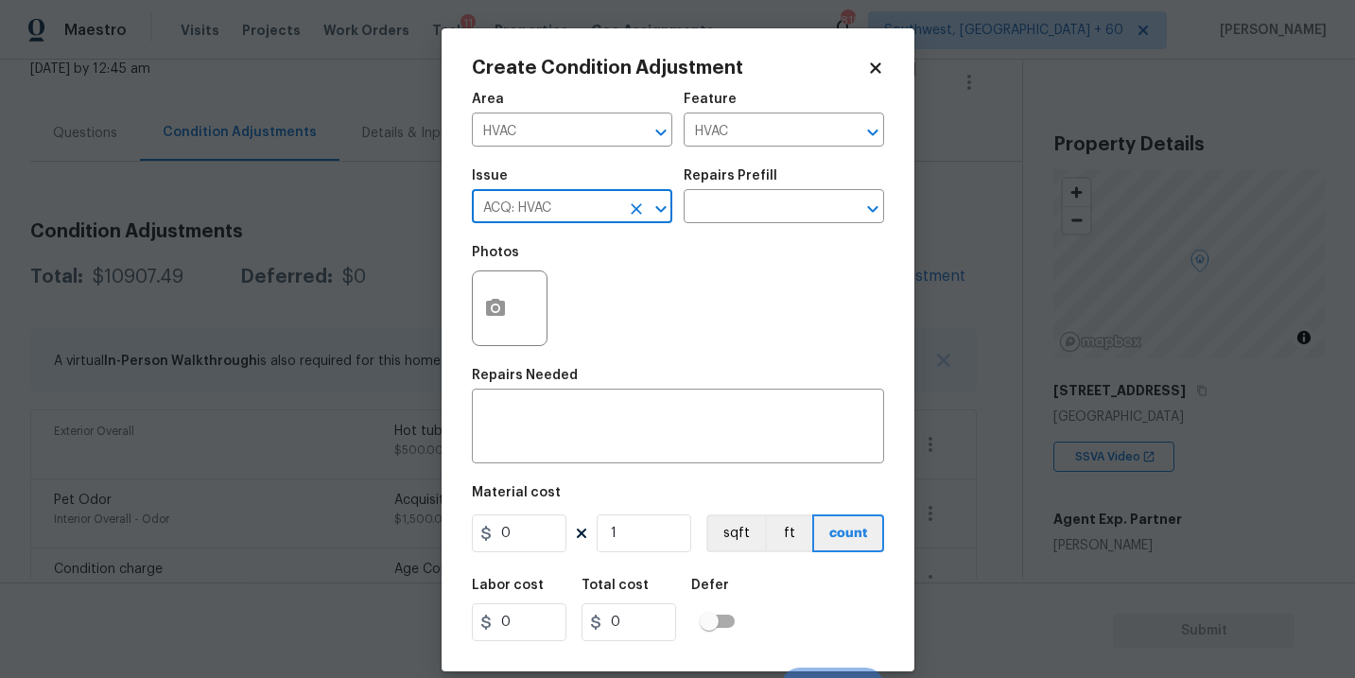
type input "ACQ: HVAC"
click at [782, 193] on figure "Repairs Prefill ​" at bounding box center [783, 196] width 200 height 54
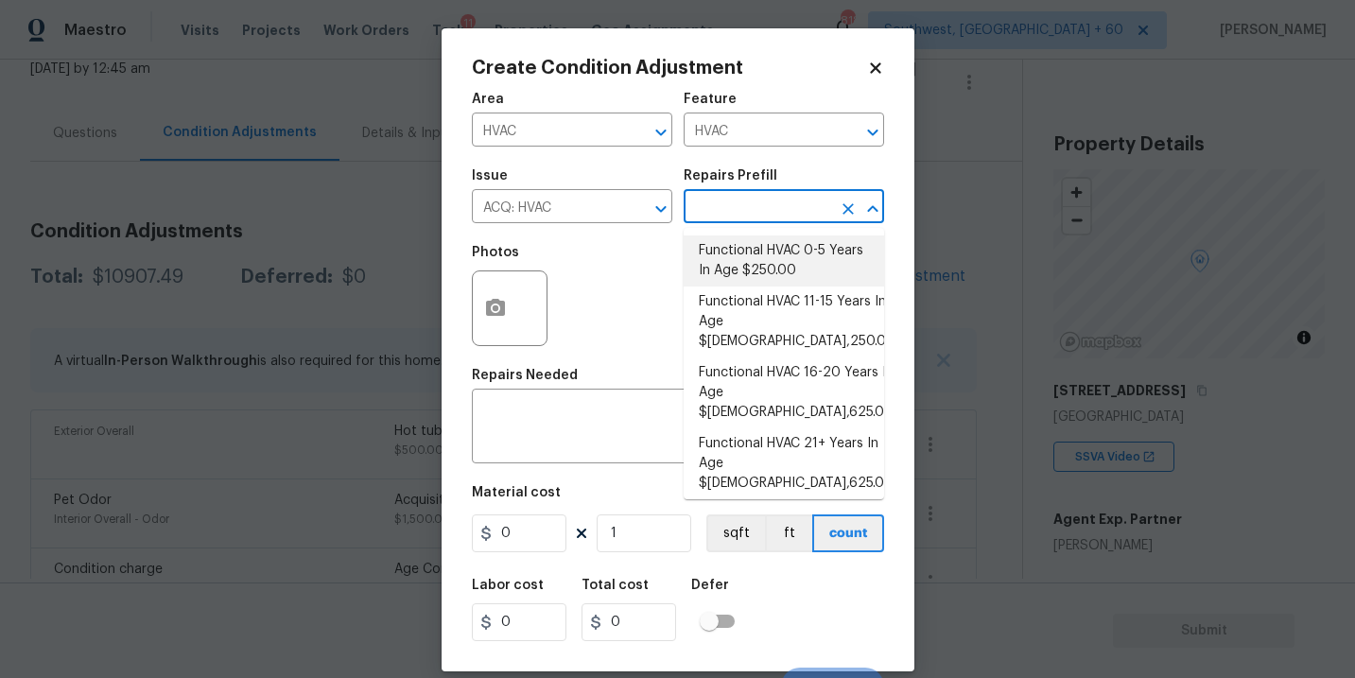
click at [765, 264] on li "Functional HVAC 0-5 Years In Age $250.00" at bounding box center [783, 260] width 200 height 51
type input "Acquisition"
type textarea "Acquisition Scope: Functional HVAC 0-5 years"
type input "250"
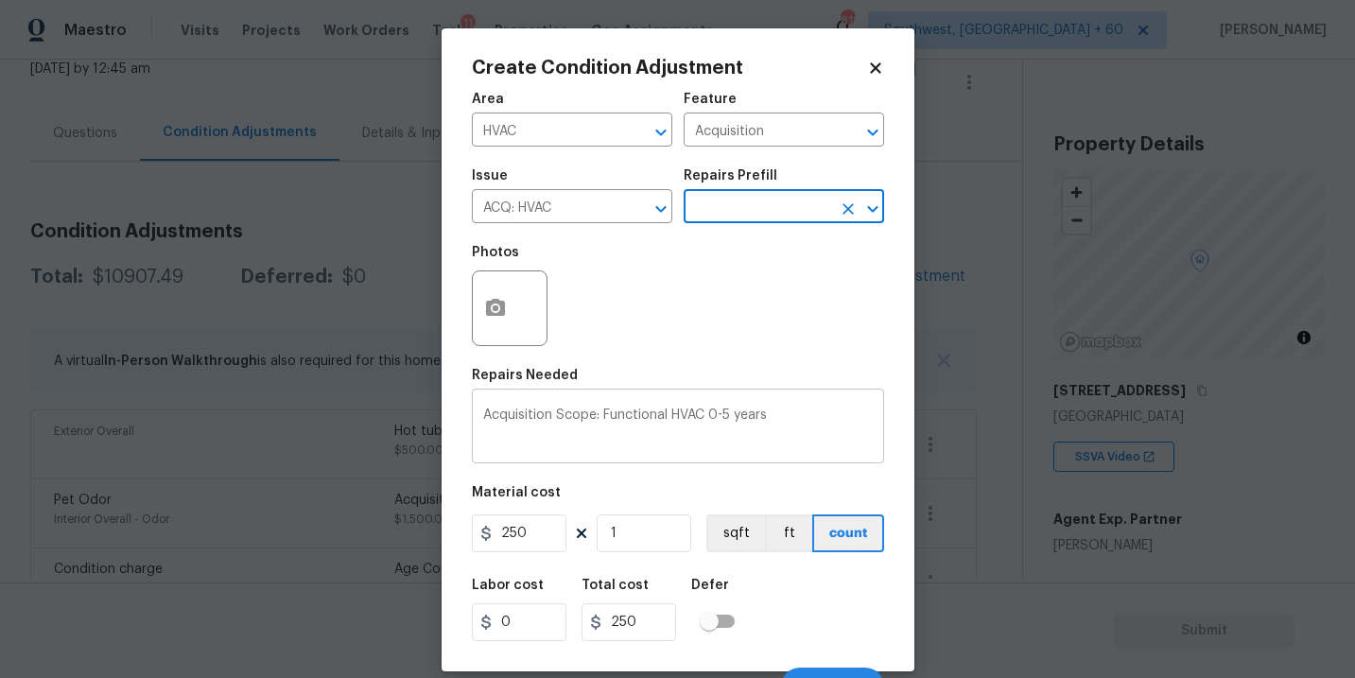
scroll to position [28, 0]
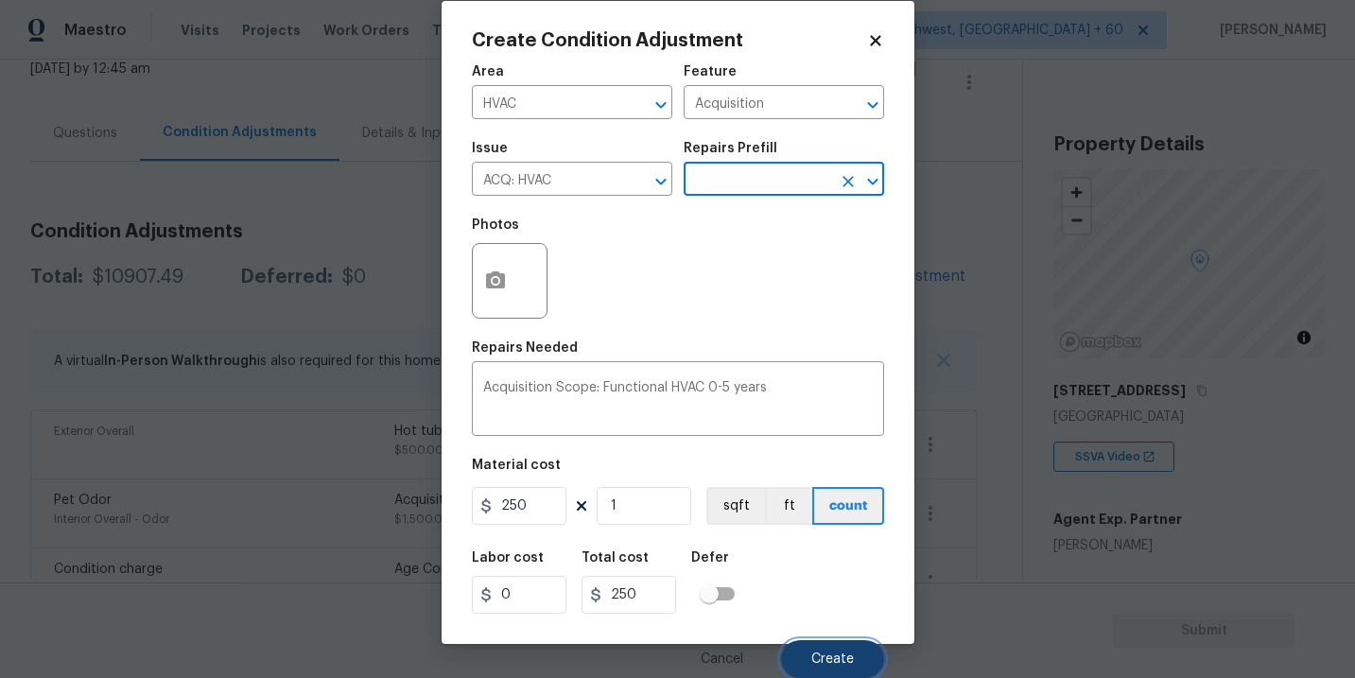
click at [831, 670] on button "Create" at bounding box center [832, 659] width 103 height 38
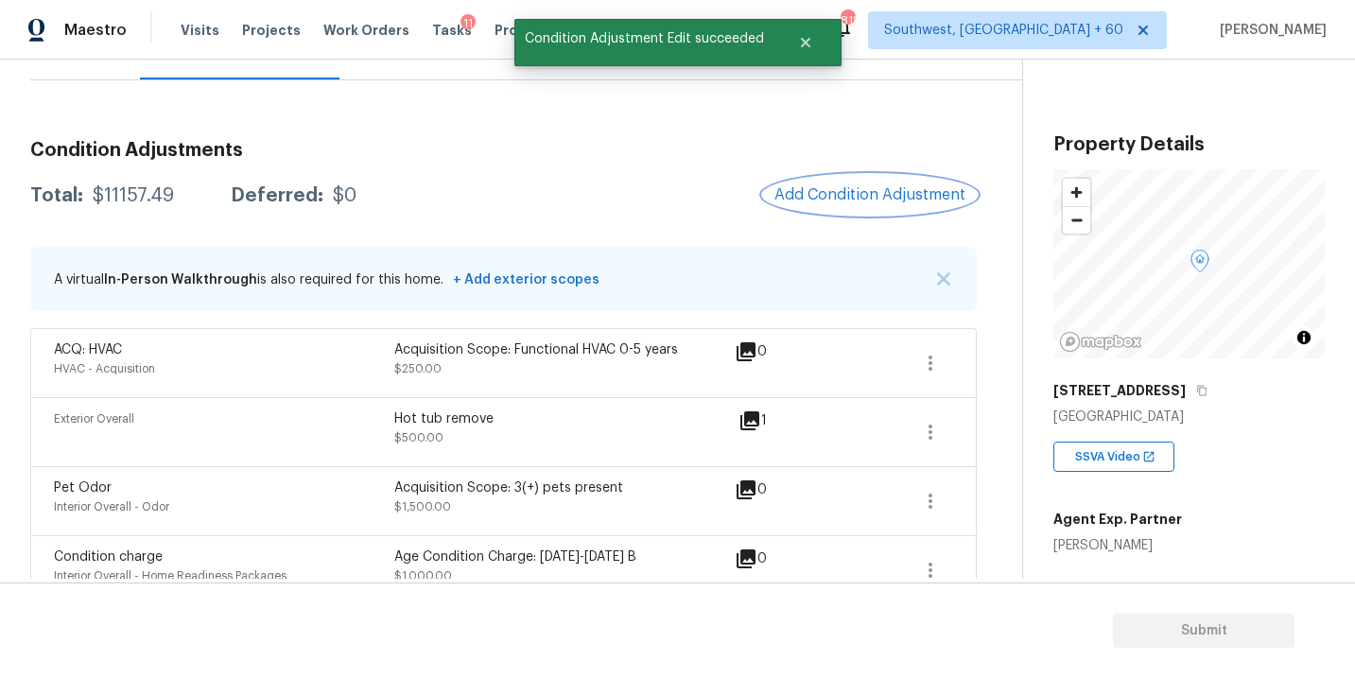
scroll to position [189, 0]
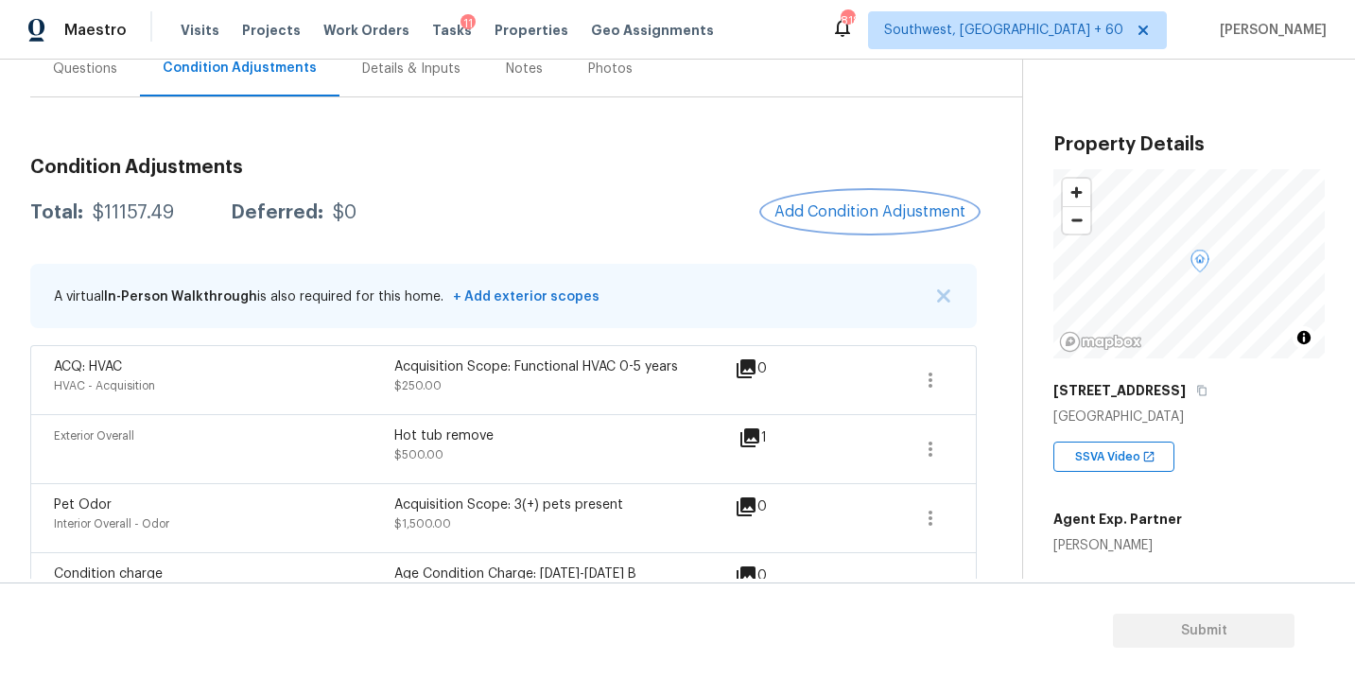
click at [815, 220] on button "Add Condition Adjustment" at bounding box center [870, 212] width 214 height 40
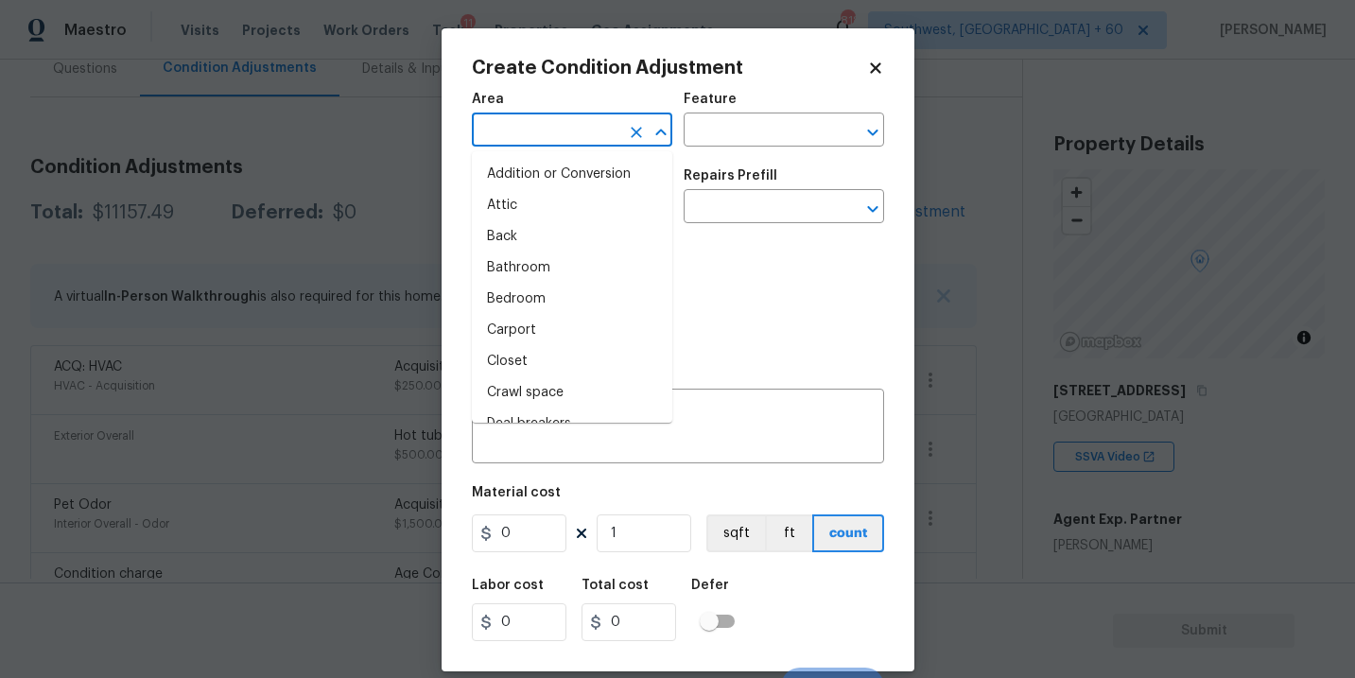
click at [498, 140] on input "text" at bounding box center [545, 131] width 147 height 29
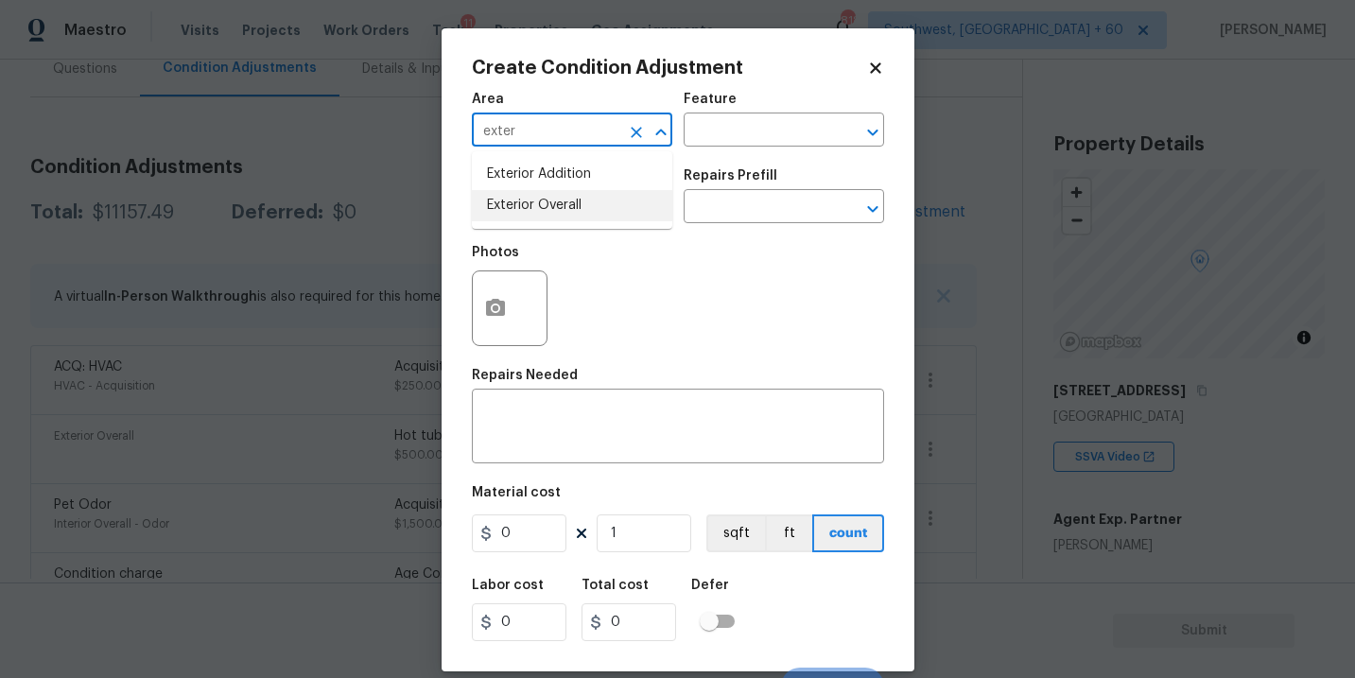
click at [546, 203] on li "Exterior Overall" at bounding box center [572, 205] width 200 height 31
type input "Exterior Overall"
click at [712, 154] on div "Area Exterior Overall ​ Feature ​" at bounding box center [678, 119] width 412 height 77
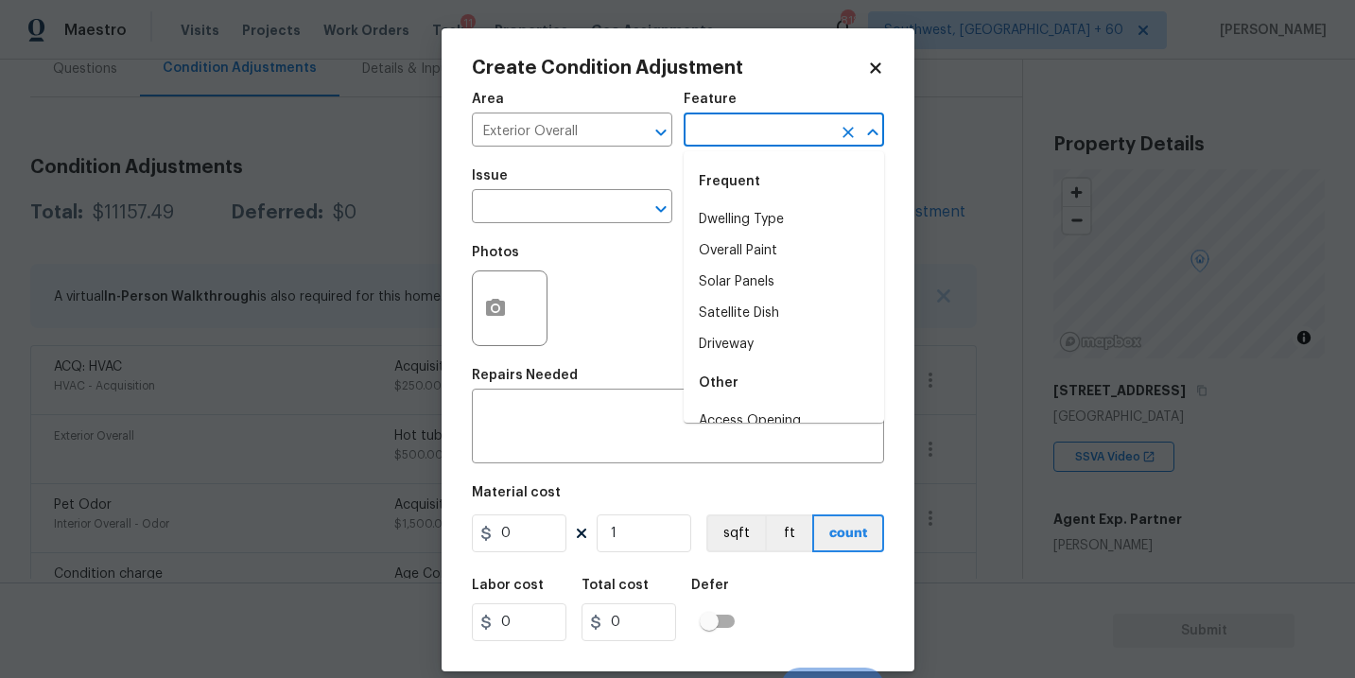
click at [730, 142] on input "text" at bounding box center [756, 131] width 147 height 29
click at [734, 234] on li "Siding" at bounding box center [783, 219] width 200 height 31
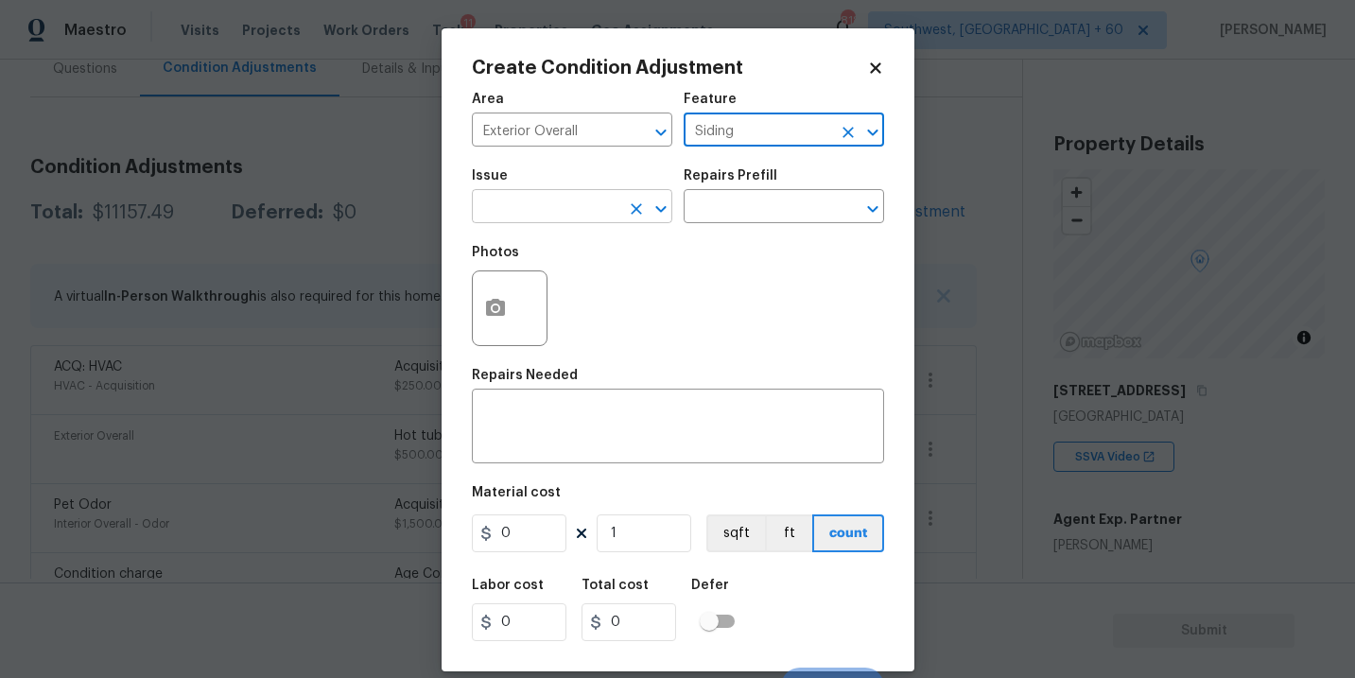
type input "Siding"
click at [576, 204] on input "text" at bounding box center [545, 208] width 147 height 29
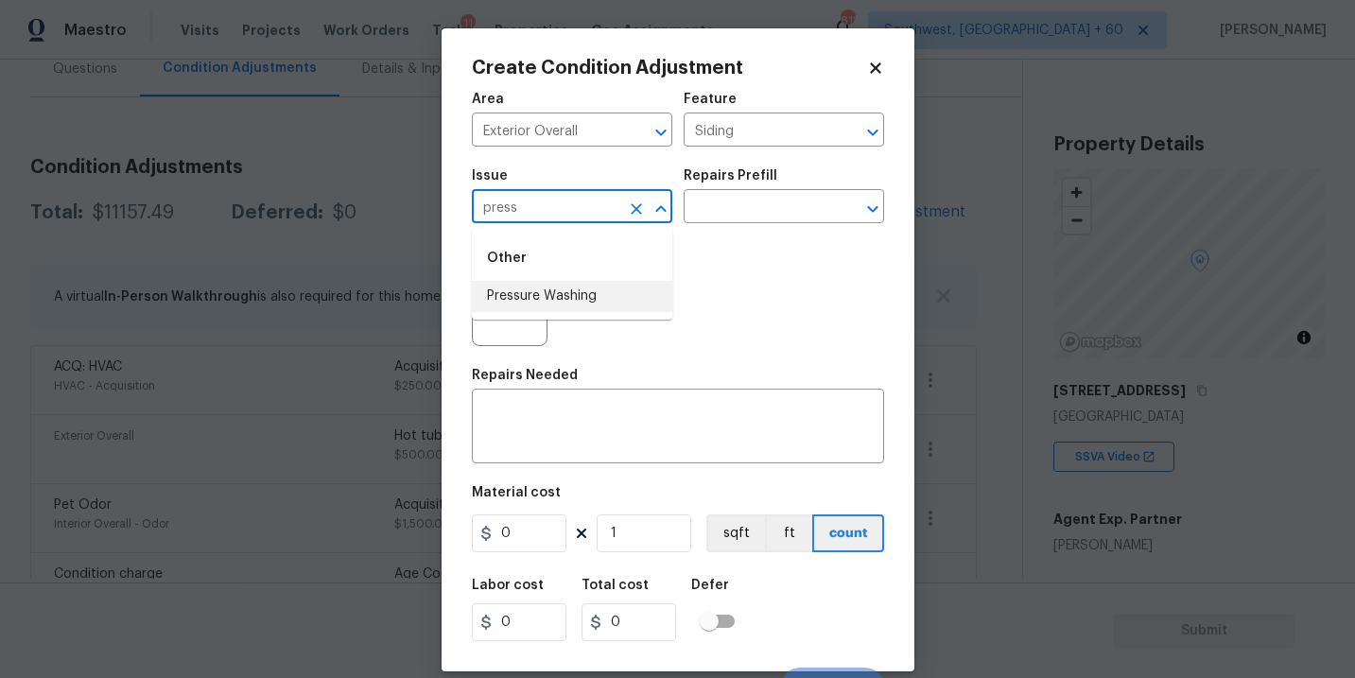
click at [586, 301] on li "Pressure Washing" at bounding box center [572, 296] width 200 height 31
type input "Pressure Washing"
click at [694, 257] on div "Photos" at bounding box center [678, 295] width 412 height 123
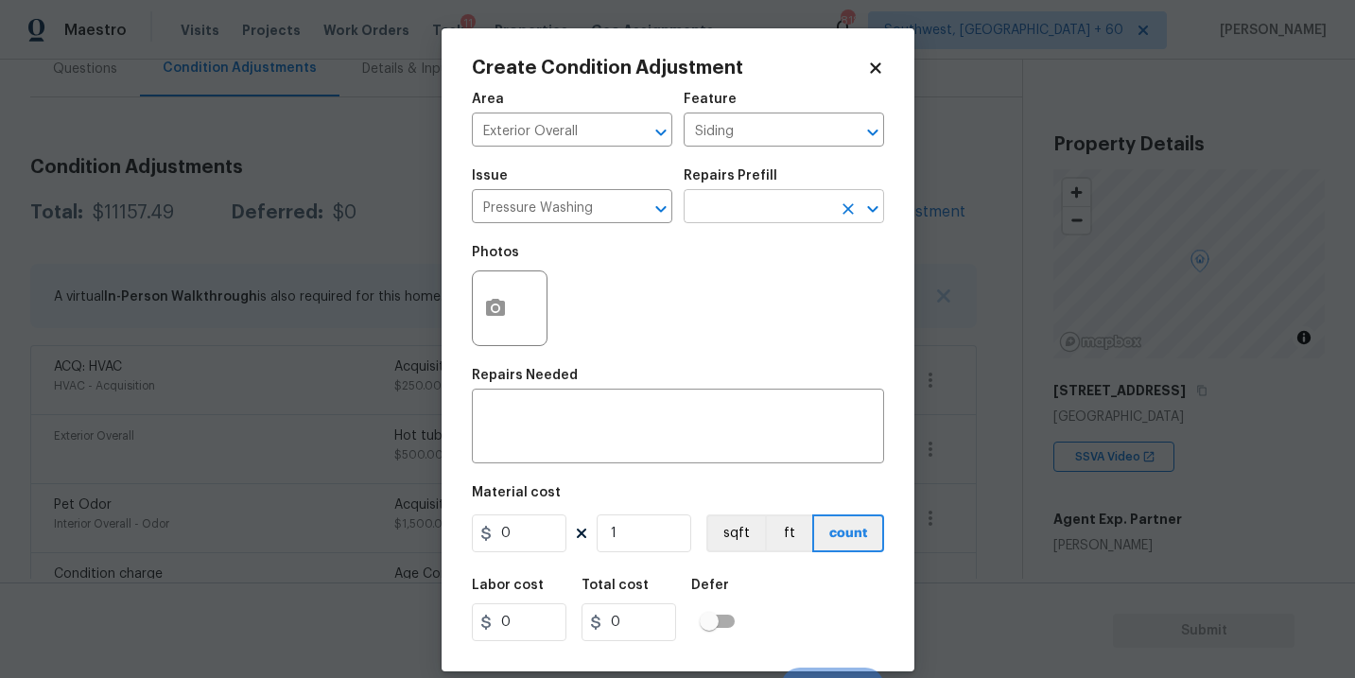
click at [737, 215] on input "text" at bounding box center [756, 208] width 147 height 29
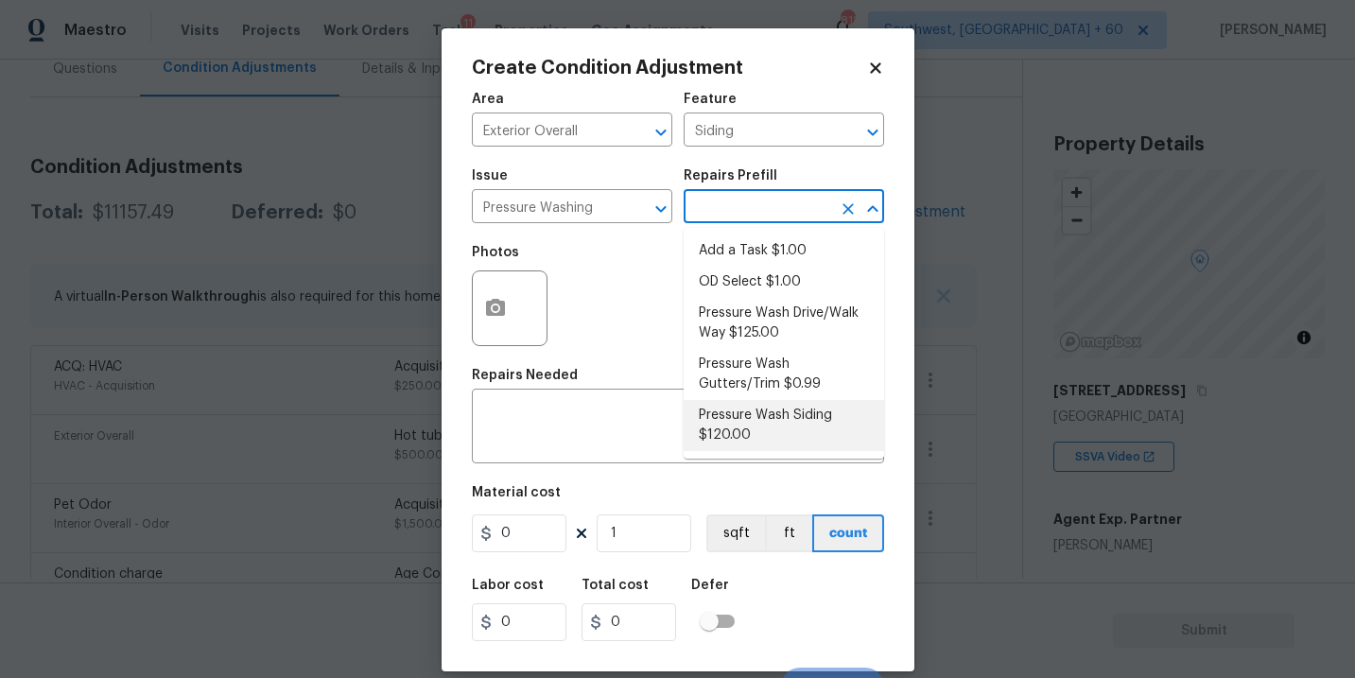
click at [730, 422] on li "Pressure Wash Siding $120.00" at bounding box center [783, 425] width 200 height 51
type textarea "Protect areas as needed for pressure washing. Pressure wash the siding on the h…"
type input "120"
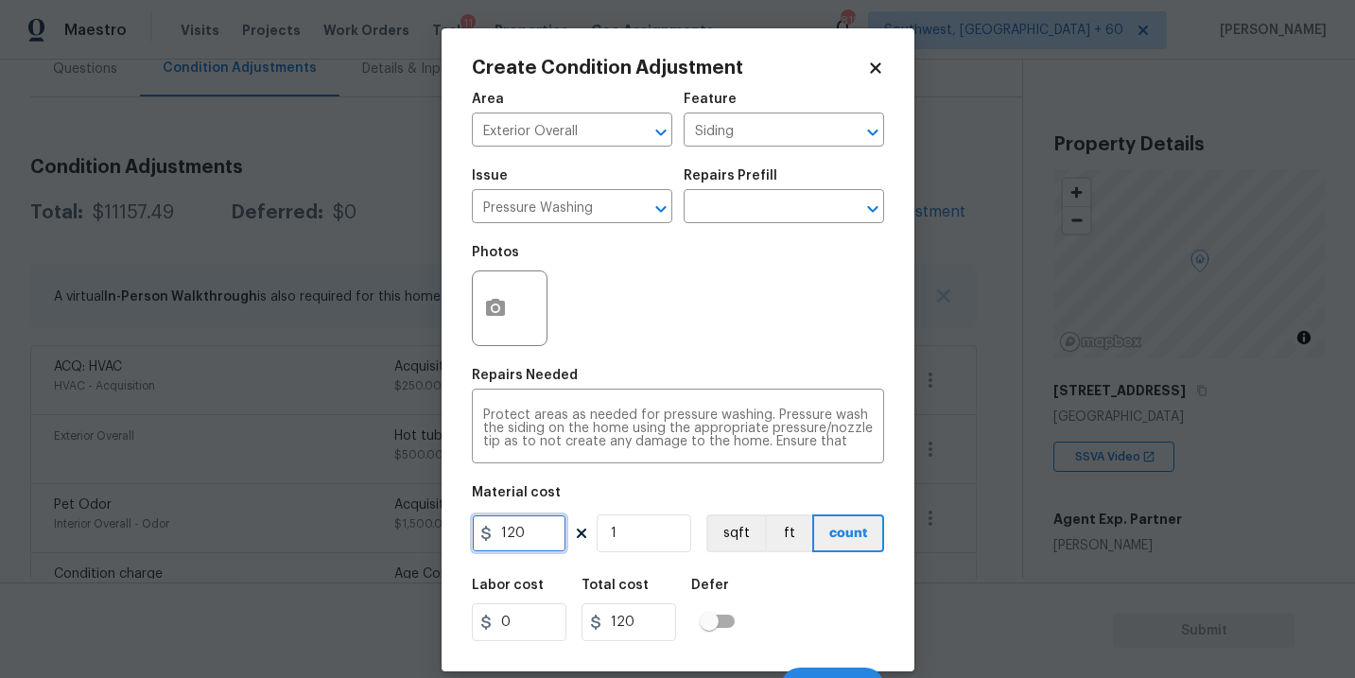
drag, startPoint x: 429, startPoint y: 533, endPoint x: 328, endPoint y: 526, distance: 101.4
click at [328, 526] on div "Create Condition Adjustment Area Exterior Overall ​ Feature Siding ​ Issue Pres…" at bounding box center [677, 339] width 1355 height 678
type input "200"
click at [480, 302] on button "button" at bounding box center [495, 308] width 45 height 74
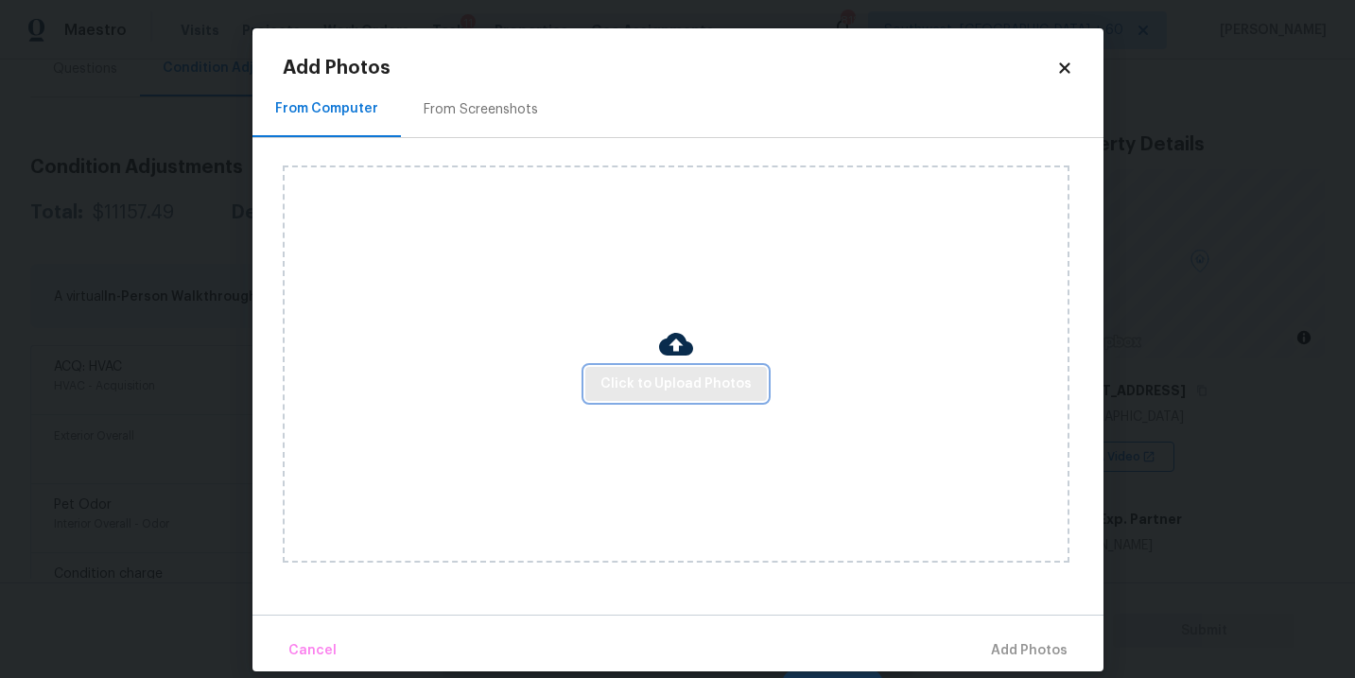
click at [638, 381] on span "Click to Upload Photos" at bounding box center [675, 384] width 151 height 24
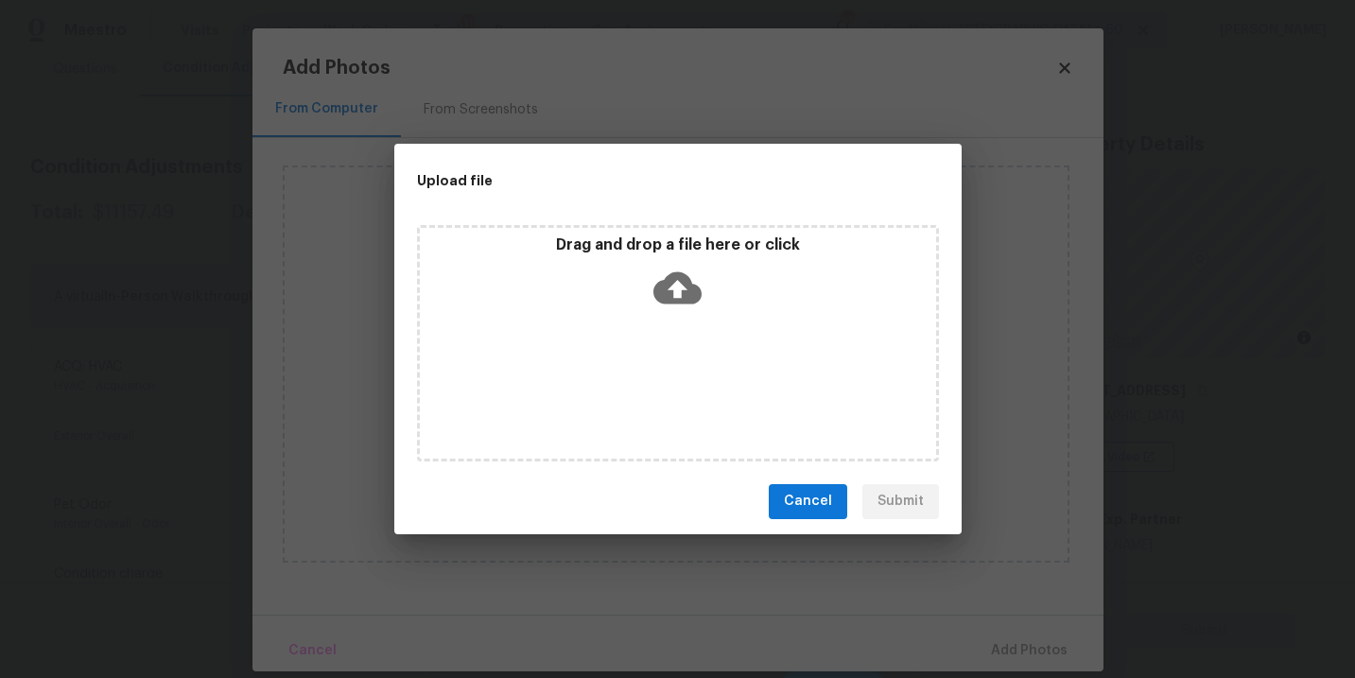
click at [679, 303] on icon at bounding box center [677, 288] width 48 height 48
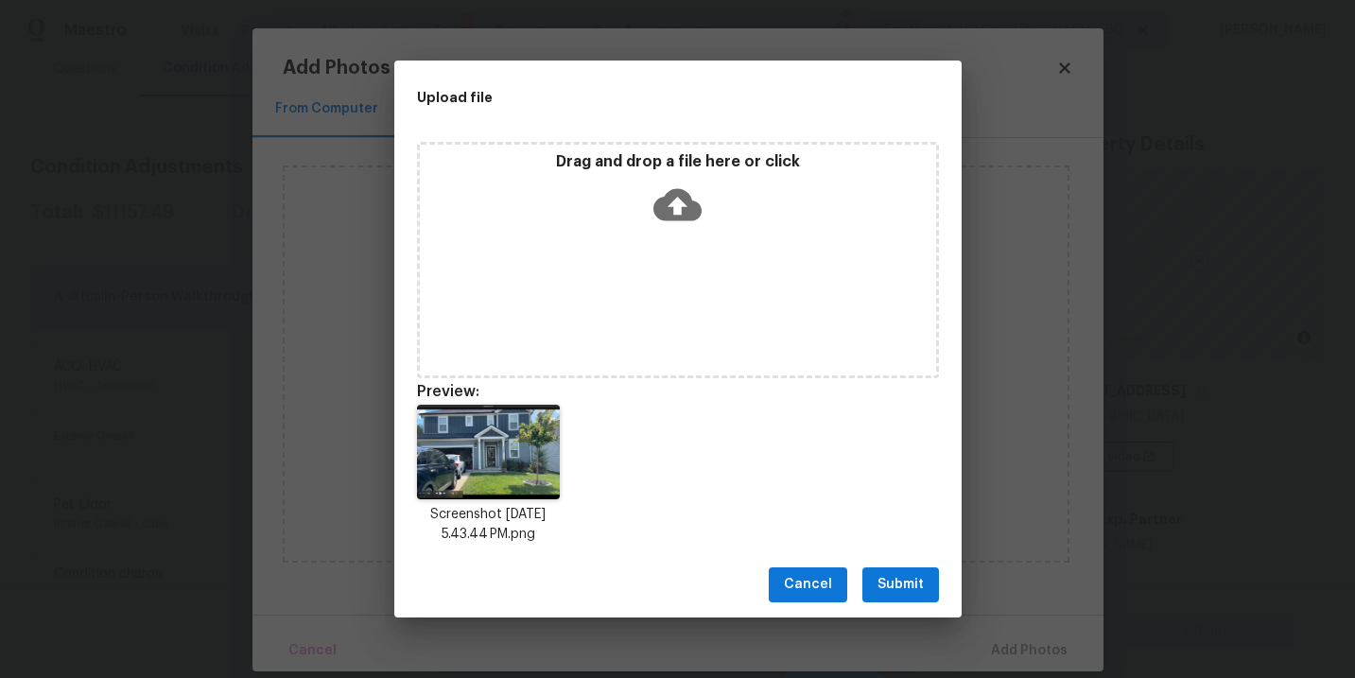
click at [904, 589] on span "Submit" at bounding box center [900, 585] width 46 height 24
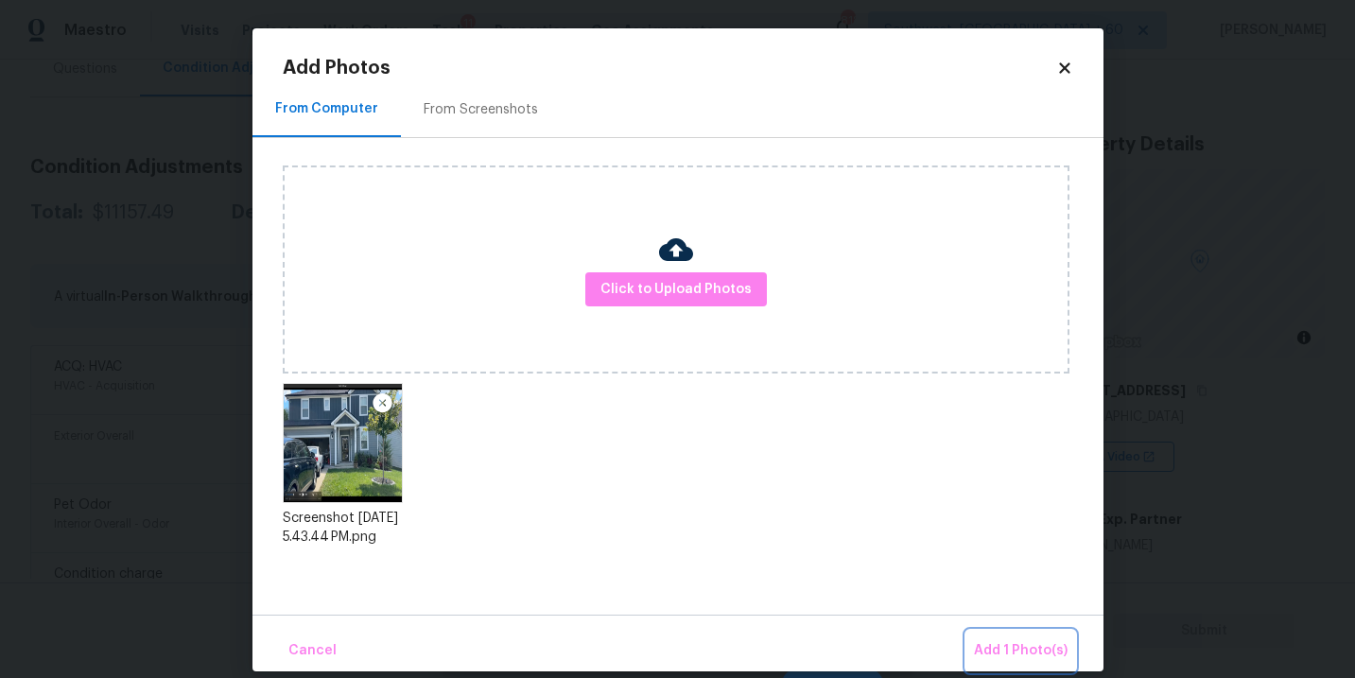
click at [1019, 664] on button "Add 1 Photo(s)" at bounding box center [1020, 650] width 109 height 41
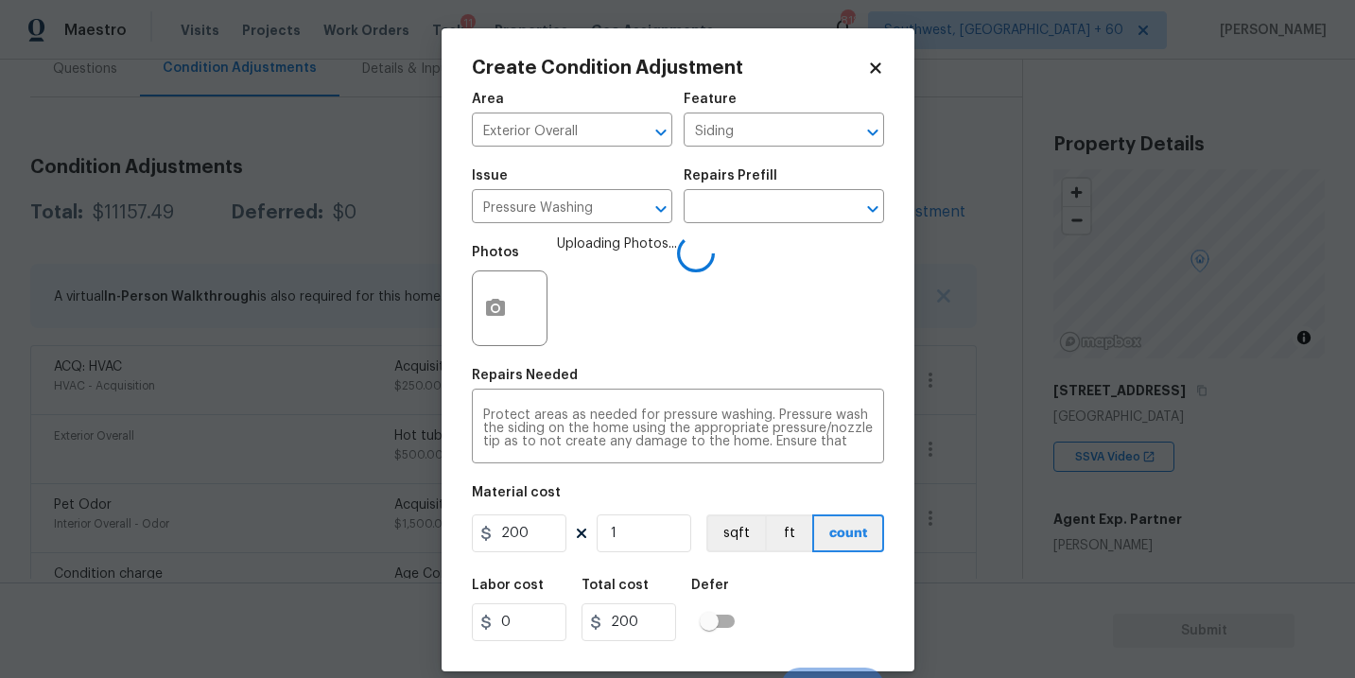
scroll to position [28, 0]
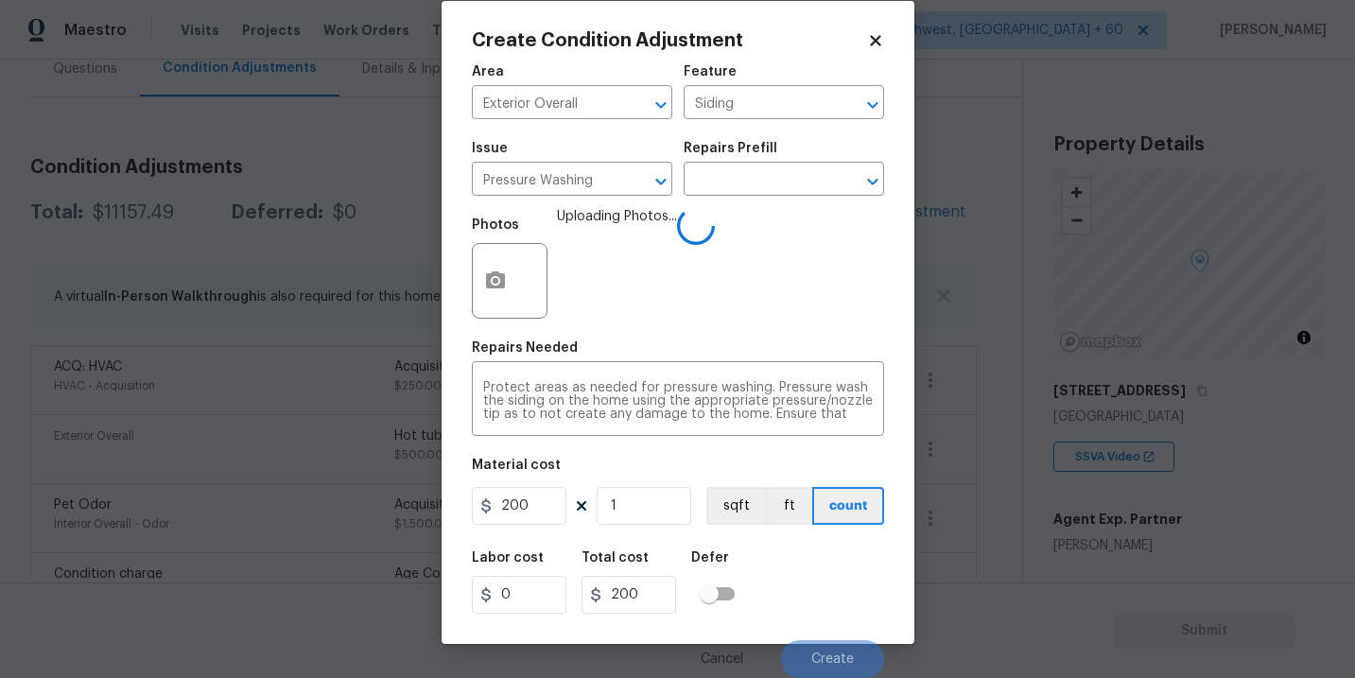
click at [871, 584] on div "Labor cost 0 Total cost 200 Defer" at bounding box center [678, 582] width 412 height 85
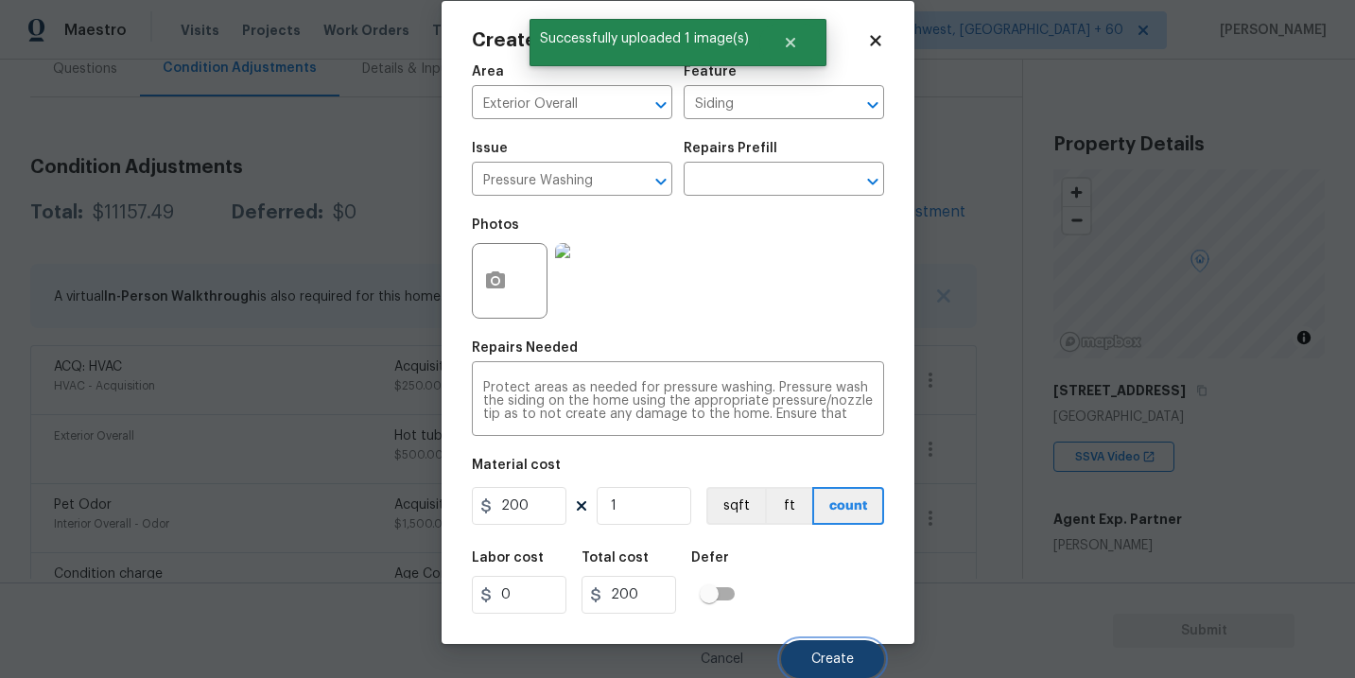
click at [840, 655] on span "Create" at bounding box center [832, 659] width 43 height 14
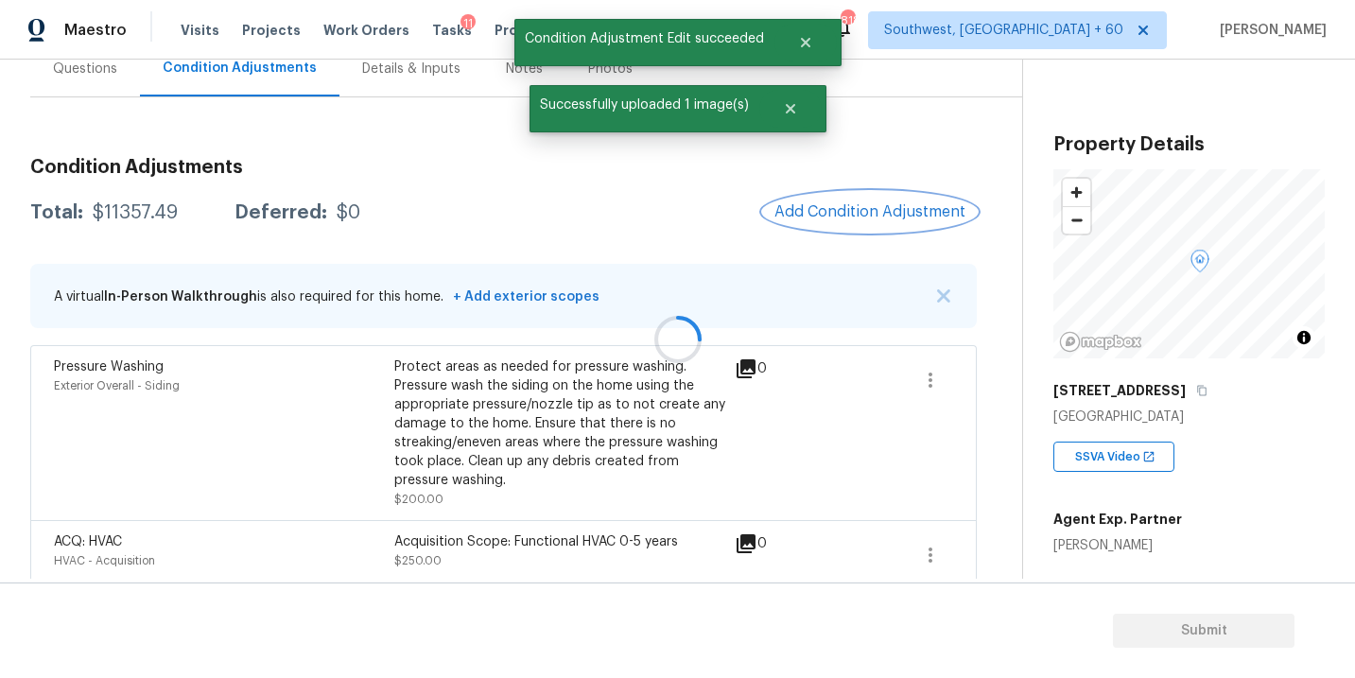
scroll to position [0, 0]
click at [875, 212] on span "Add Condition Adjustment" at bounding box center [869, 211] width 191 height 17
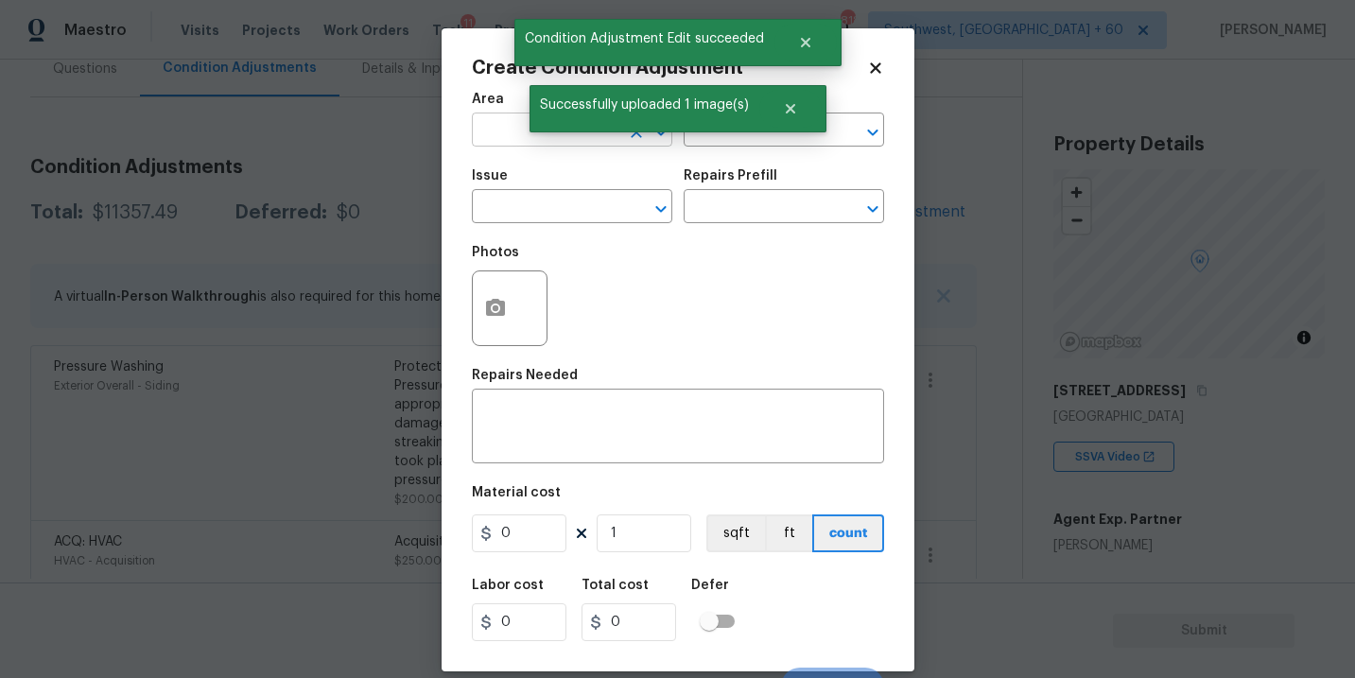
click at [512, 118] on input "text" at bounding box center [545, 131] width 147 height 29
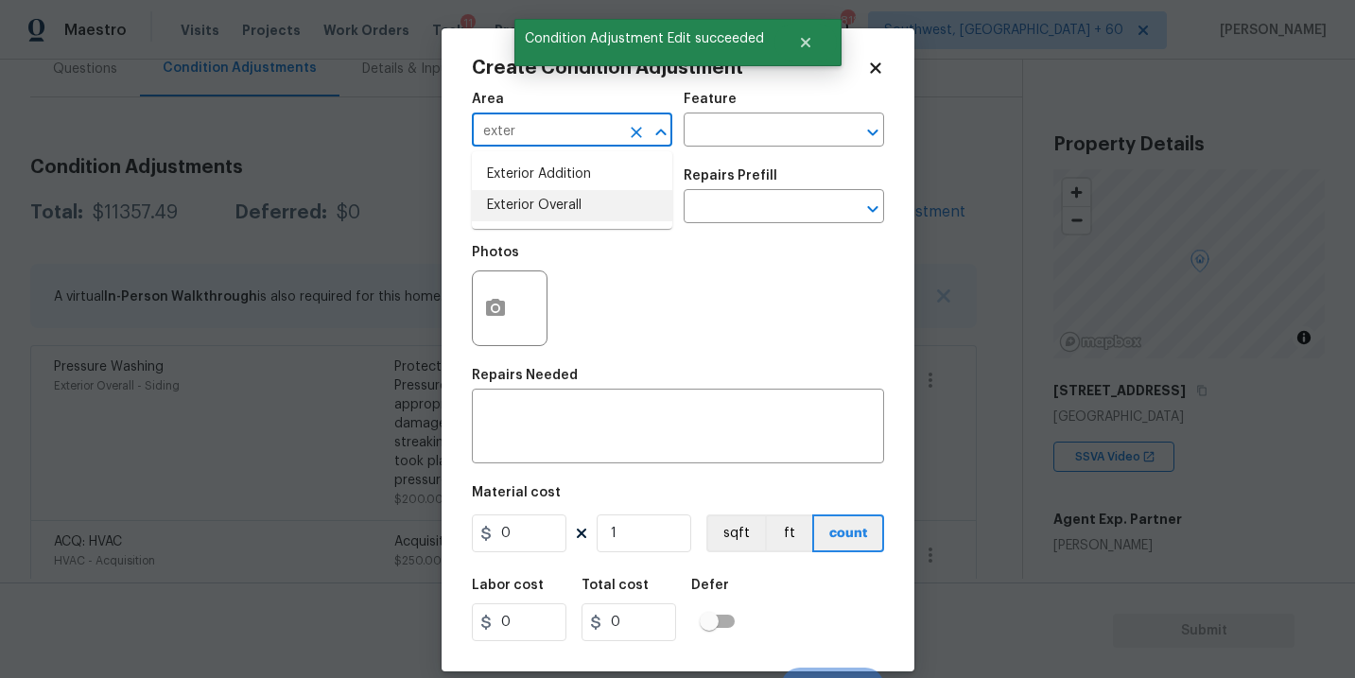
click at [545, 204] on li "Exterior Overall" at bounding box center [572, 205] width 200 height 31
type input "Exterior Overall"
click at [746, 143] on input "text" at bounding box center [756, 131] width 147 height 29
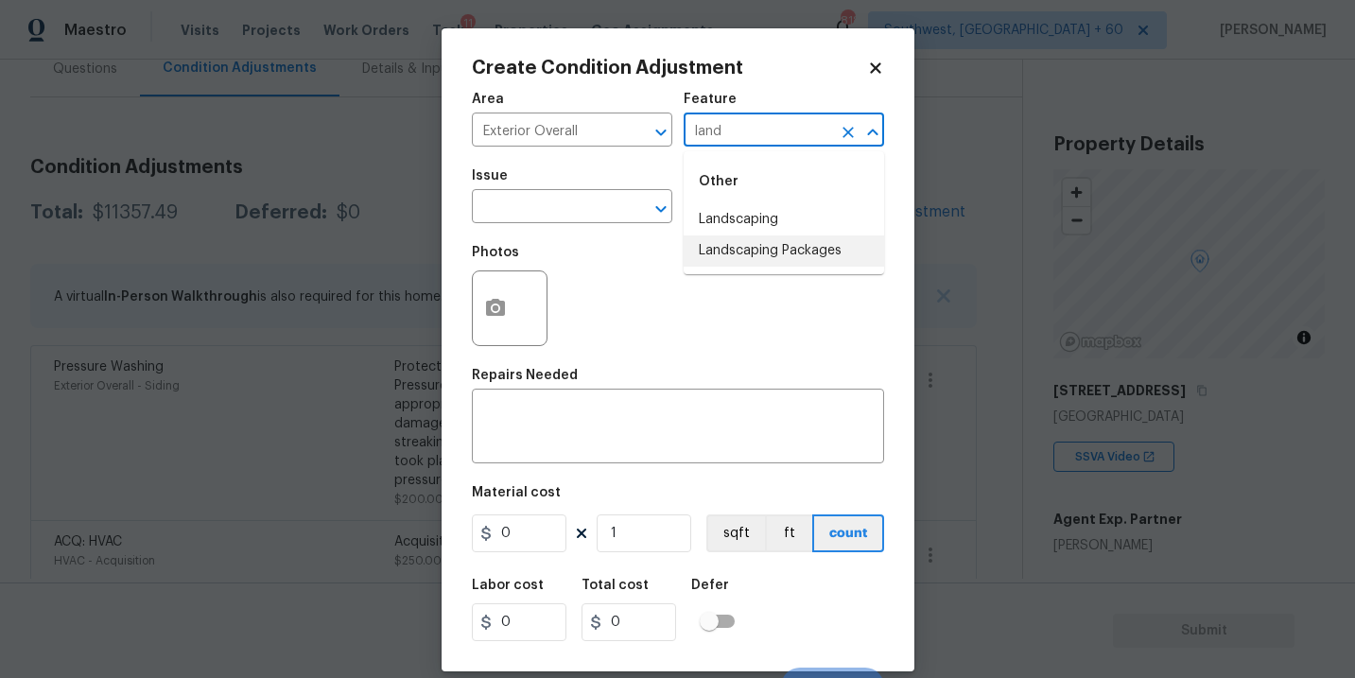
click at [758, 257] on li "Landscaping Packages" at bounding box center [783, 250] width 200 height 31
type input "Landscaping Packages"
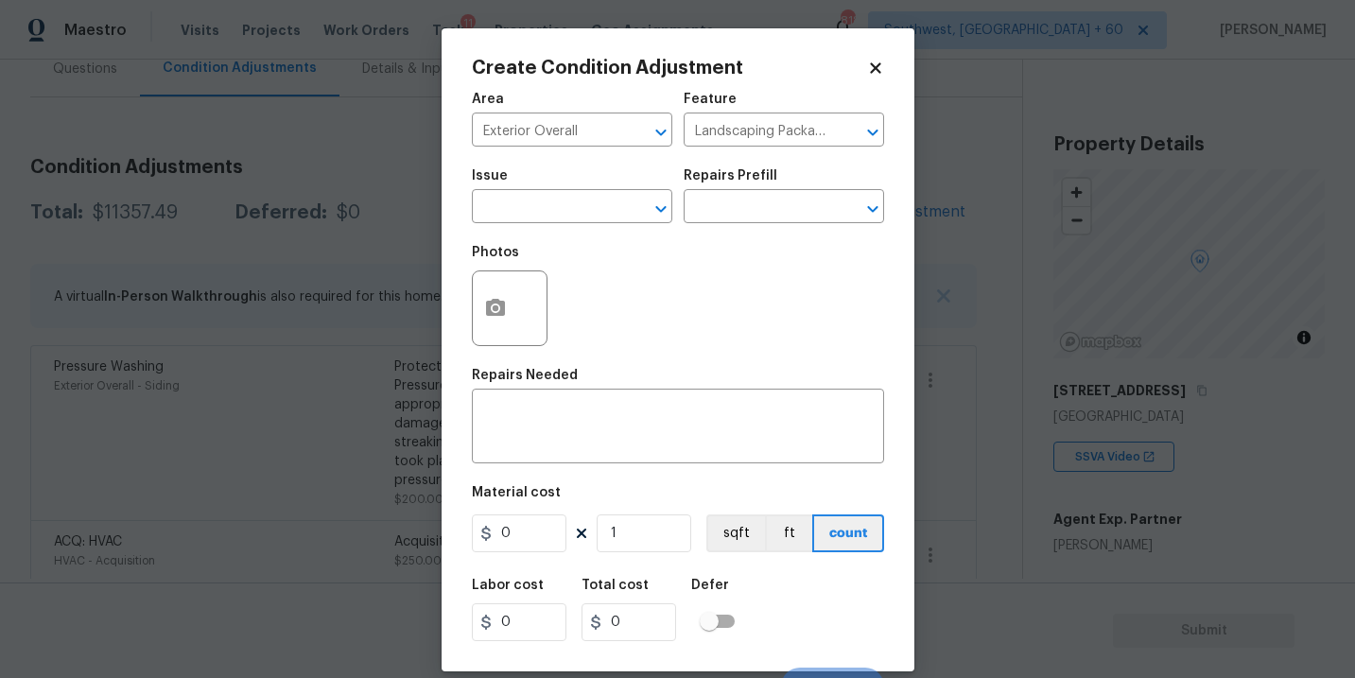
click at [571, 185] on div "Issue" at bounding box center [572, 181] width 200 height 25
click at [539, 207] on input "text" at bounding box center [545, 208] width 147 height 29
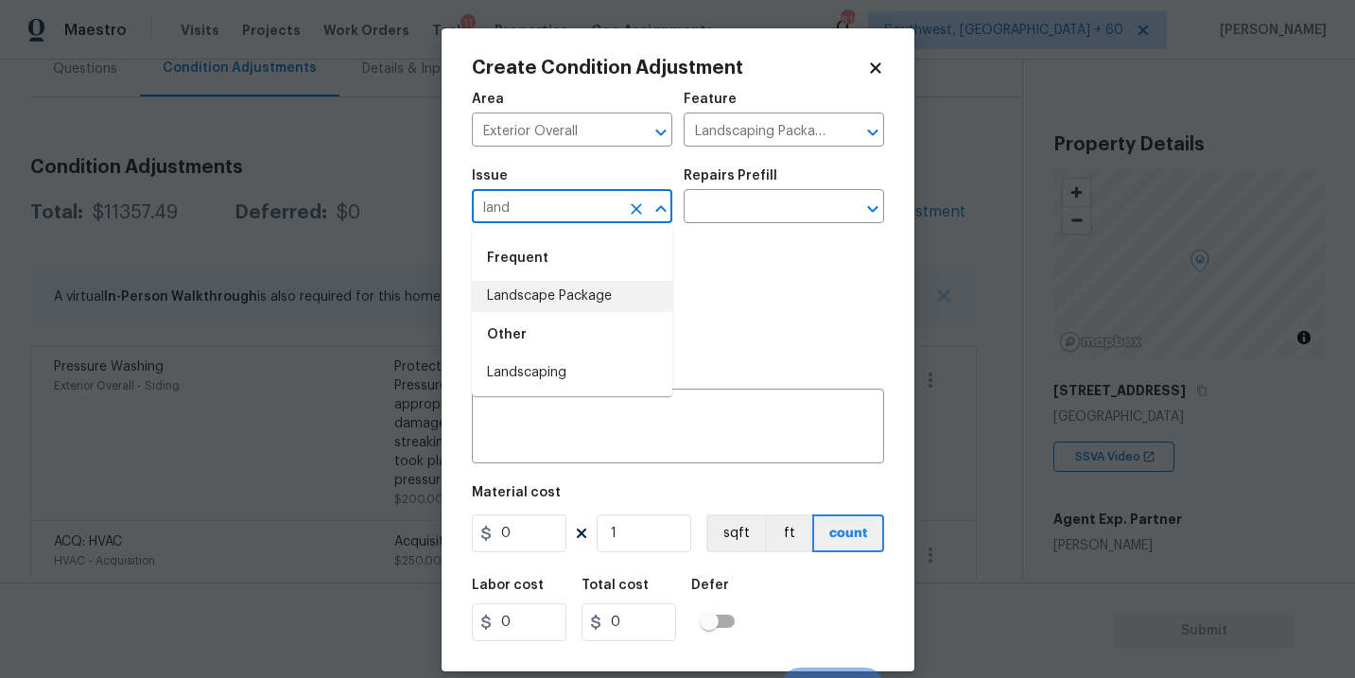
click at [566, 303] on li "Landscape Package" at bounding box center [572, 296] width 200 height 31
type input "Landscape Package"
click at [775, 212] on input "text" at bounding box center [756, 208] width 147 height 29
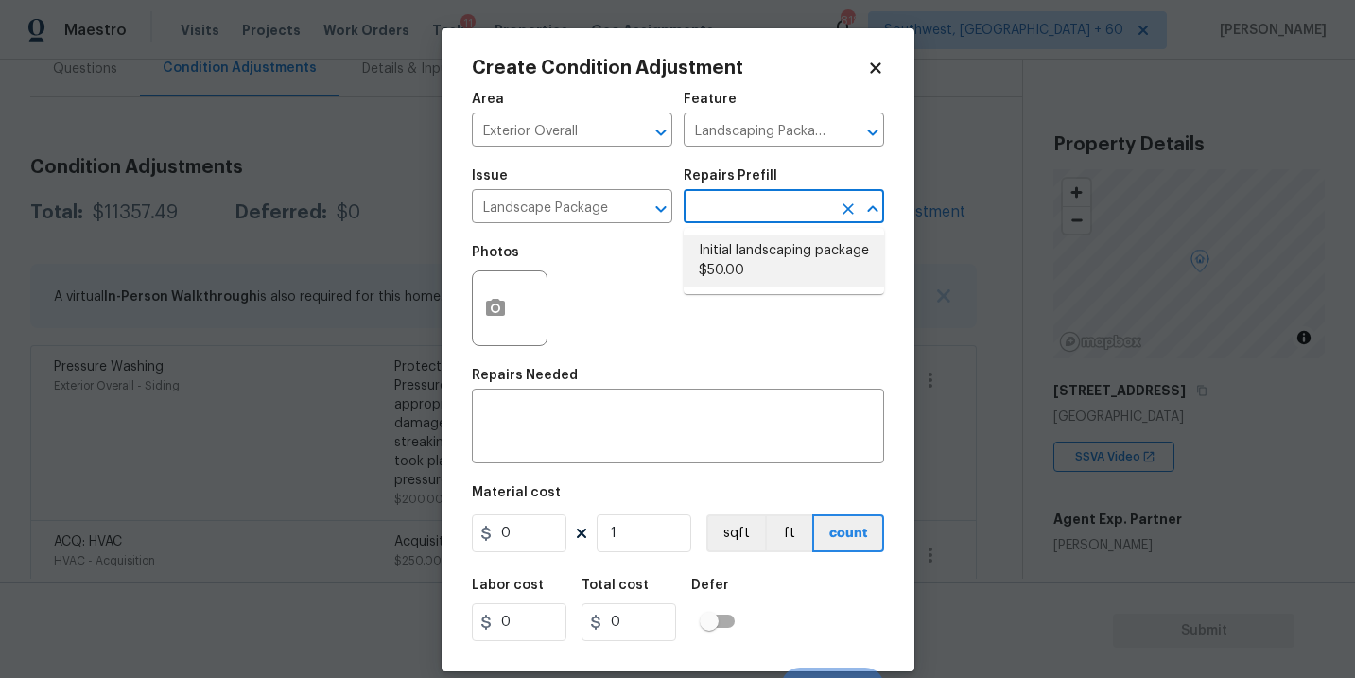
click at [773, 259] on li "Initial landscaping package $50.00" at bounding box center [783, 260] width 200 height 51
type input "Home Readiness Packages"
type textarea "Mowing of grass up to 6" in height. Mow, edge along driveways & sidewalks, trim…"
type input "50"
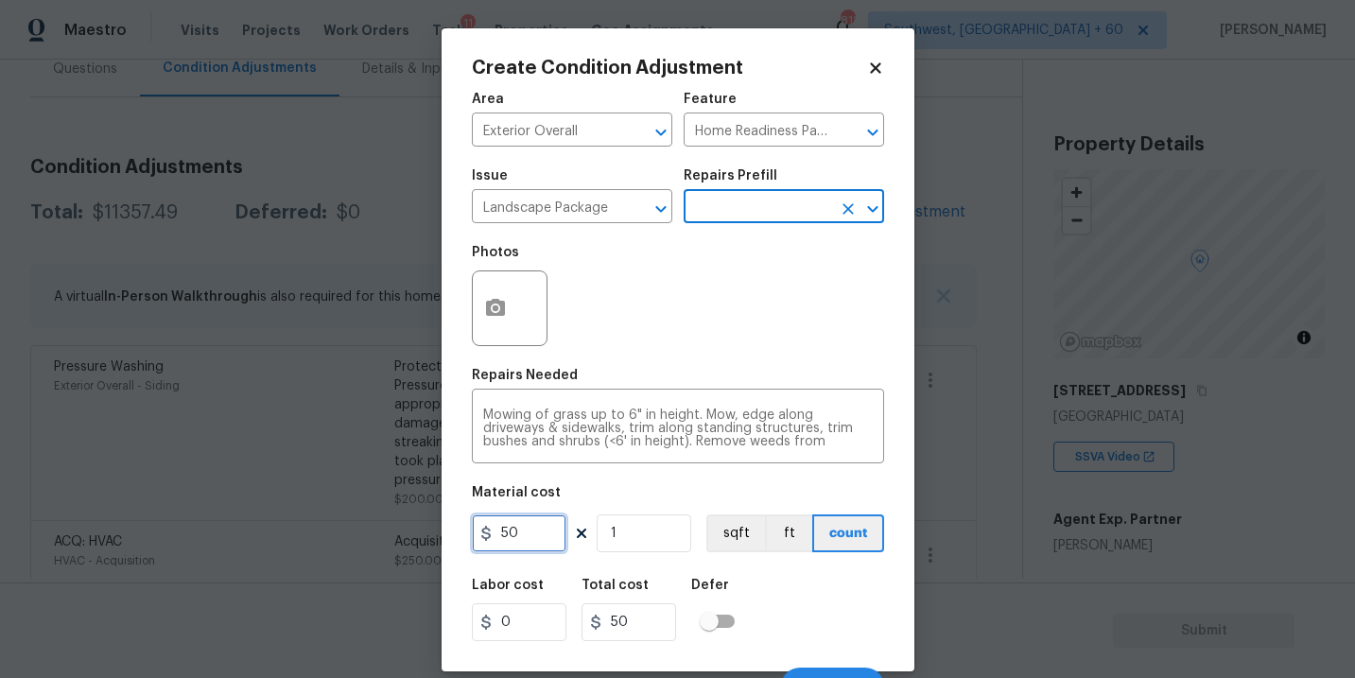
drag, startPoint x: 483, startPoint y: 559, endPoint x: 386, endPoint y: 555, distance: 97.4
click at [386, 555] on div "Create Condition Adjustment Area Exterior Overall ​ Feature Home Readiness Pack…" at bounding box center [677, 339] width 1355 height 678
drag, startPoint x: 530, startPoint y: 529, endPoint x: 388, endPoint y: 533, distance: 142.8
click at [388, 533] on div "Create Condition Adjustment Area Exterior Overall ​ Feature Home Readiness Pack…" at bounding box center [677, 339] width 1355 height 678
type input "300"
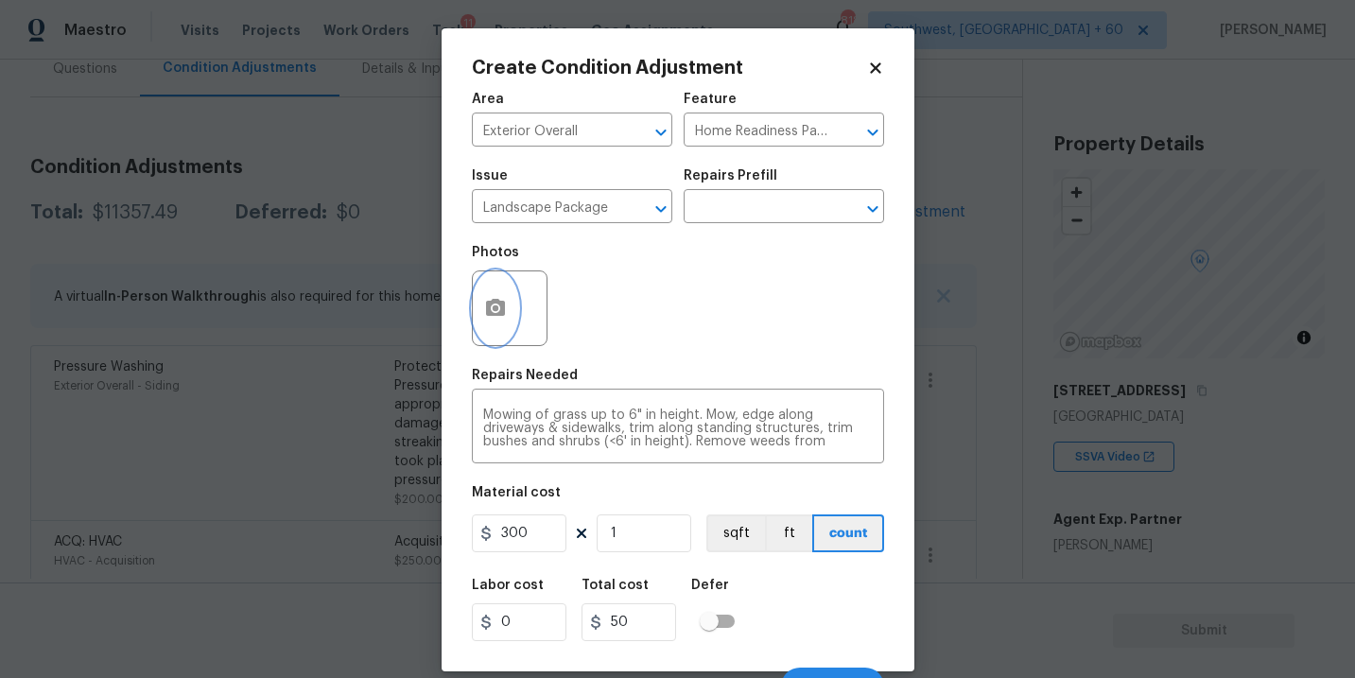
type input "300"
click at [496, 302] on icon "button" at bounding box center [495, 307] width 19 height 17
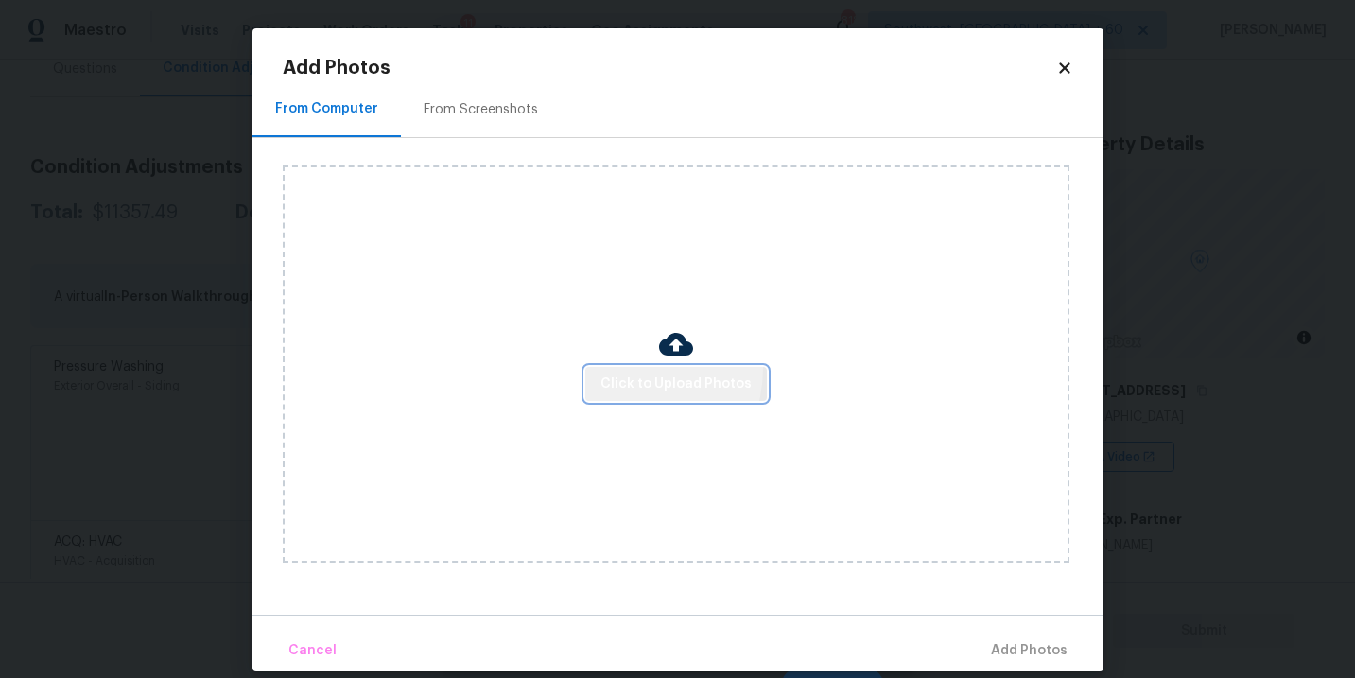
click at [633, 370] on button "Click to Upload Photos" at bounding box center [675, 384] width 181 height 35
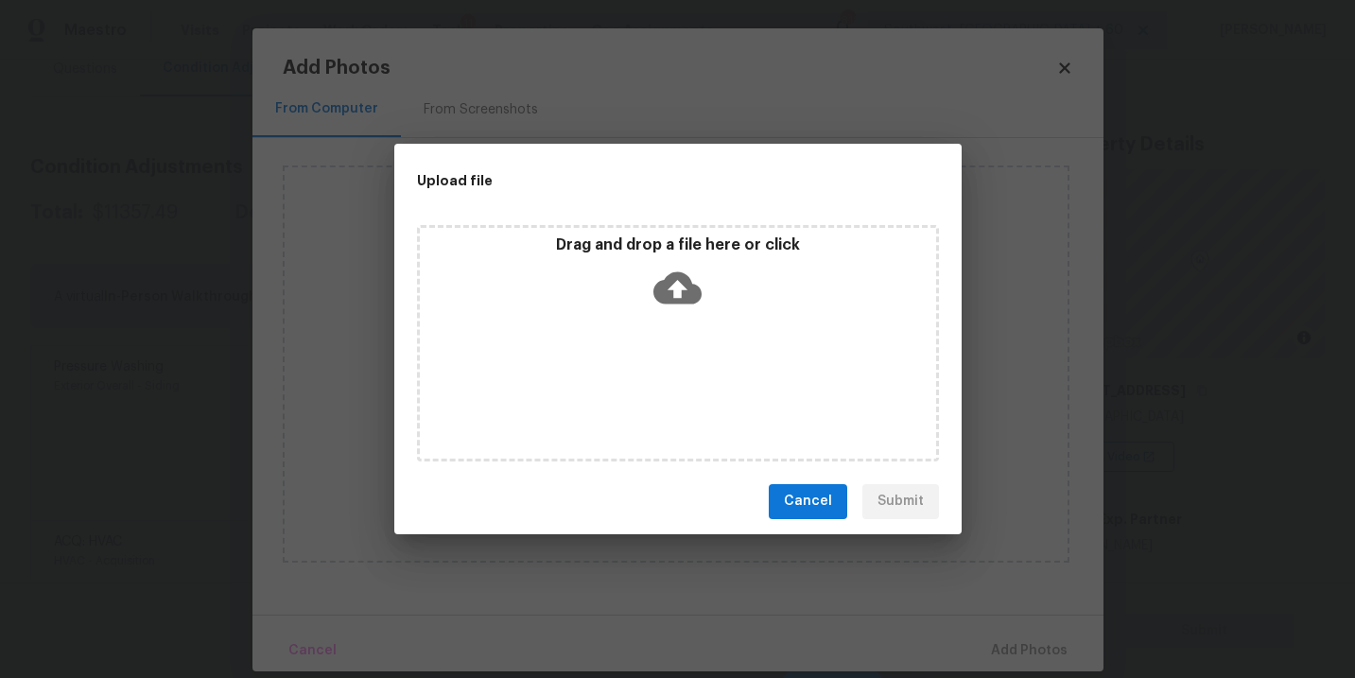
click at [668, 312] on div "Drag and drop a file here or click" at bounding box center [678, 275] width 516 height 81
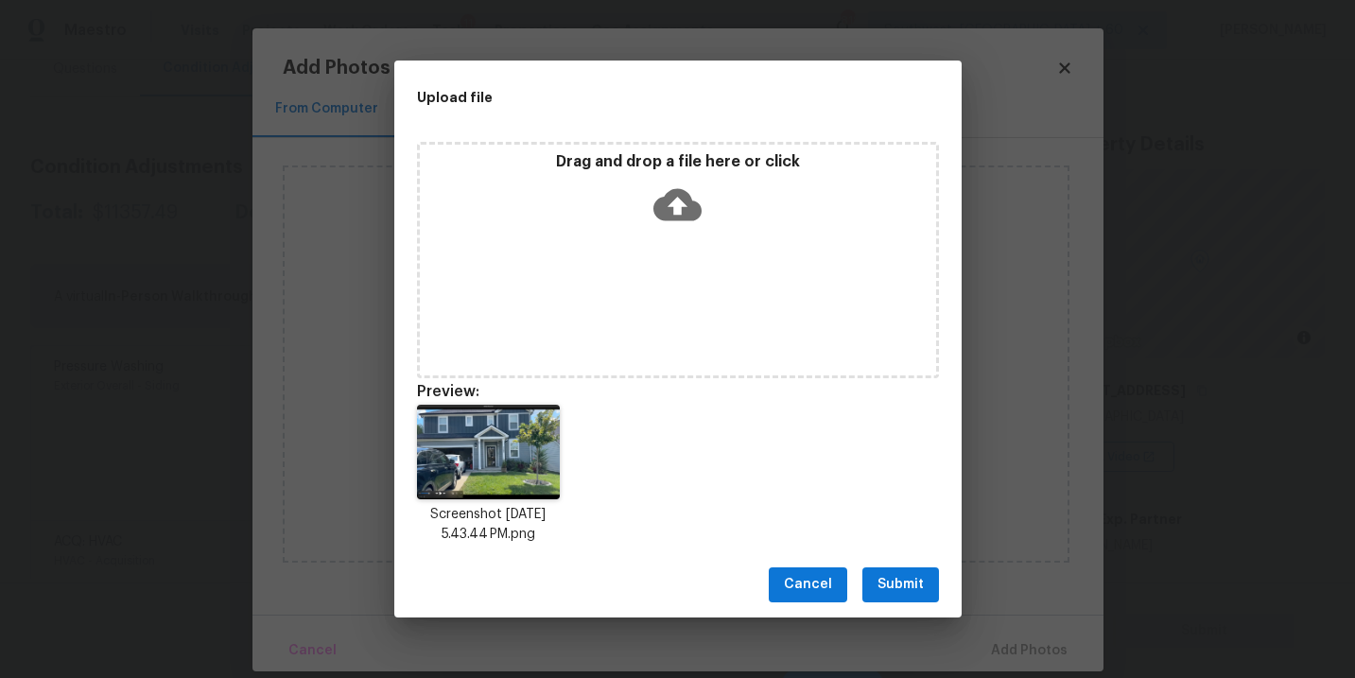
click at [883, 590] on span "Submit" at bounding box center [900, 585] width 46 height 24
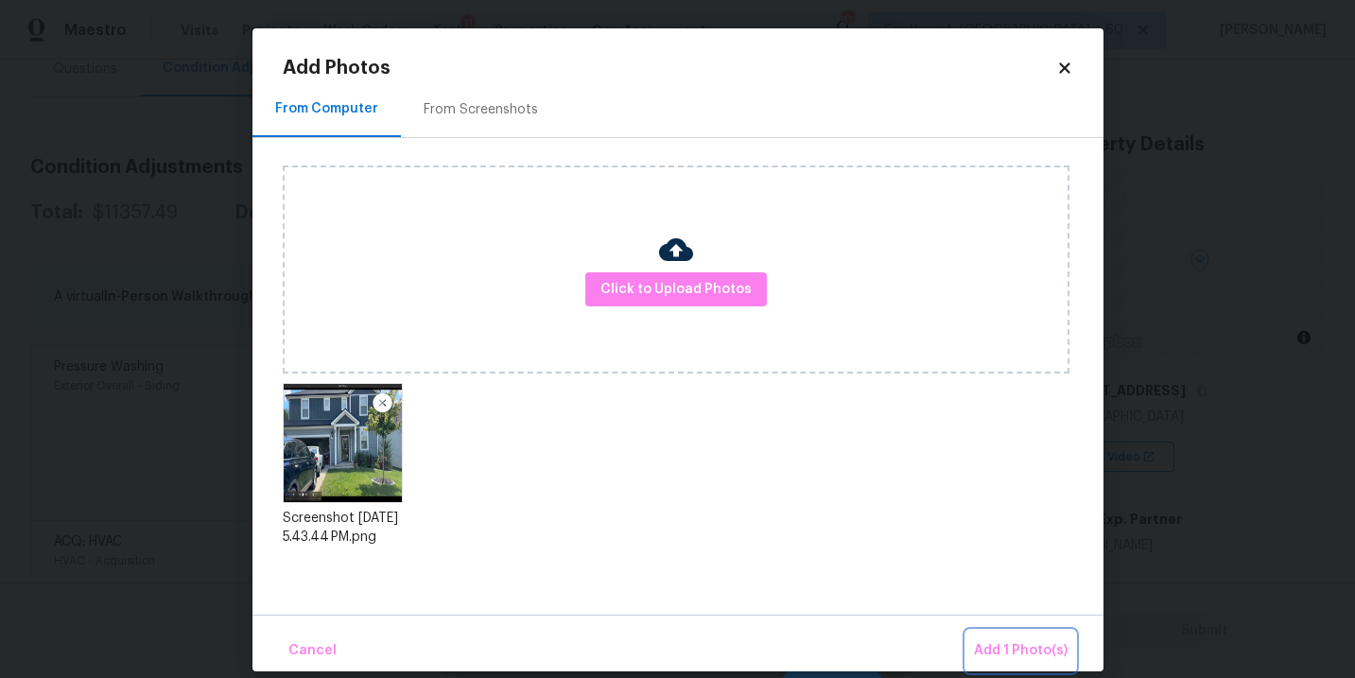
click at [999, 644] on span "Add 1 Photo(s)" at bounding box center [1021, 651] width 94 height 24
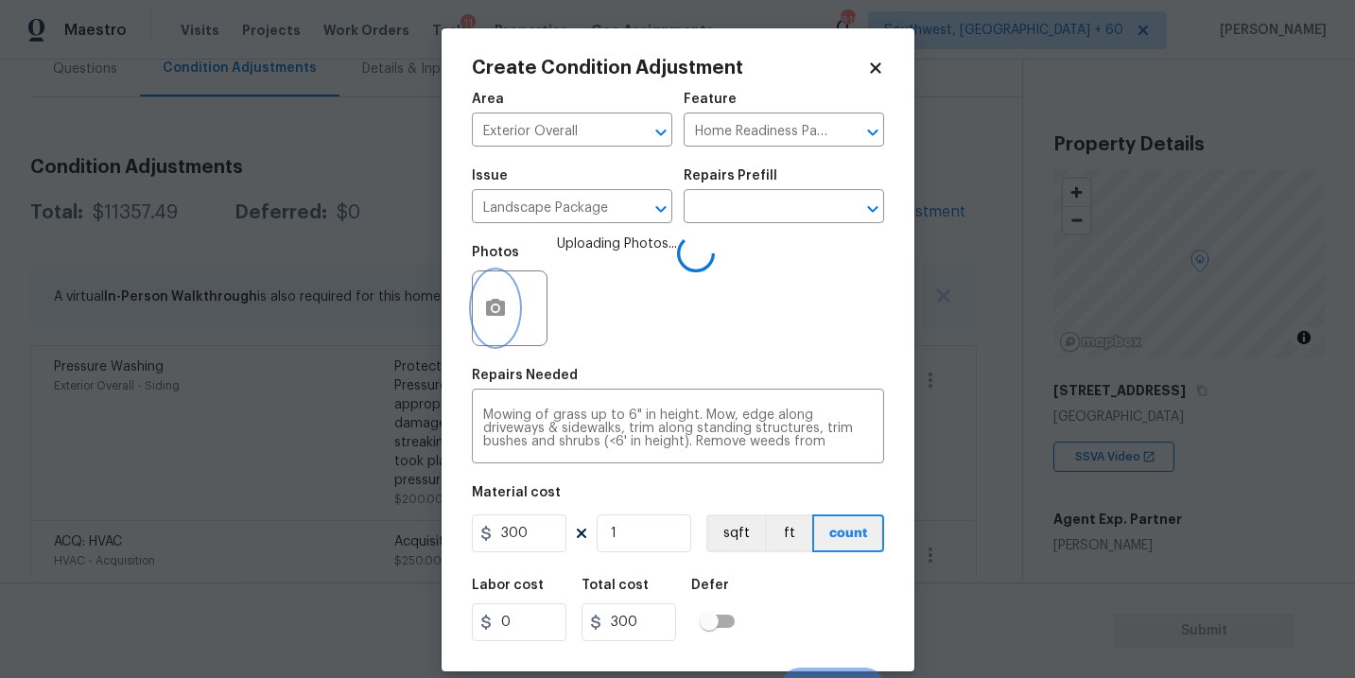
scroll to position [28, 0]
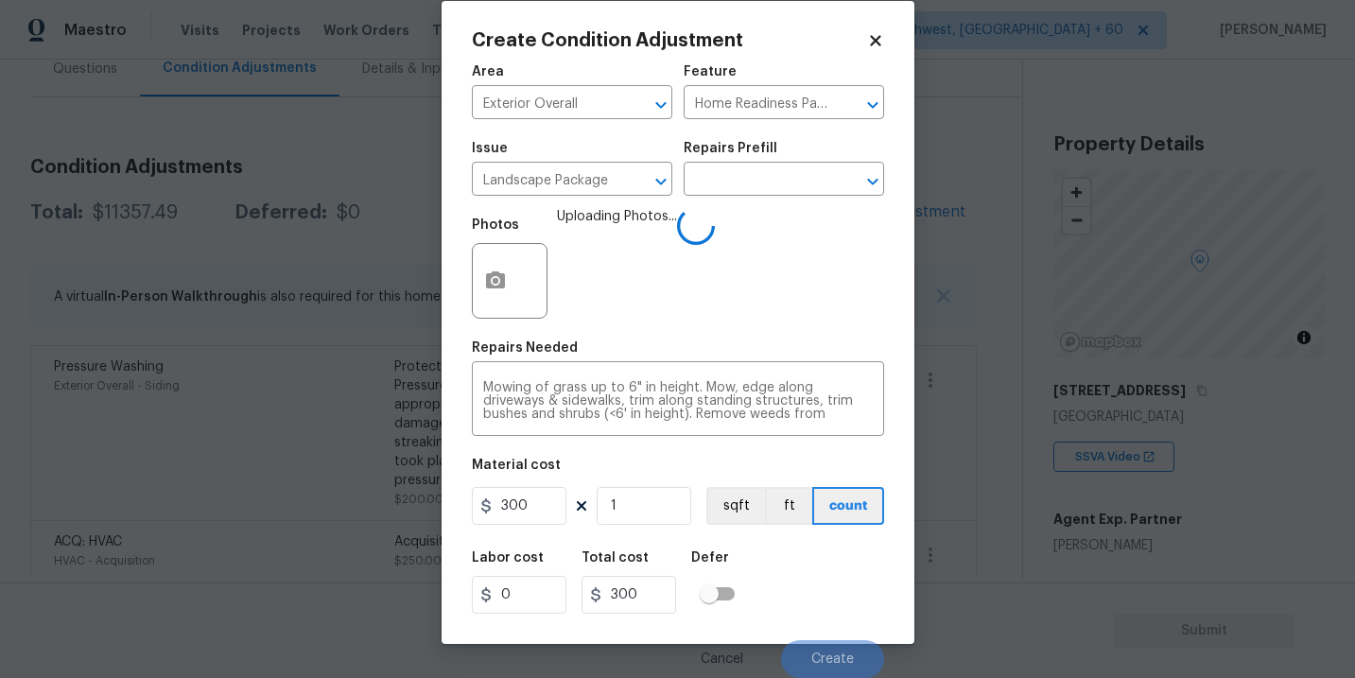
click at [864, 579] on div "Labor cost 0 Total cost 300 Defer" at bounding box center [678, 582] width 412 height 85
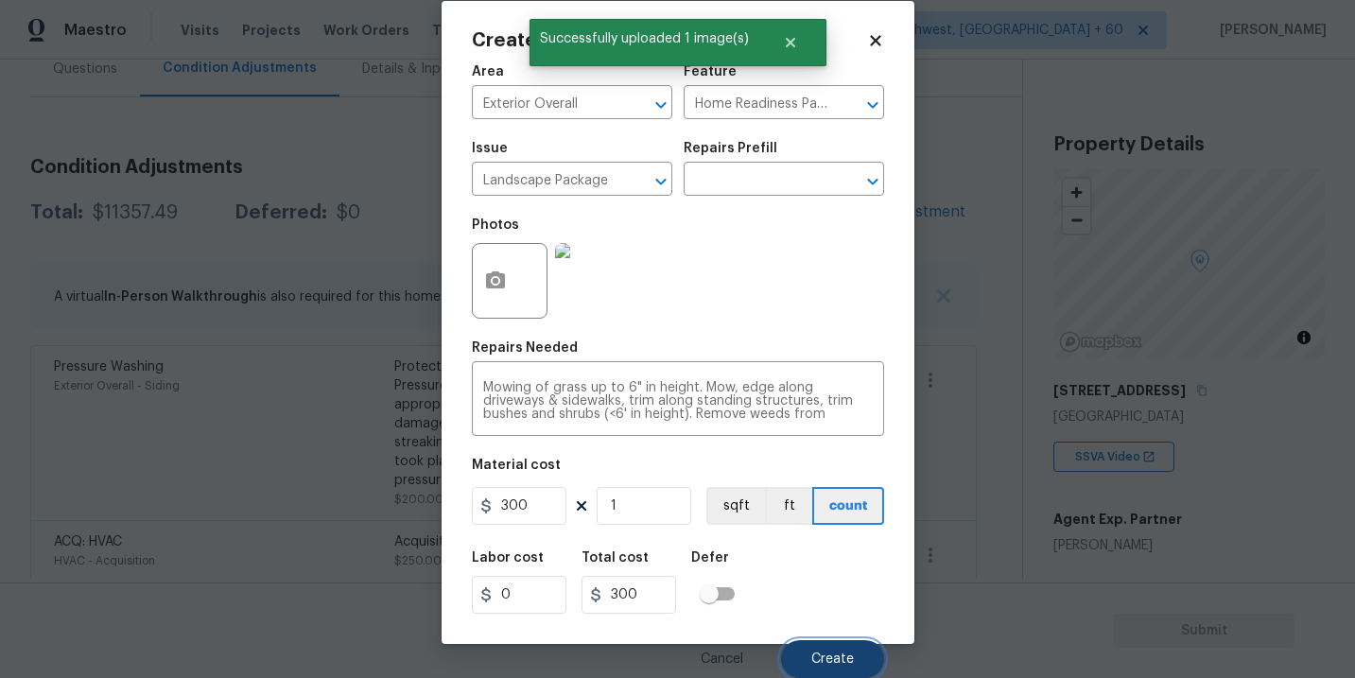
click at [838, 654] on span "Create" at bounding box center [832, 659] width 43 height 14
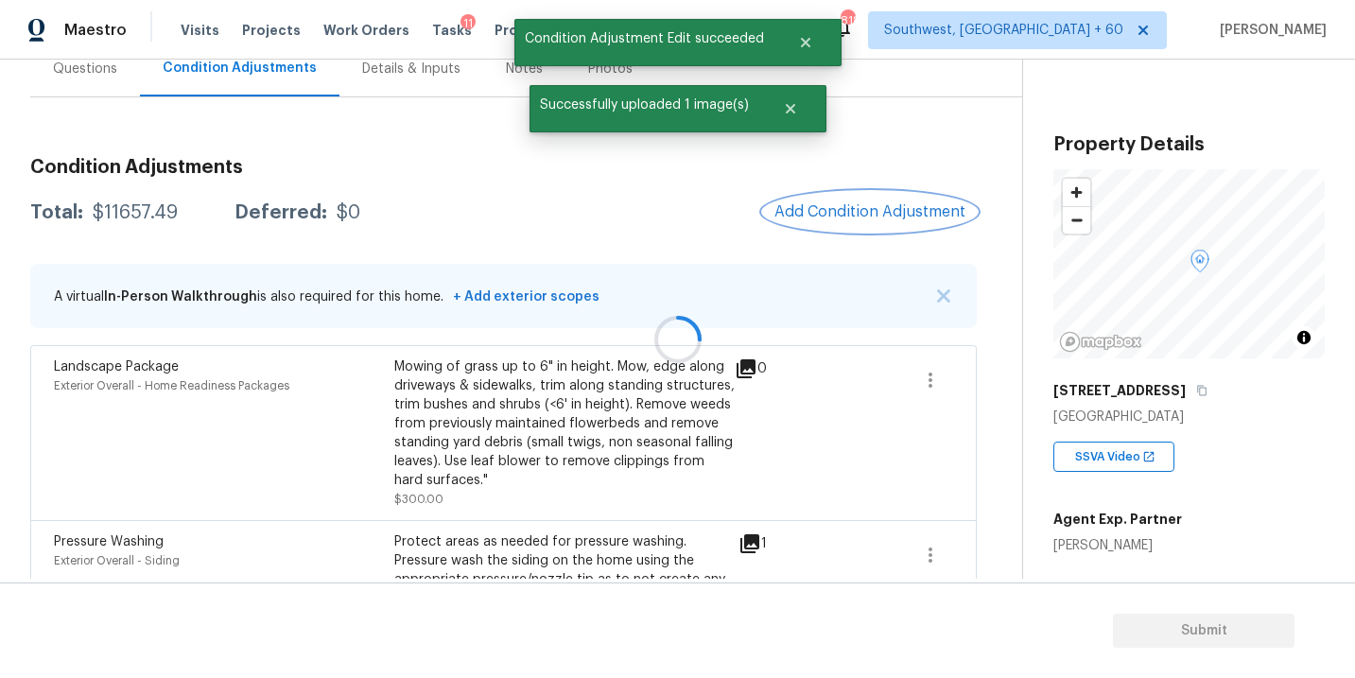
scroll to position [0, 0]
click at [866, 232] on span "Add Condition Adjustment" at bounding box center [870, 213] width 214 height 42
click at [862, 221] on button "Add Condition Adjustment" at bounding box center [870, 212] width 214 height 40
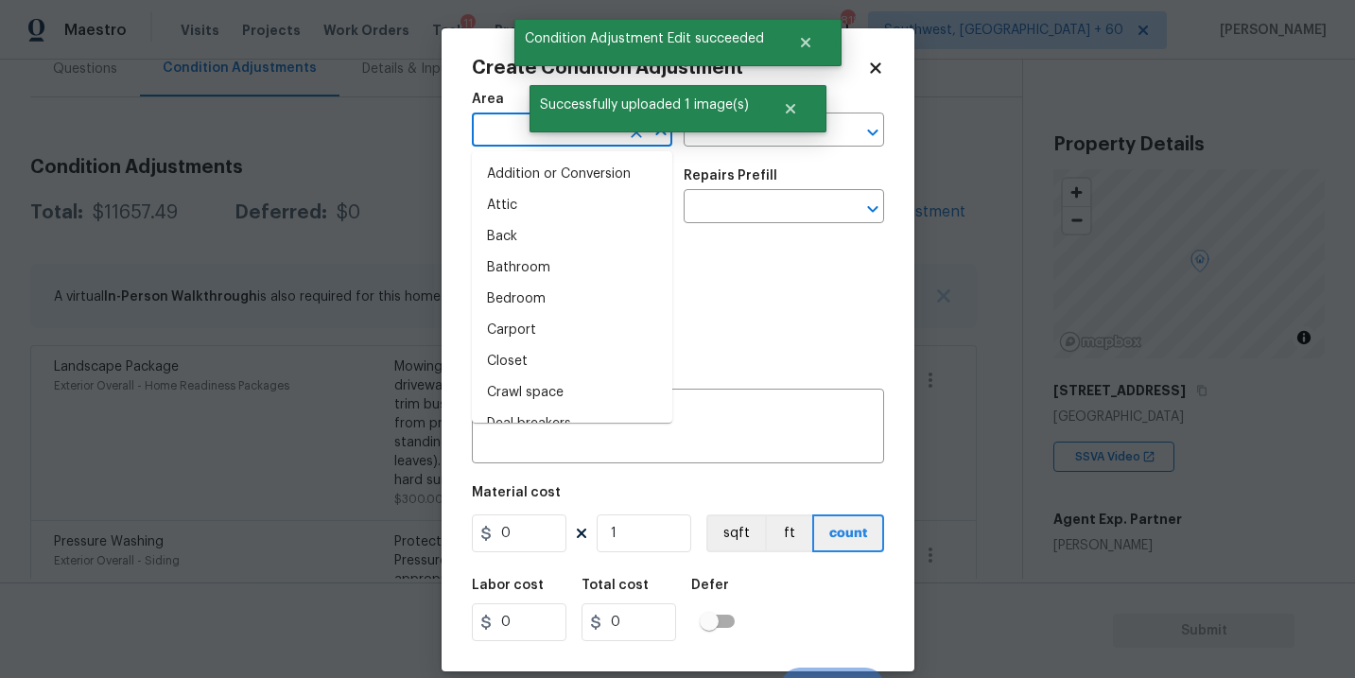
click at [516, 132] on input "text" at bounding box center [545, 131] width 147 height 29
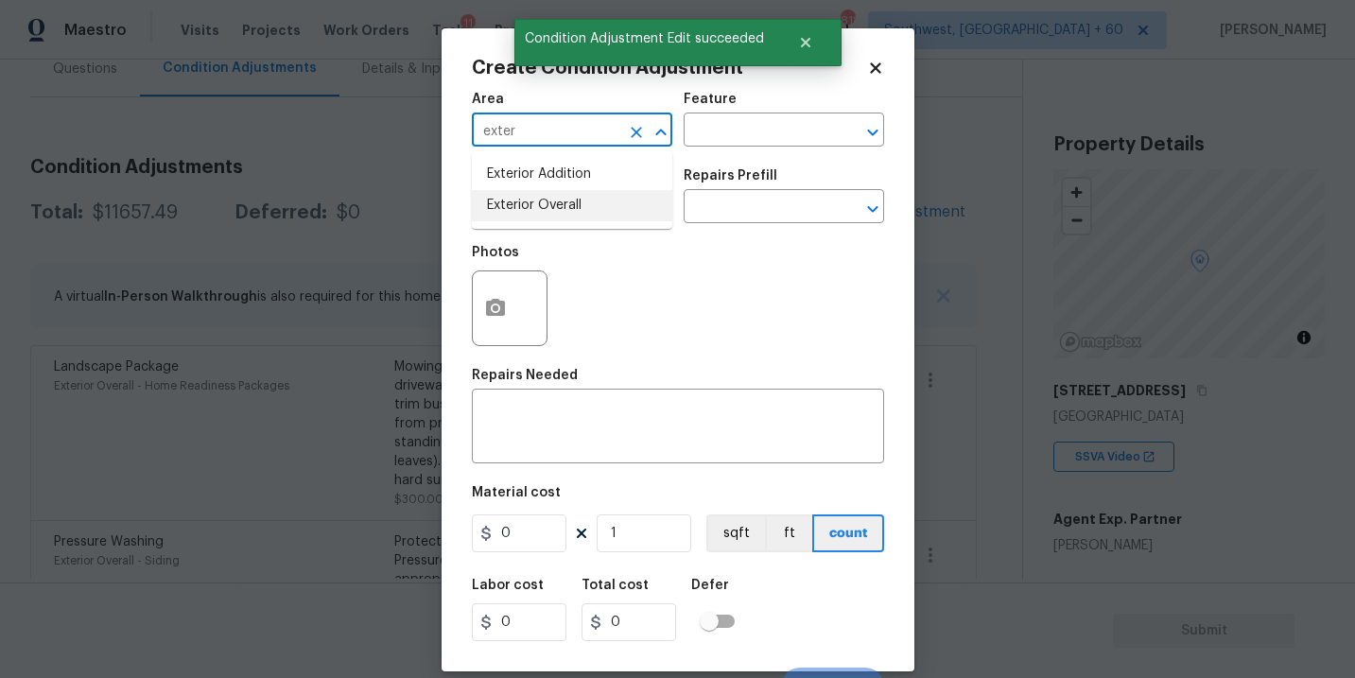
click at [537, 206] on li "Exterior Overall" at bounding box center [572, 205] width 200 height 31
type input "Exterior Overall"
click at [537, 206] on input "text" at bounding box center [545, 208] width 147 height 29
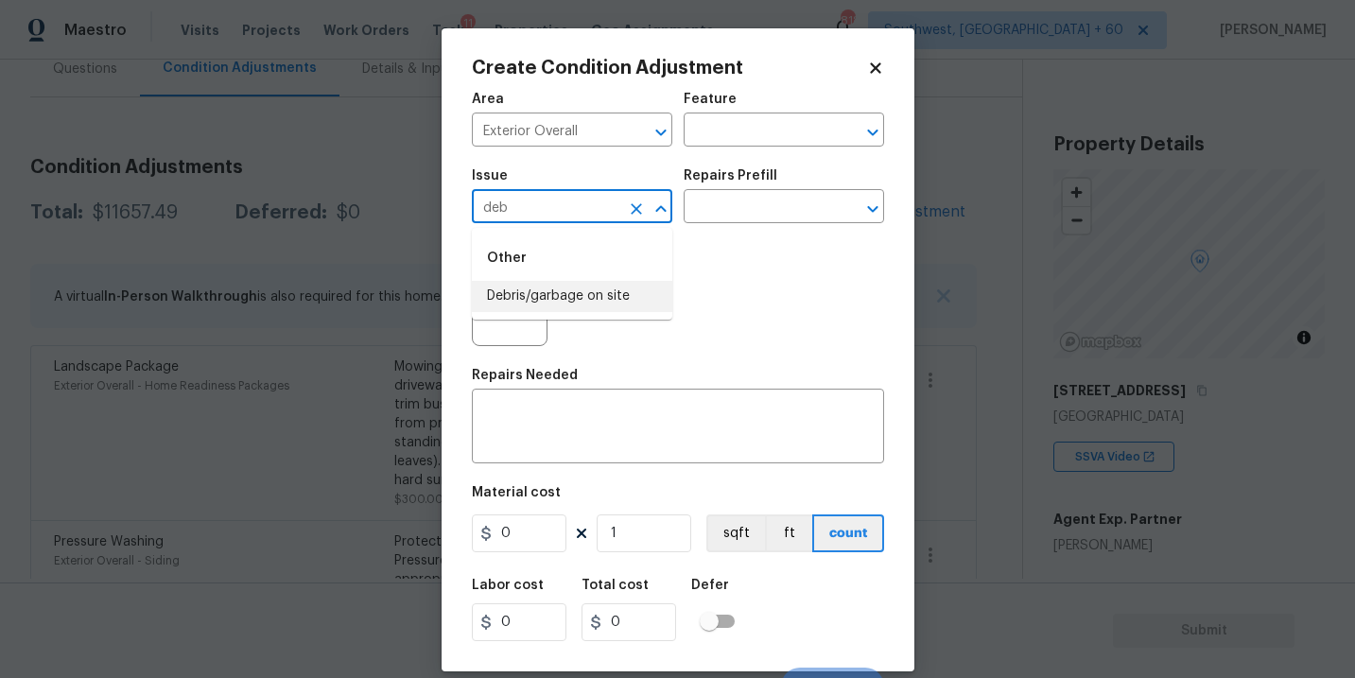
click at [561, 302] on li "Debris/garbage on site" at bounding box center [572, 296] width 200 height 31
type input "Debris/garbage on site"
click at [727, 216] on input "text" at bounding box center [756, 208] width 147 height 29
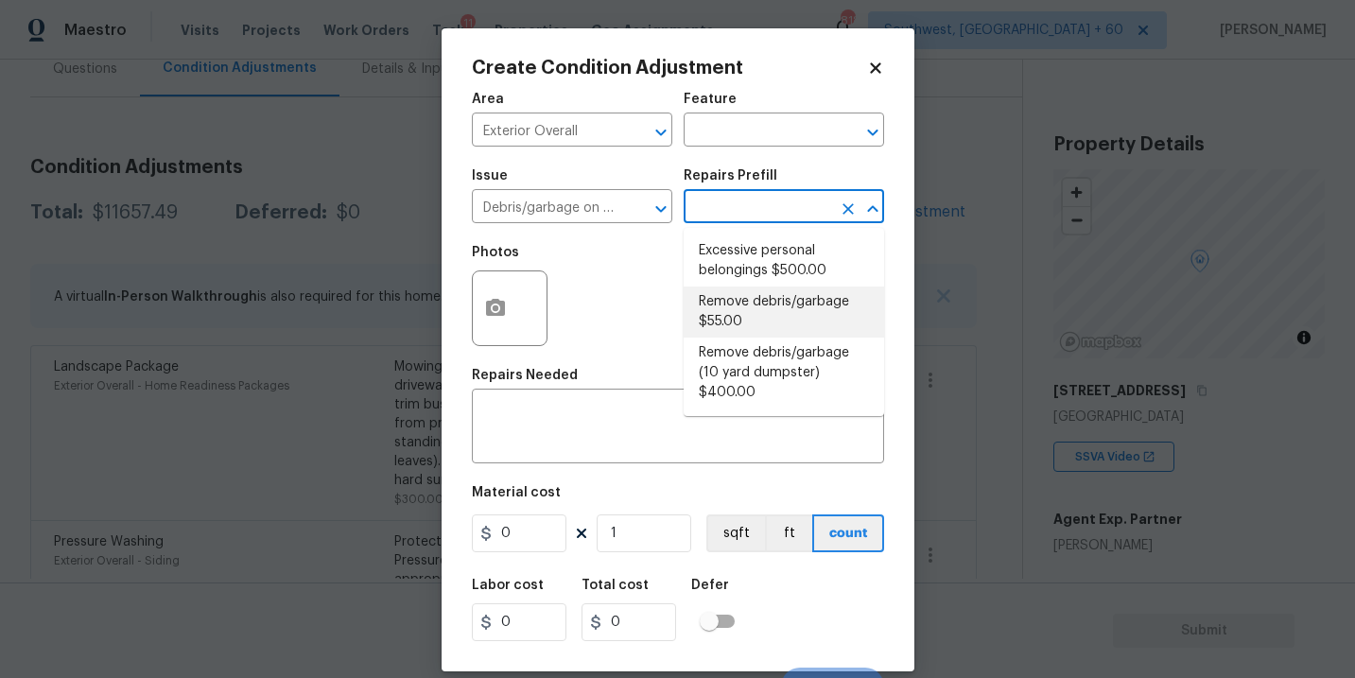
click at [729, 289] on li "Remove debris/garbage $55.00" at bounding box center [783, 311] width 200 height 51
type textarea "Remove, haul off, and properly dispose of any debris left by seller to offsite …"
type input "55"
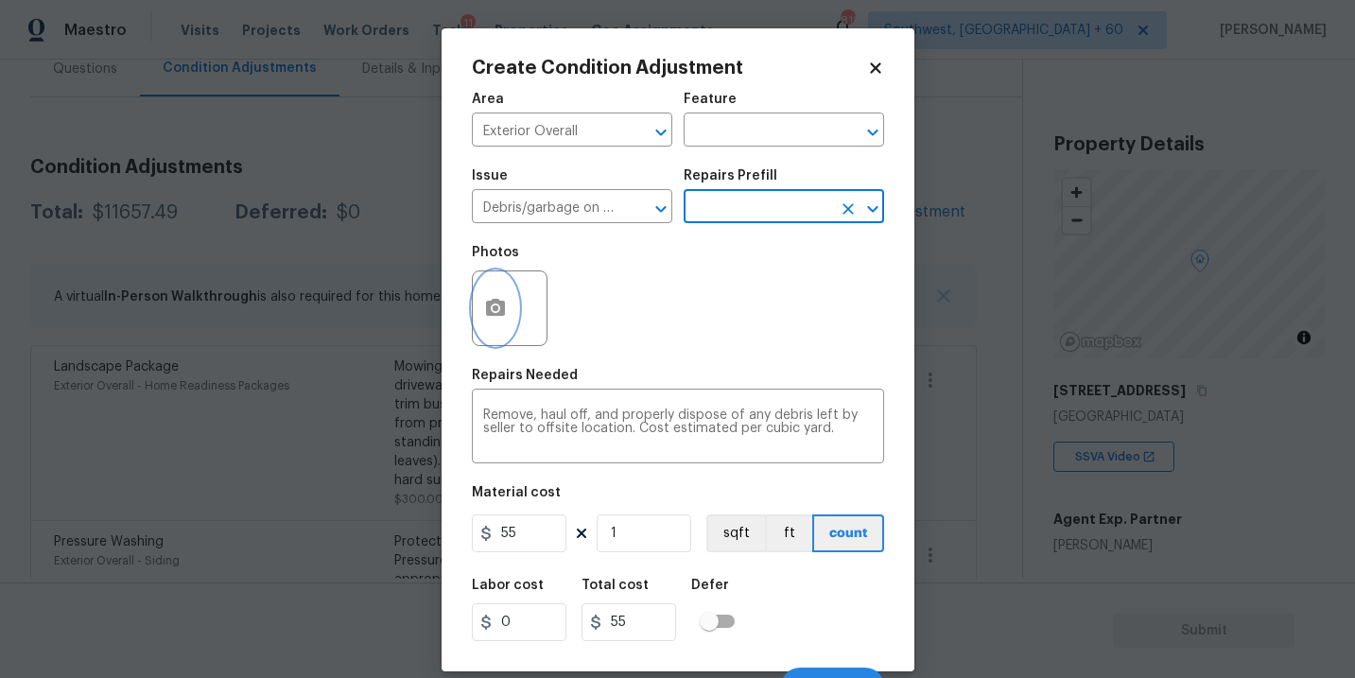
click at [490, 321] on button "button" at bounding box center [495, 308] width 45 height 74
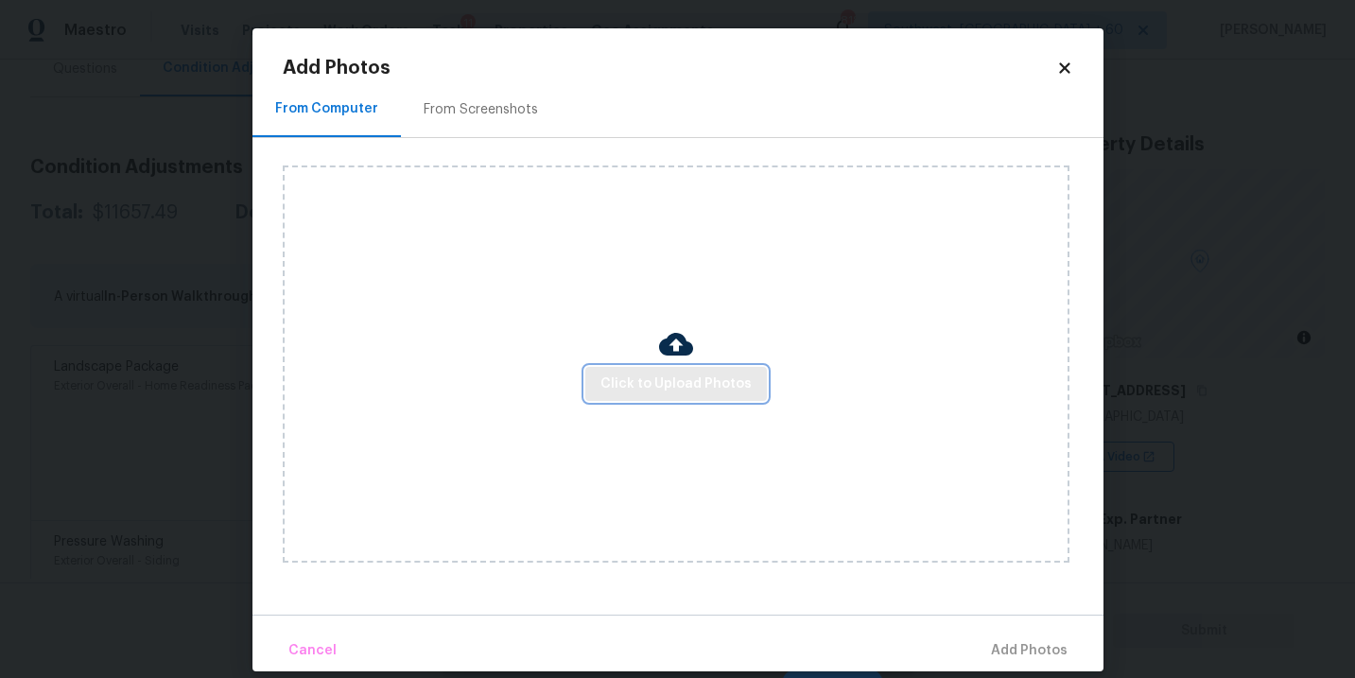
click at [643, 388] on span "Click to Upload Photos" at bounding box center [675, 384] width 151 height 24
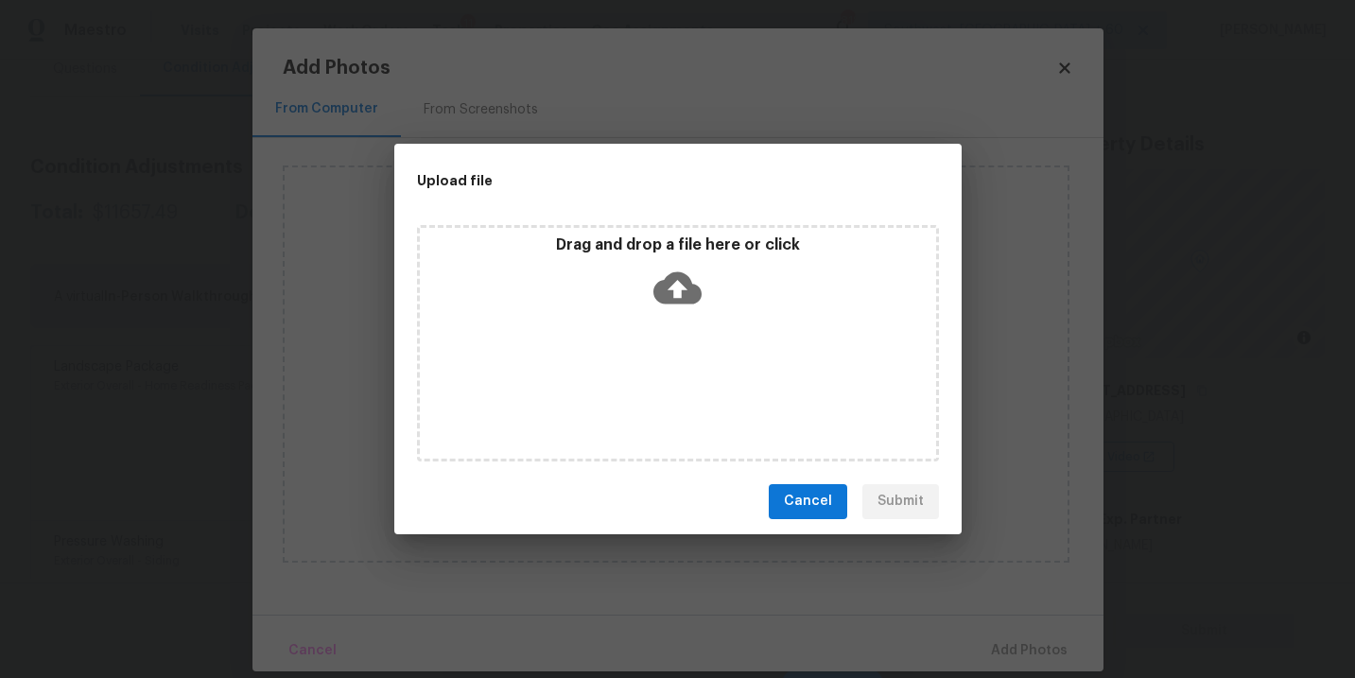
click at [673, 296] on icon at bounding box center [677, 287] width 48 height 32
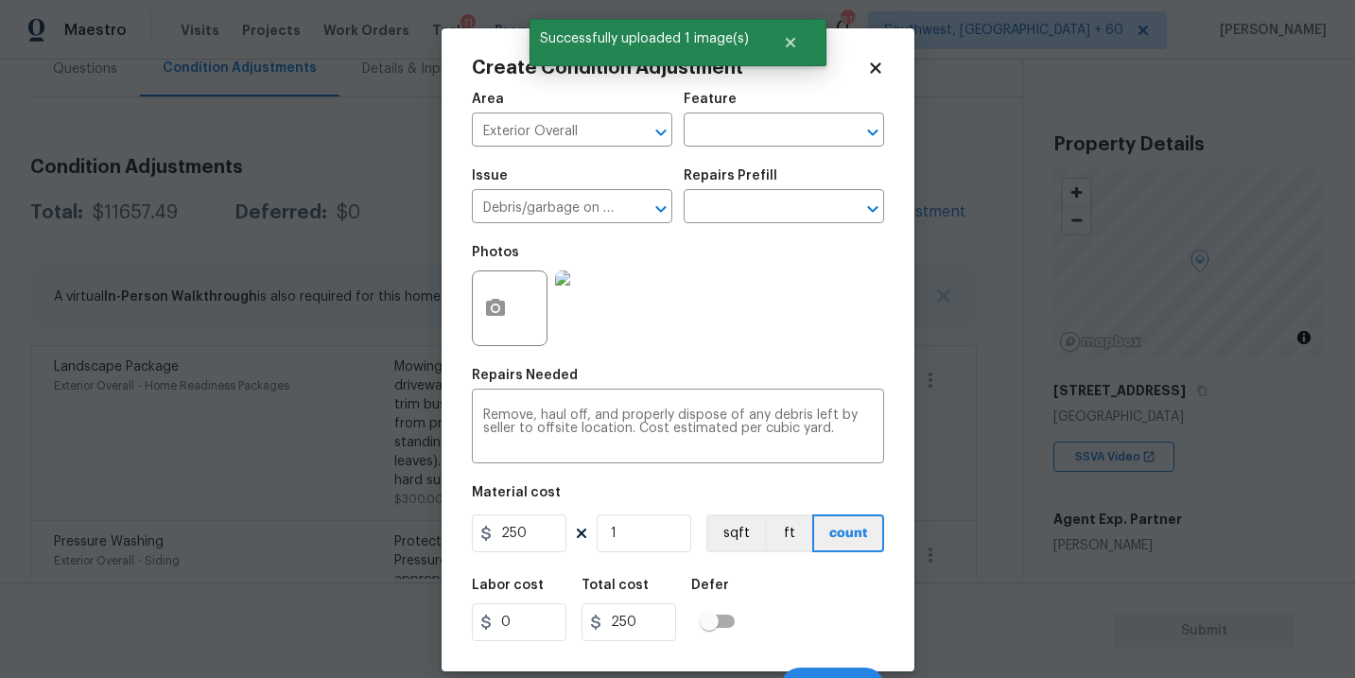
scroll to position [28, 0]
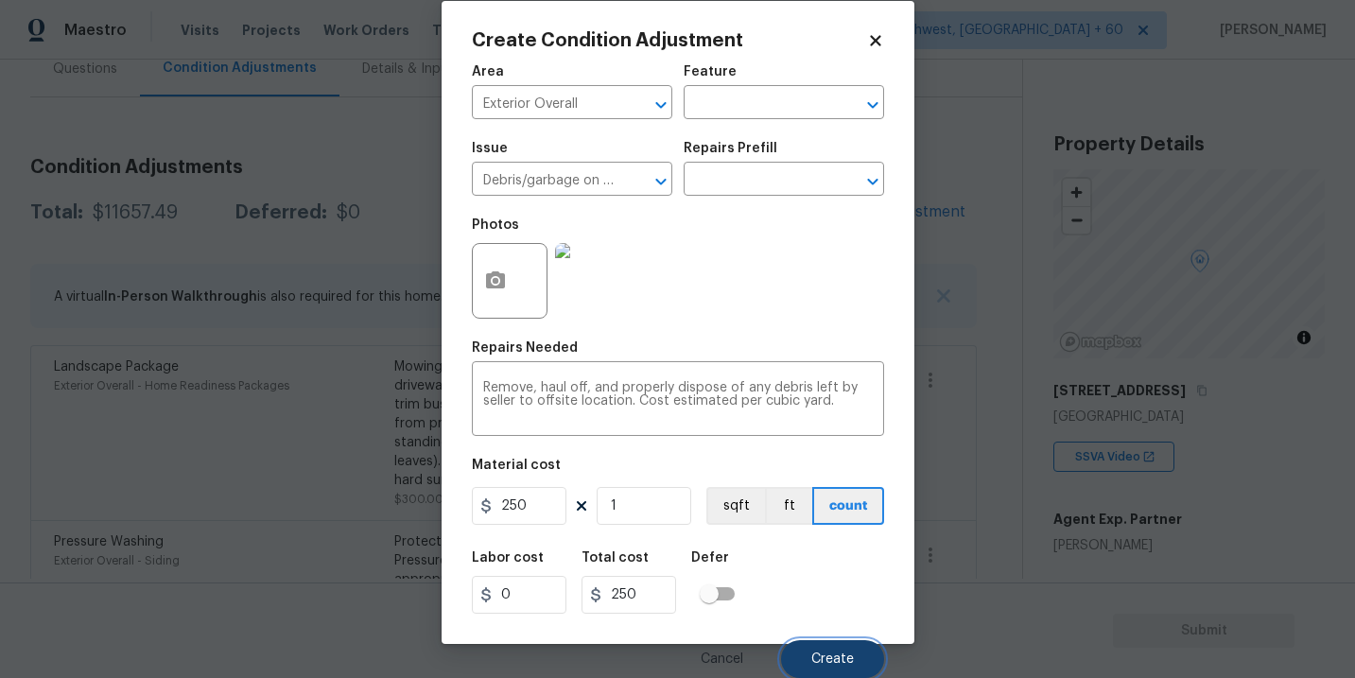
click at [846, 657] on span "Create" at bounding box center [832, 659] width 43 height 14
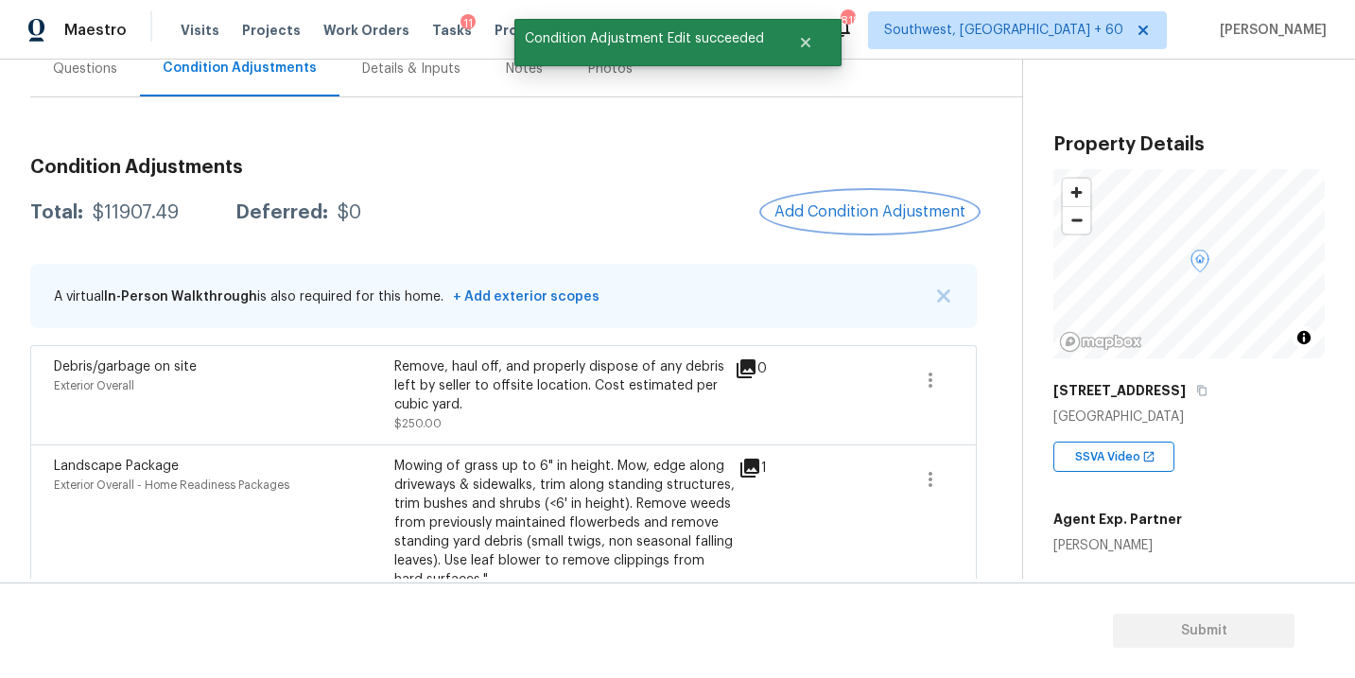
scroll to position [0, 0]
click at [862, 218] on span "Add Condition Adjustment" at bounding box center [869, 211] width 191 height 17
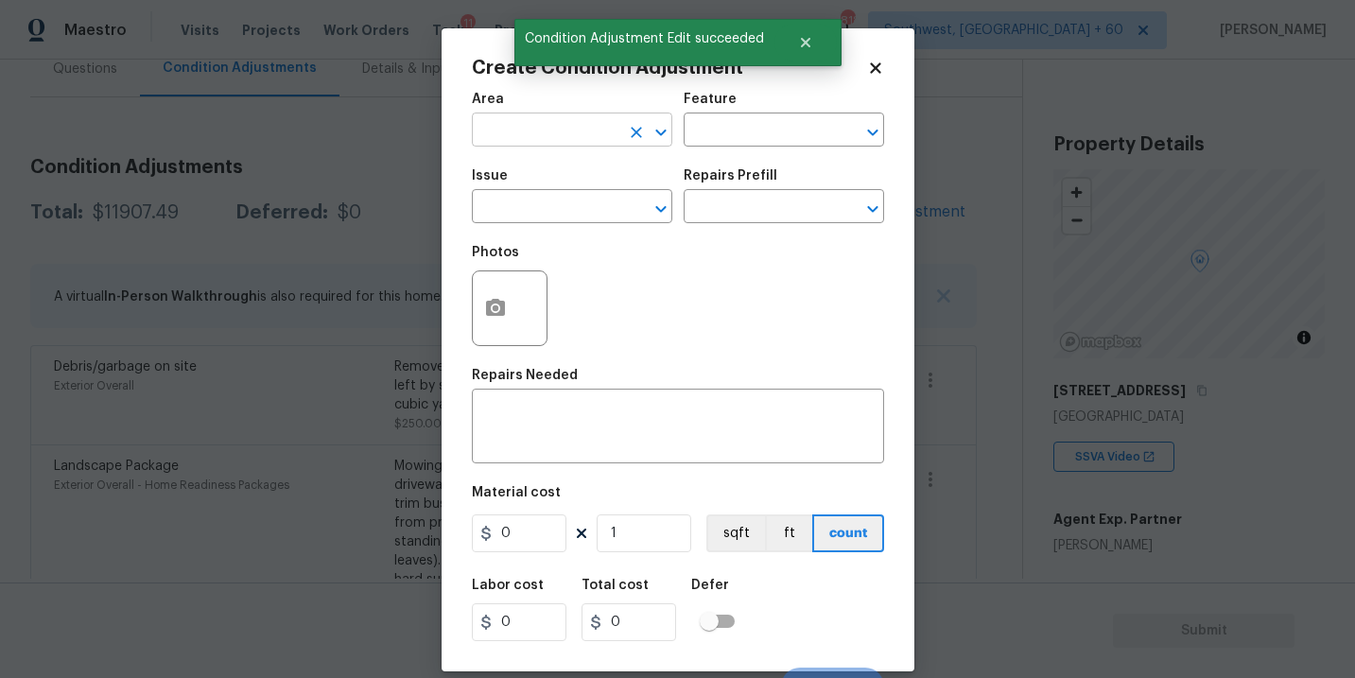
click at [559, 131] on input "text" at bounding box center [545, 131] width 147 height 29
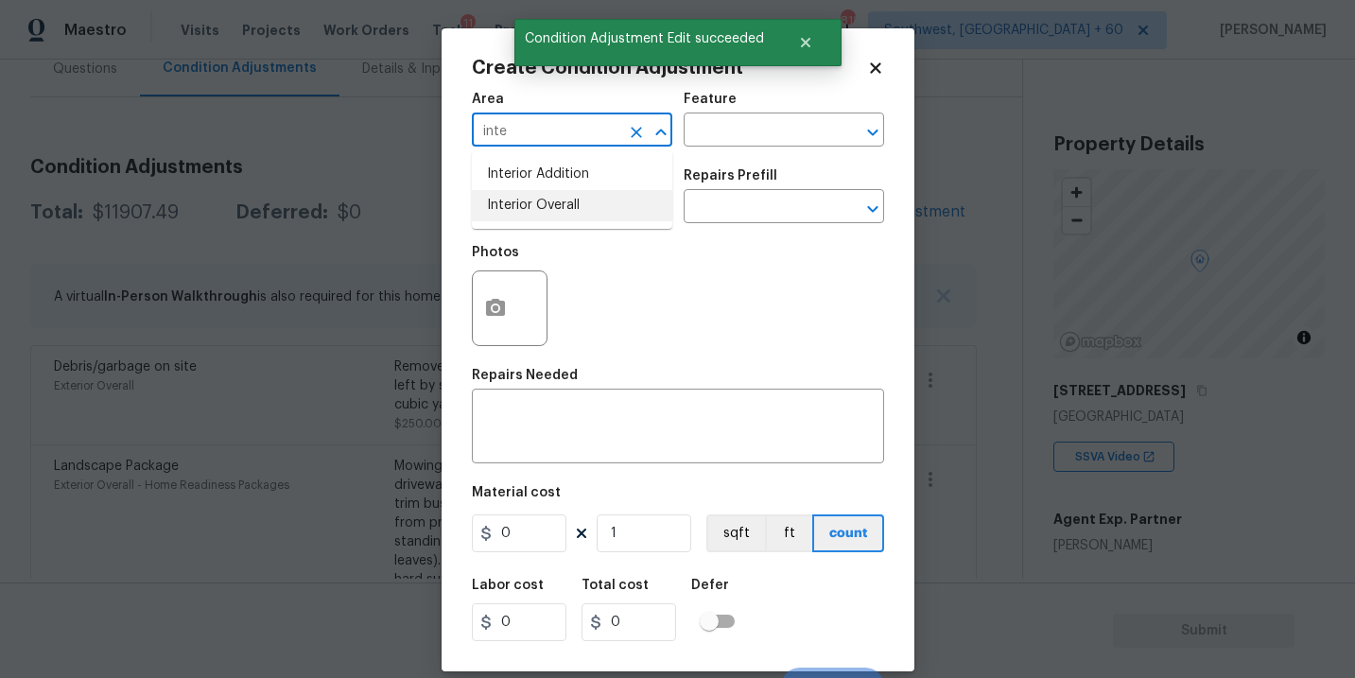
click at [570, 205] on li "Interior Overall" at bounding box center [572, 205] width 200 height 31
type input "Interior Overall"
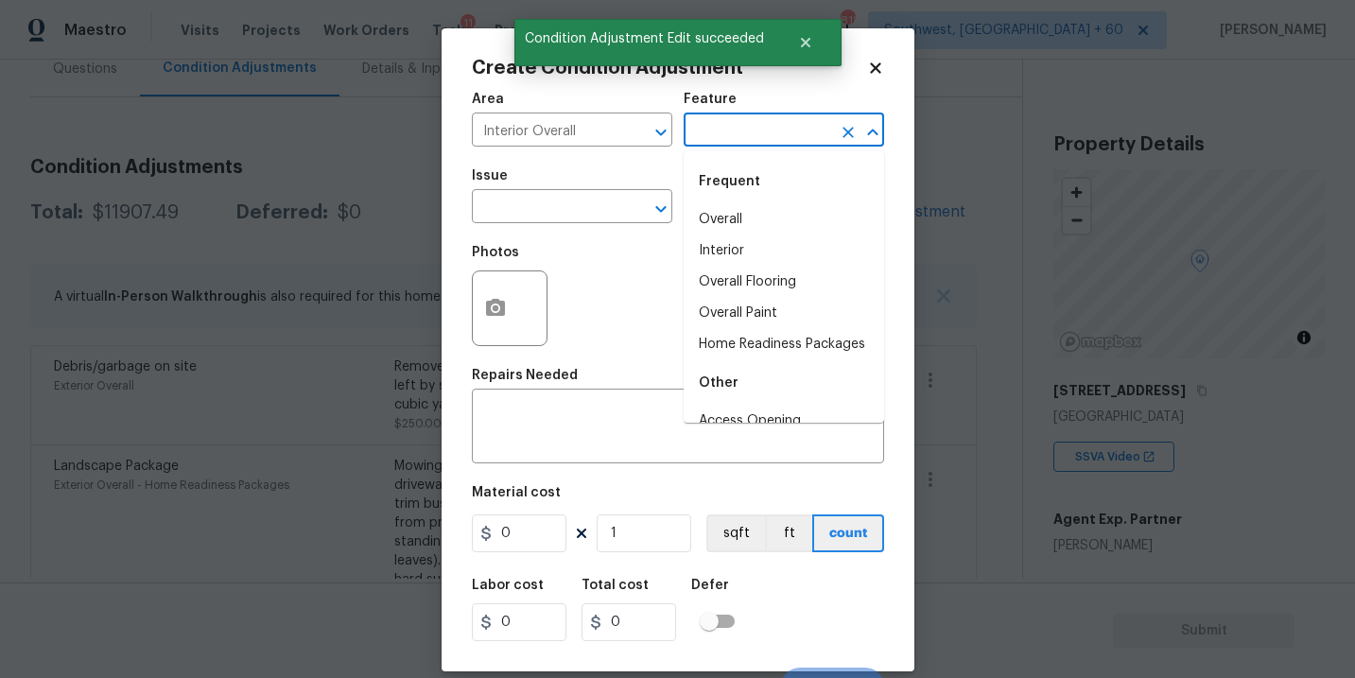
click at [795, 120] on input "text" at bounding box center [756, 131] width 147 height 29
click at [757, 307] on li "Overall Paint" at bounding box center [783, 313] width 200 height 31
type input "Overall Paint"
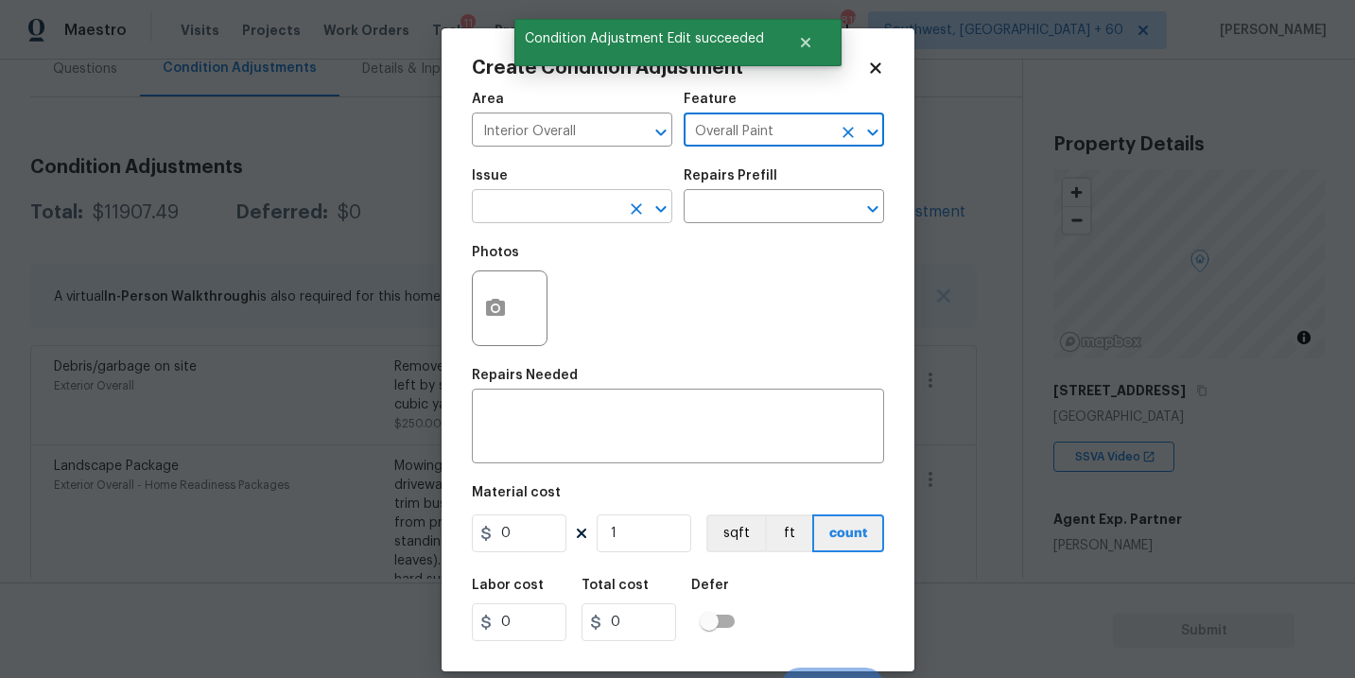
click at [588, 203] on input "text" at bounding box center [545, 208] width 147 height 29
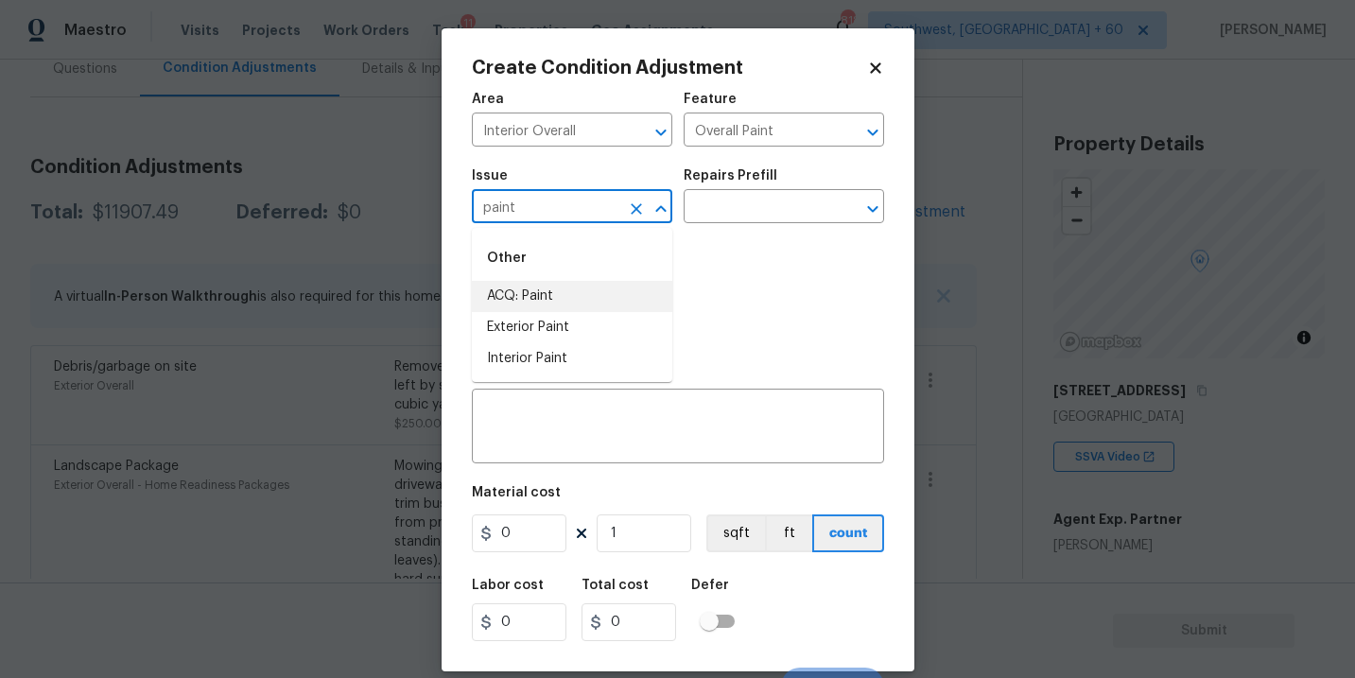
click at [578, 307] on li "ACQ: Paint" at bounding box center [572, 296] width 200 height 31
type input "ACQ: Paint"
click at [716, 237] on div "Photos" at bounding box center [678, 295] width 412 height 123
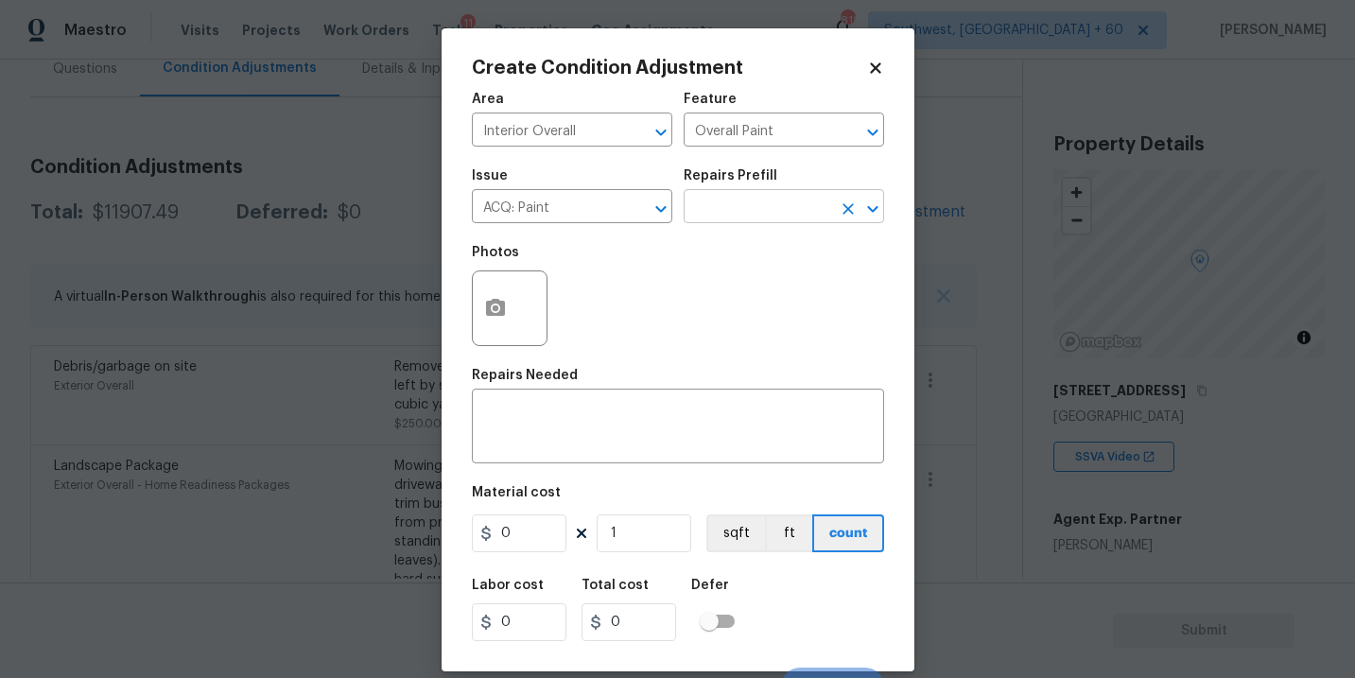
click at [743, 216] on input "text" at bounding box center [756, 208] width 147 height 29
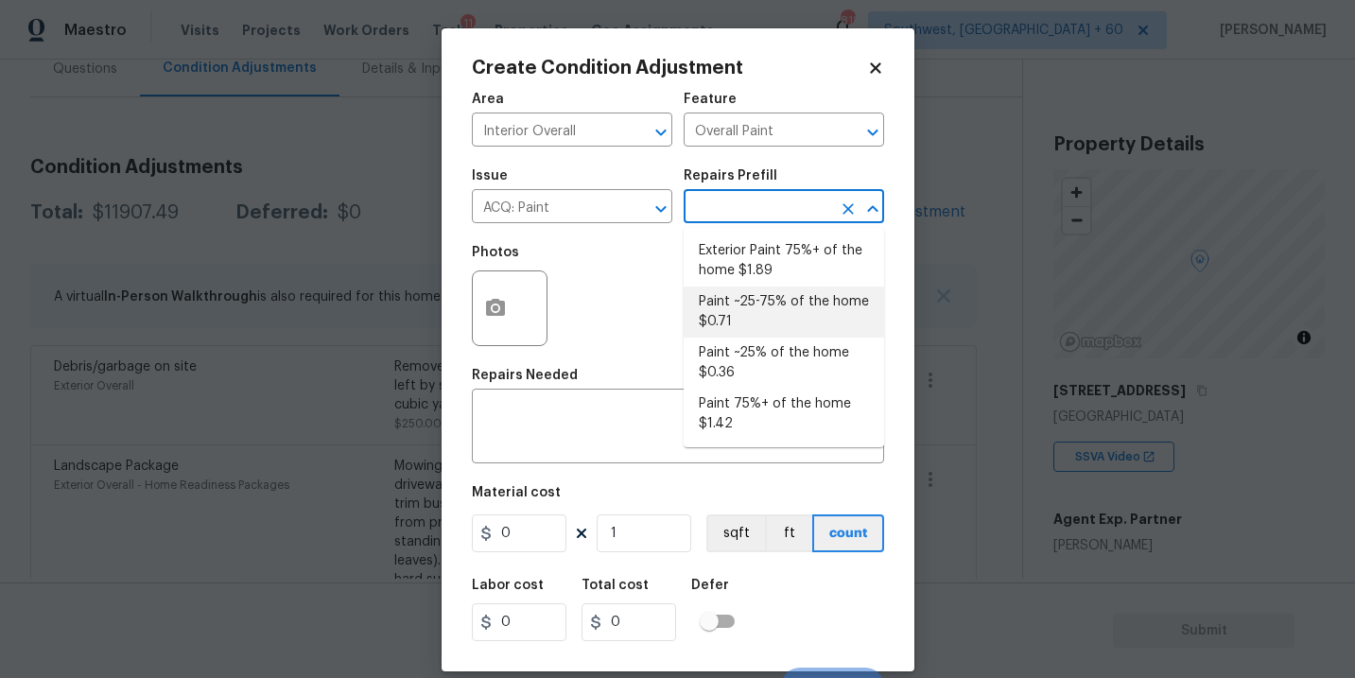
click at [749, 296] on li "Paint ~25-75% of the home $0.71" at bounding box center [783, 311] width 200 height 51
type input "Acquisition"
type textarea "Acquisition Scope: ~25 - 75% of the home needs interior paint"
type input "0.71"
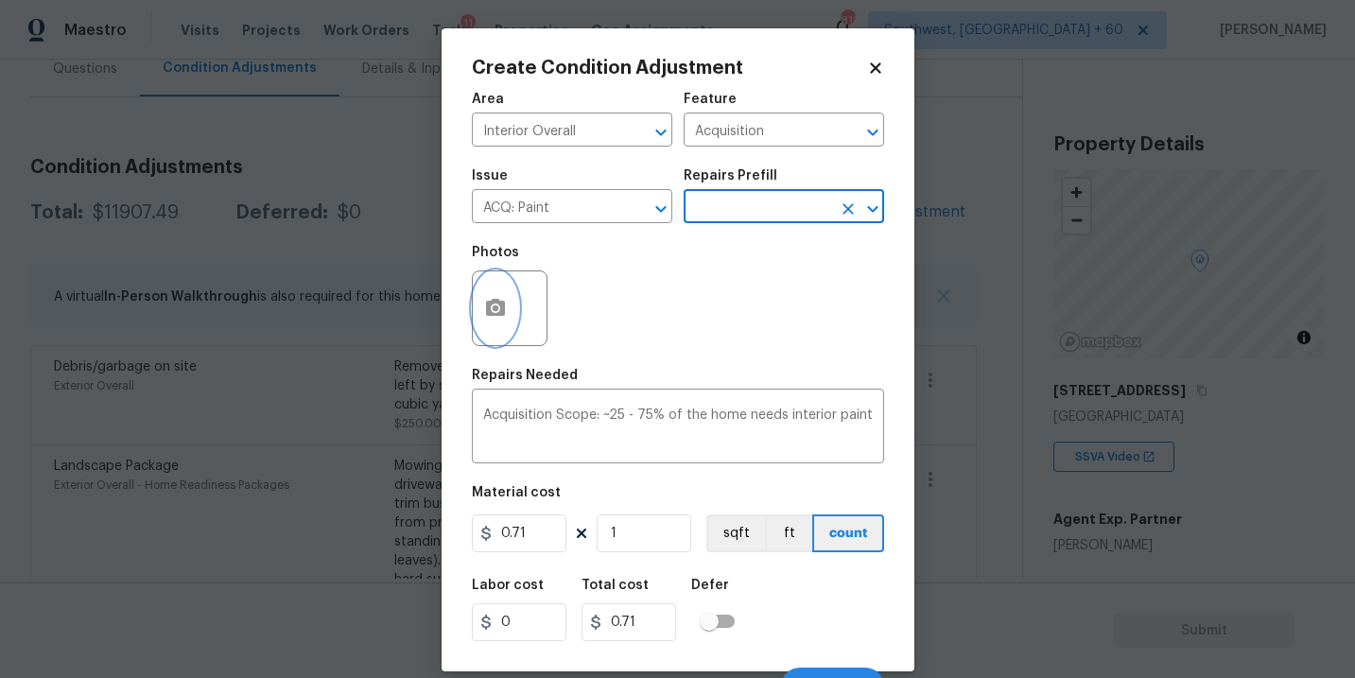
click at [500, 317] on icon "button" at bounding box center [495, 308] width 23 height 23
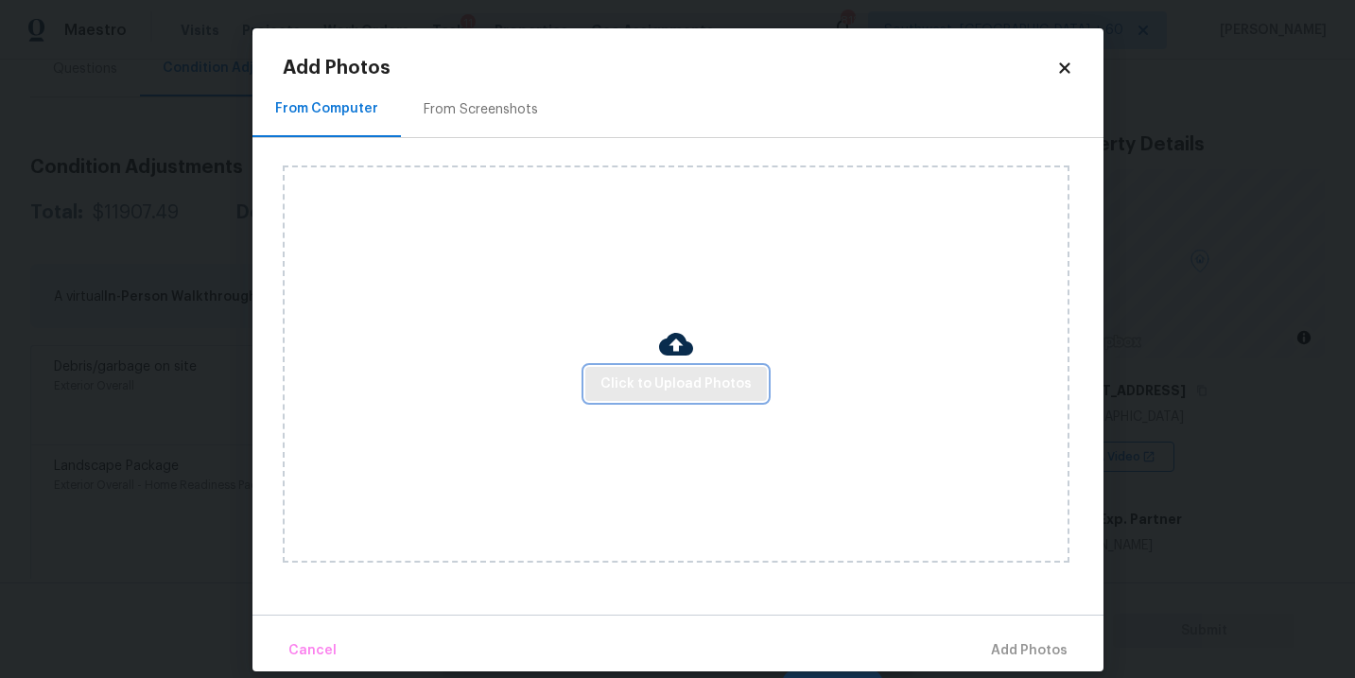
click at [631, 367] on button "Click to Upload Photos" at bounding box center [675, 384] width 181 height 35
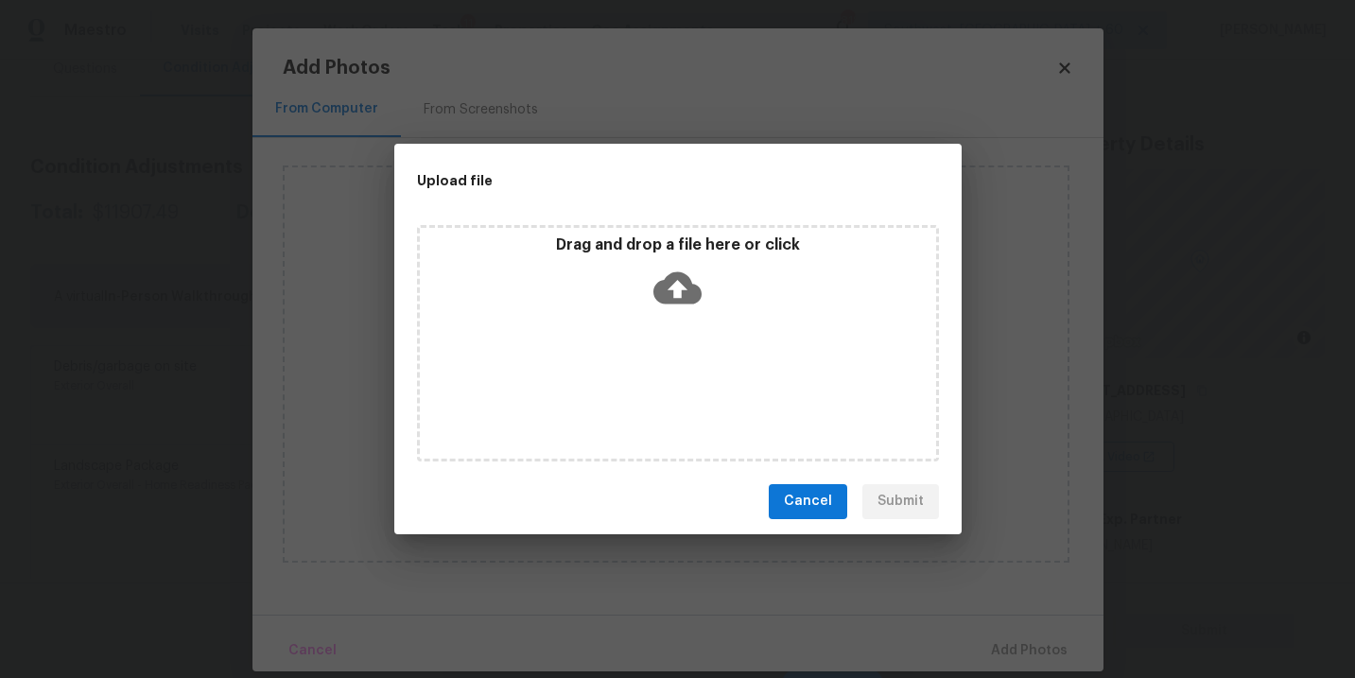
click at [682, 282] on icon at bounding box center [677, 287] width 48 height 32
